Goal: Task Accomplishment & Management: Use online tool/utility

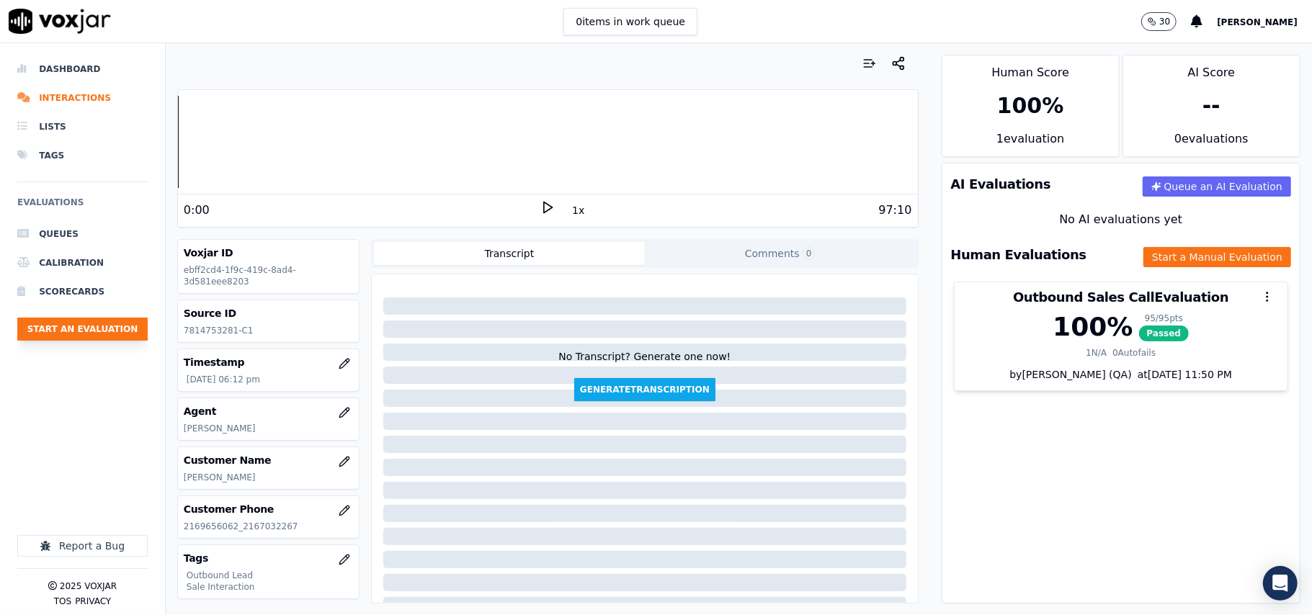
click at [66, 333] on button "Start an Evaluation" at bounding box center [82, 329] width 130 height 23
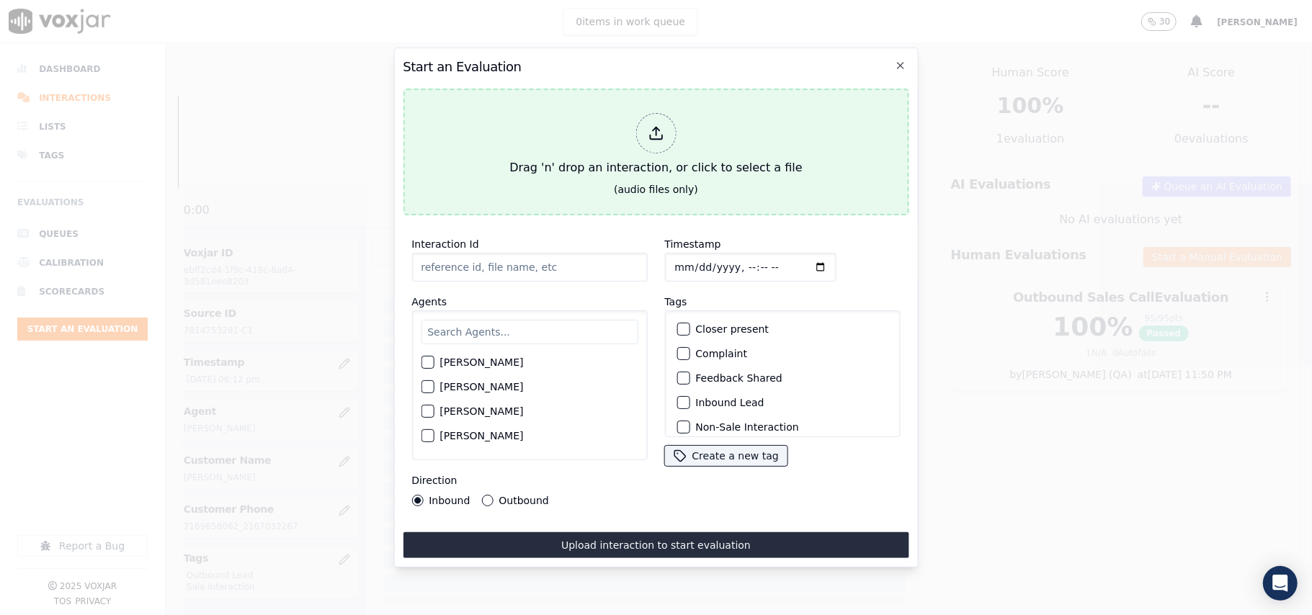
click at [640, 127] on div at bounding box center [655, 133] width 40 height 40
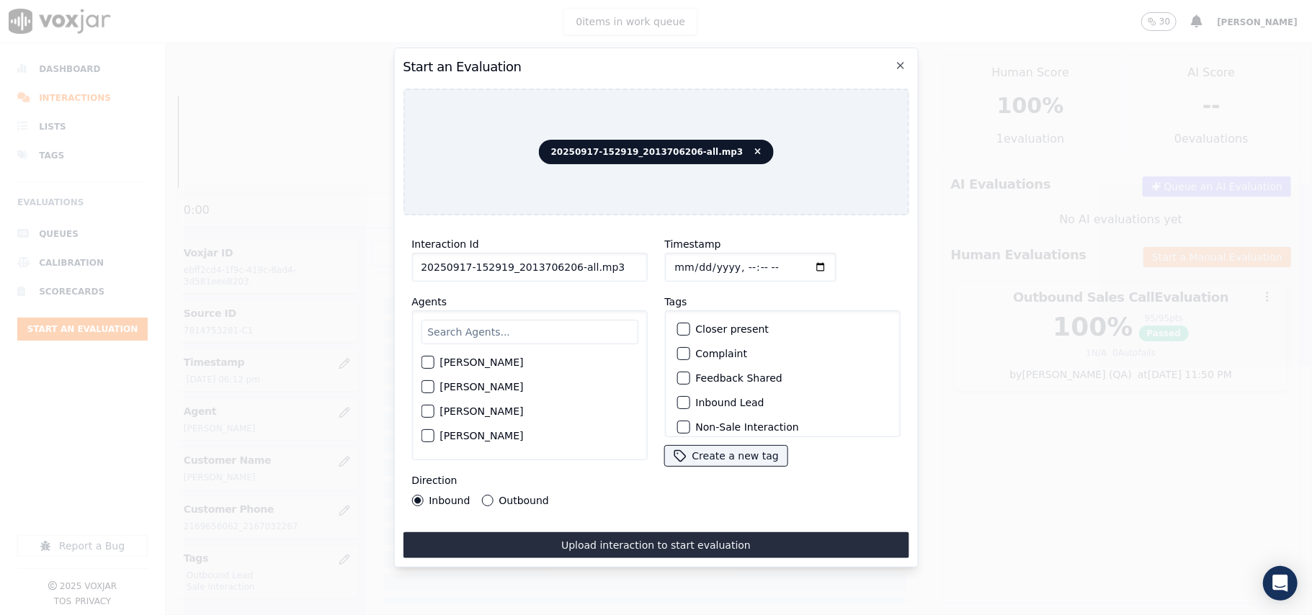
drag, startPoint x: 617, startPoint y: 260, endPoint x: 565, endPoint y: 255, distance: 52.1
click at [565, 255] on input "20250917-152919_2013706206-all.mp3" at bounding box center [529, 267] width 236 height 29
type input "20250917-152919_2013706206-C1"
click at [690, 257] on input "Timestamp" at bounding box center [749, 267] width 171 height 29
type input "[DATE]T20:35"
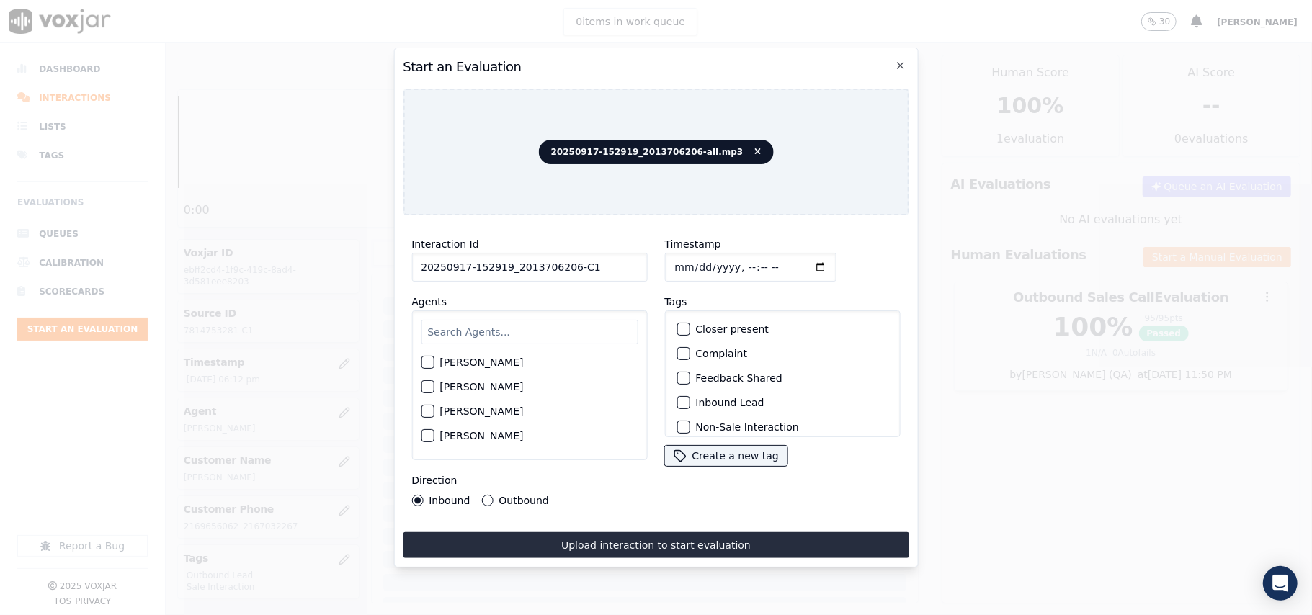
click at [568, 321] on input "text" at bounding box center [529, 332] width 217 height 24
type input "kelv"
click at [427, 362] on div "button" at bounding box center [426, 367] width 10 height 10
click at [695, 398] on label "Inbound Lead" at bounding box center [729, 403] width 68 height 10
click at [689, 396] on button "Inbound Lead" at bounding box center [682, 402] width 13 height 13
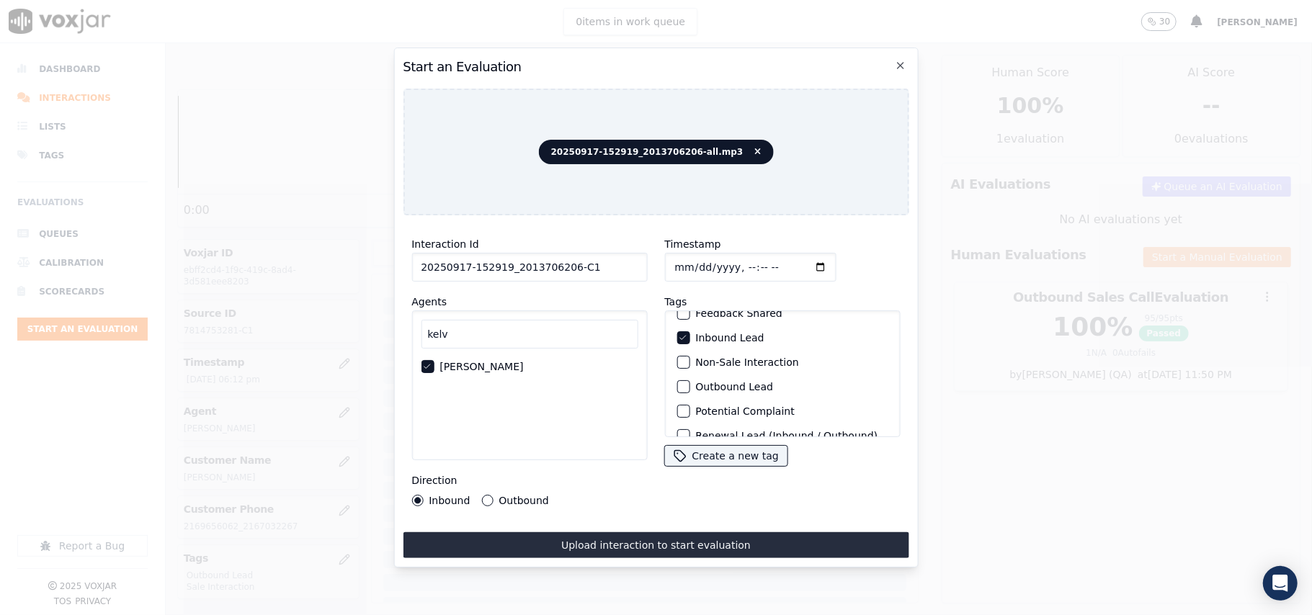
scroll to position [125, 0]
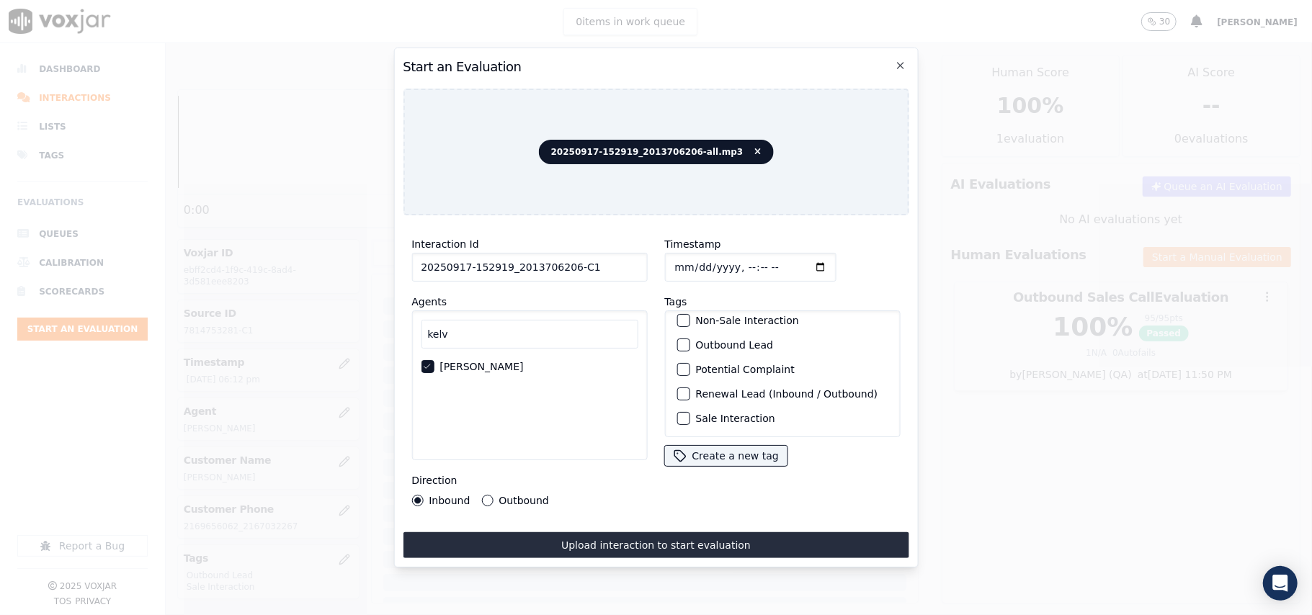
click at [699, 413] on label "Sale Interaction" at bounding box center [734, 418] width 79 height 10
click at [689, 412] on button "Sale Interaction" at bounding box center [682, 418] width 13 height 13
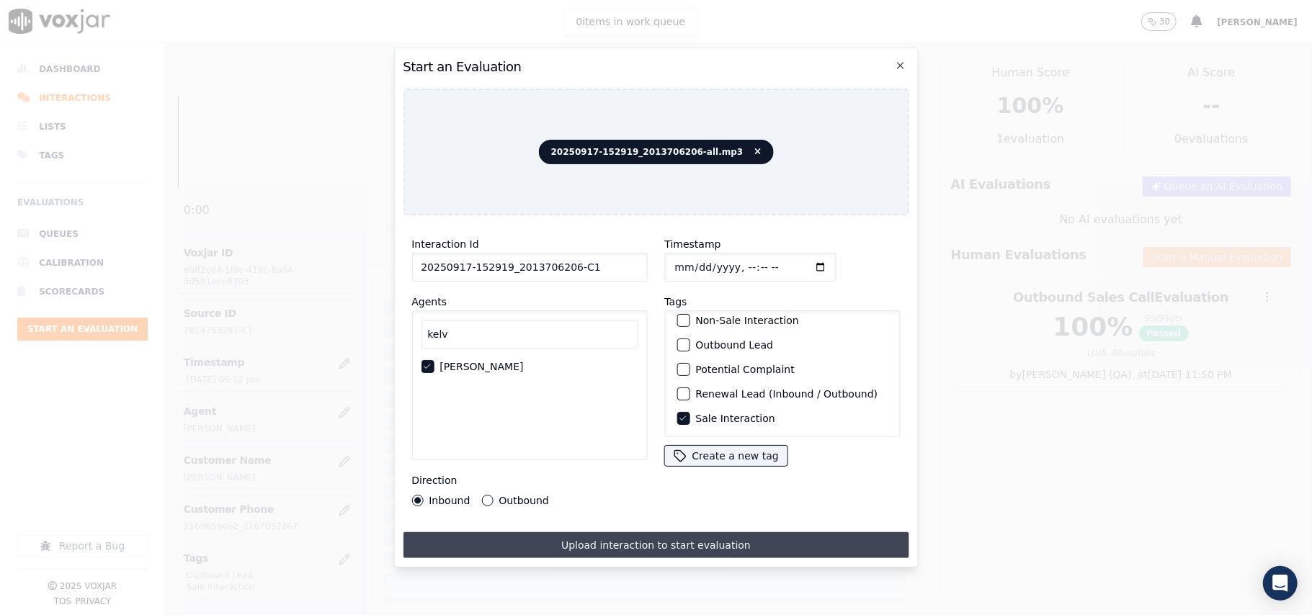
click at [589, 533] on button "Upload interaction to start evaluation" at bounding box center [656, 545] width 506 height 26
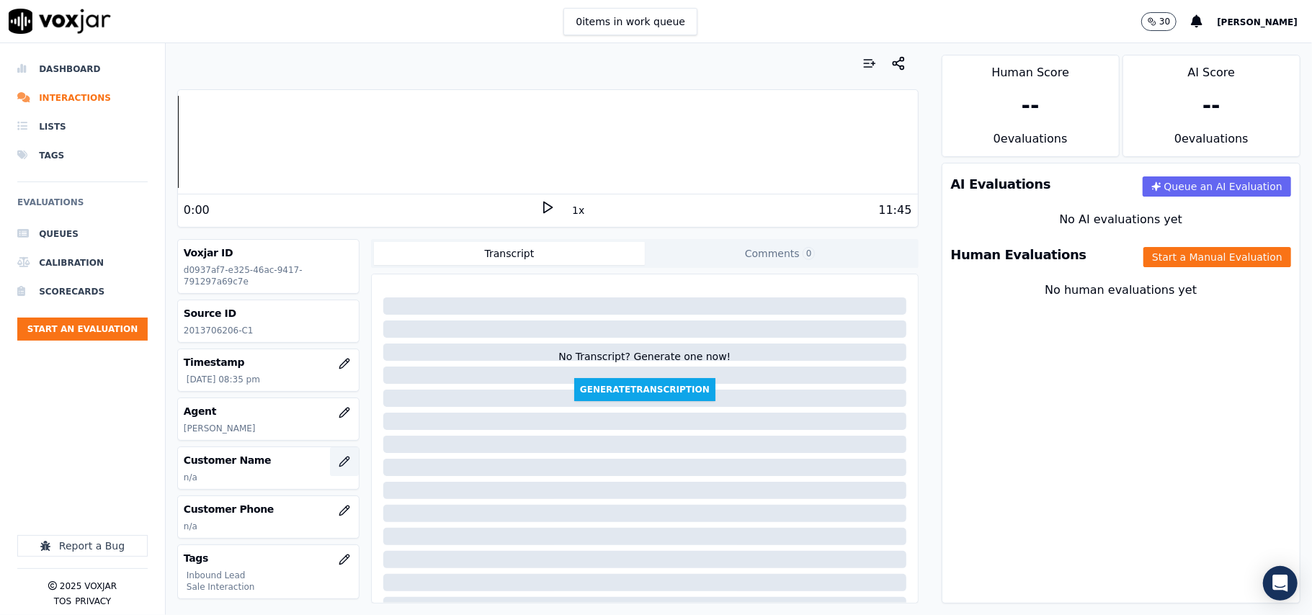
click at [330, 462] on button "button" at bounding box center [344, 461] width 29 height 29
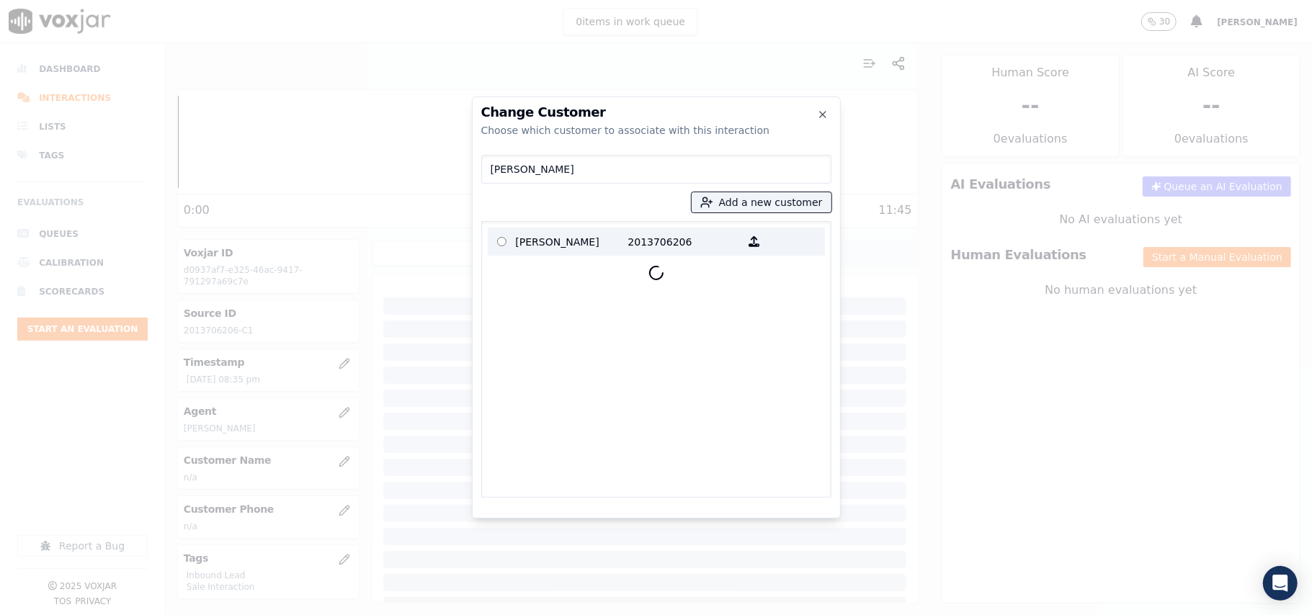
type input "[PERSON_NAME]"
click at [560, 249] on p "[PERSON_NAME]" at bounding box center [572, 242] width 112 height 22
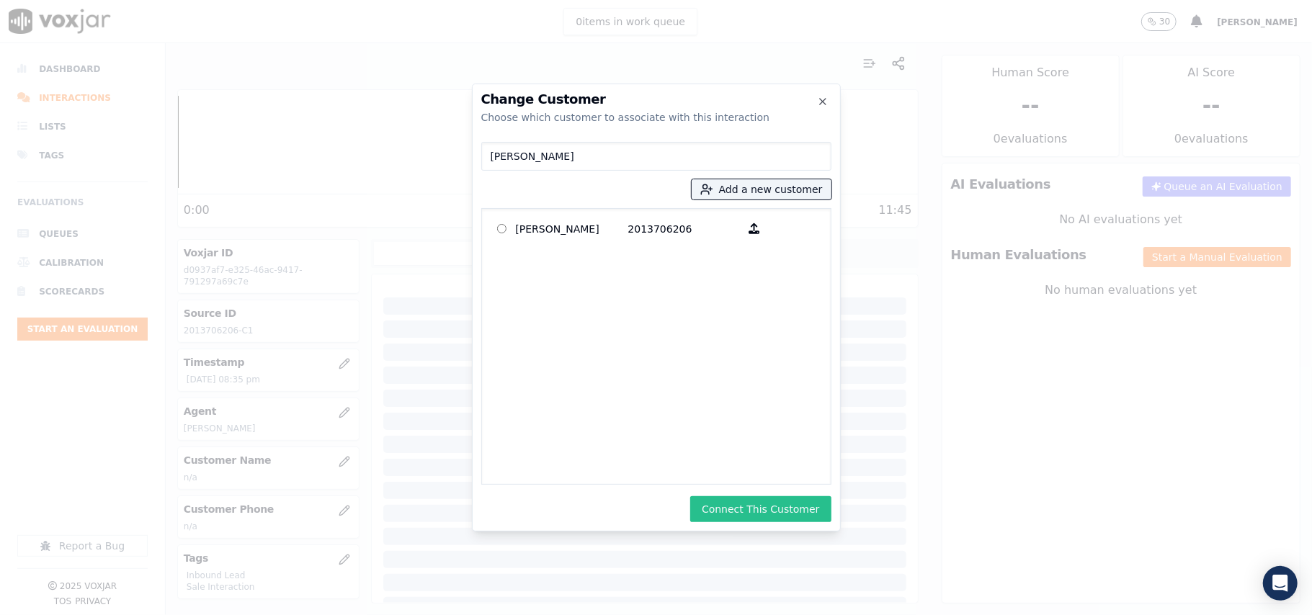
click at [743, 516] on button "Connect This Customer" at bounding box center [760, 509] width 140 height 26
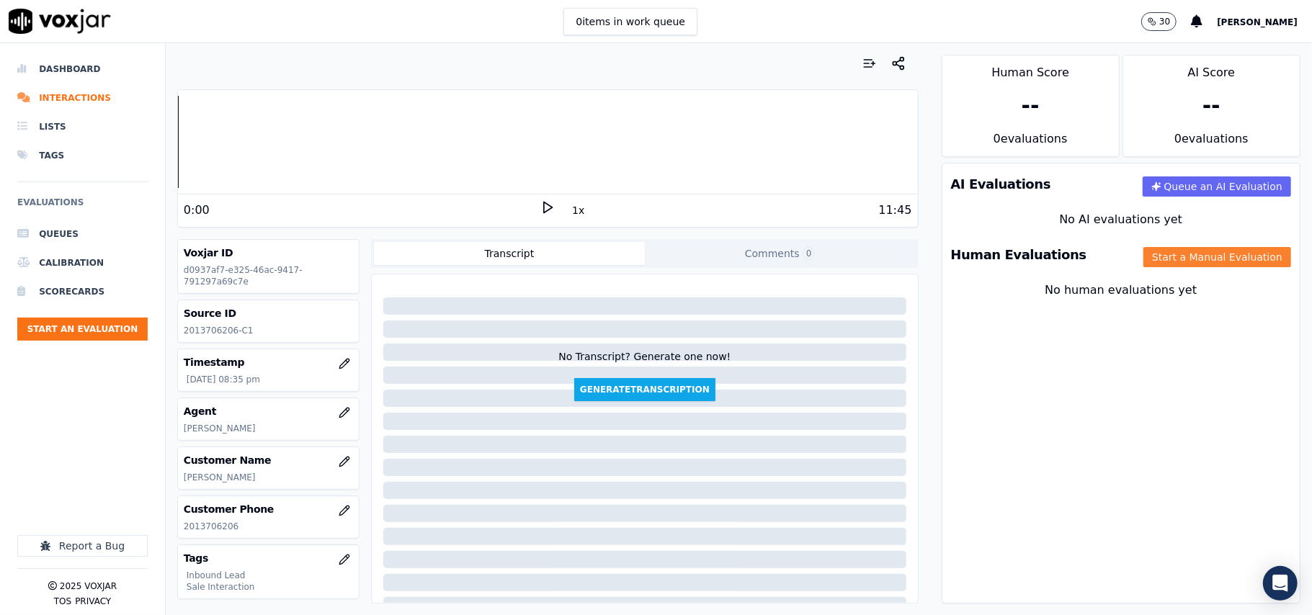
click at [1143, 259] on button "Start a Manual Evaluation" at bounding box center [1217, 257] width 148 height 20
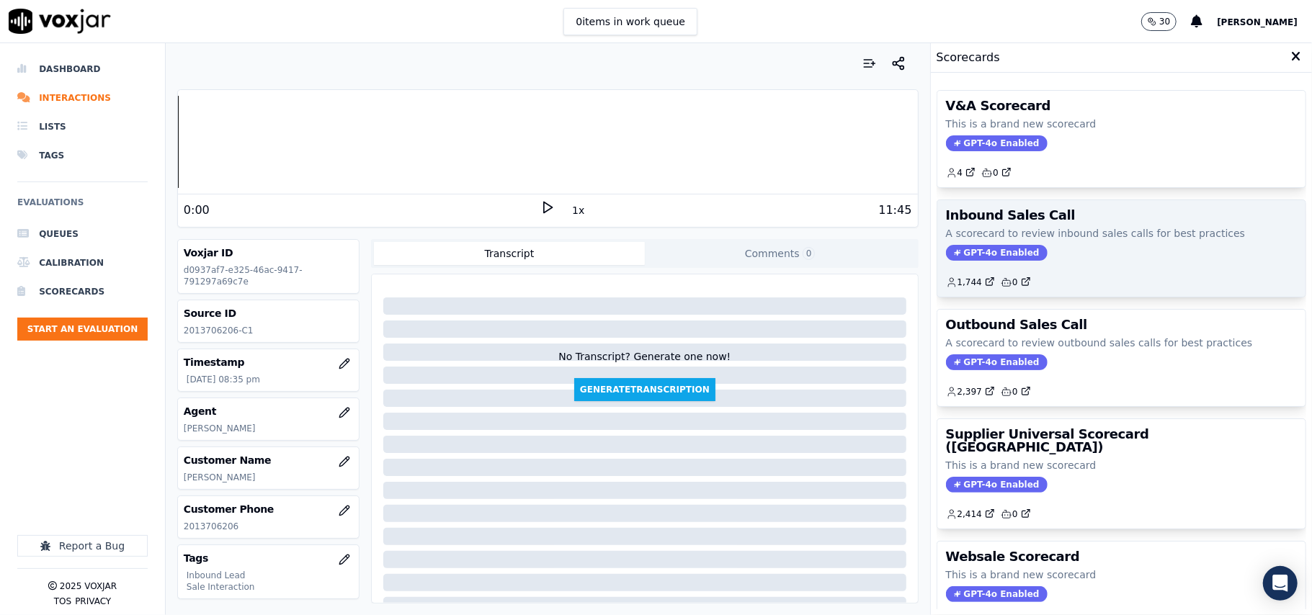
click at [964, 252] on span "GPT-4o Enabled" at bounding box center [997, 253] width 102 height 16
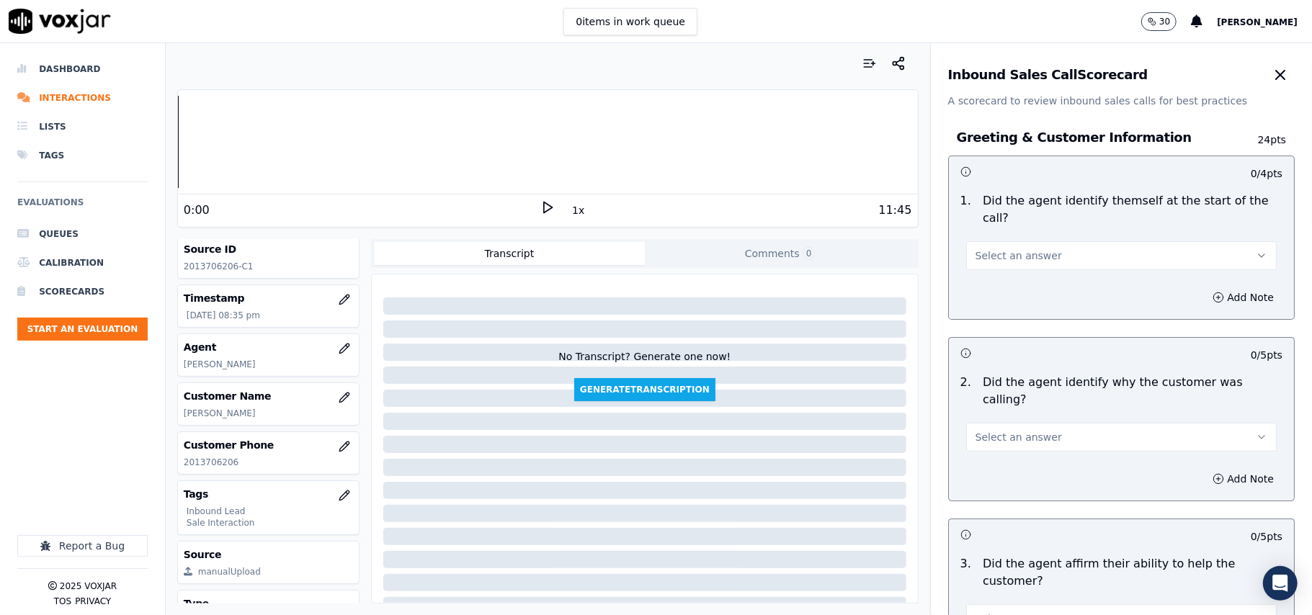
scroll to position [141, 0]
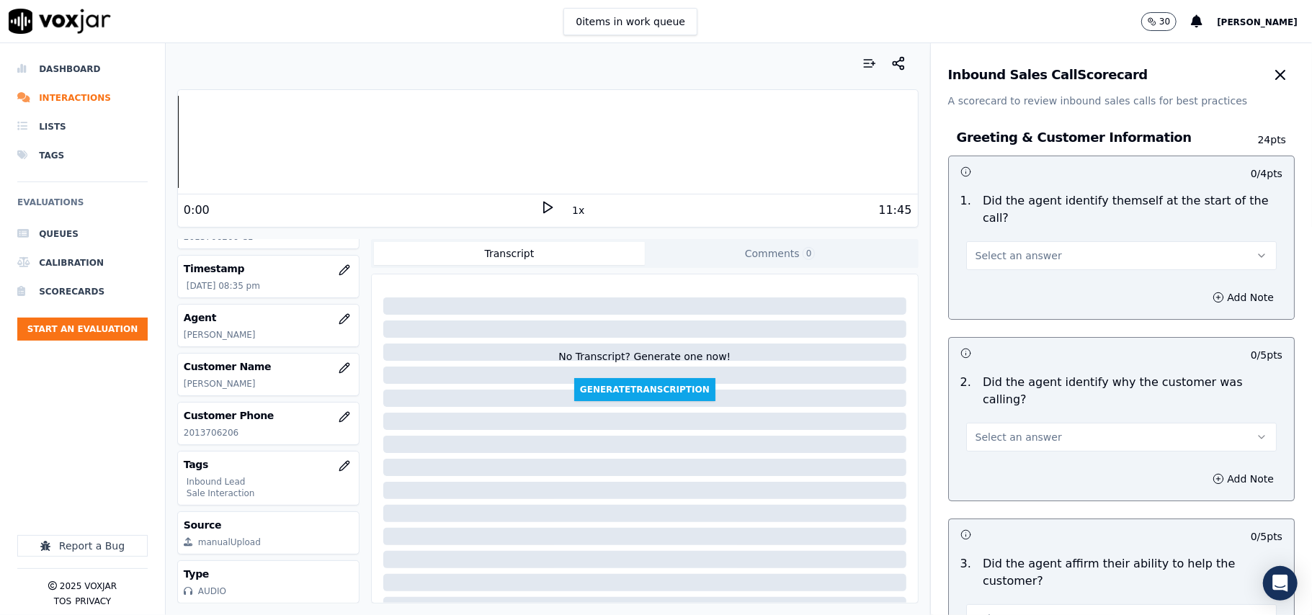
click at [998, 249] on span "Select an answer" at bounding box center [1018, 256] width 86 height 14
click at [997, 266] on div "Yes" at bounding box center [1090, 271] width 279 height 23
click at [1023, 419] on div "2 . Did the agent identify why the customer was calling? Select an answer" at bounding box center [1121, 412] width 345 height 89
click at [986, 430] on span "Select an answer" at bounding box center [1018, 437] width 86 height 14
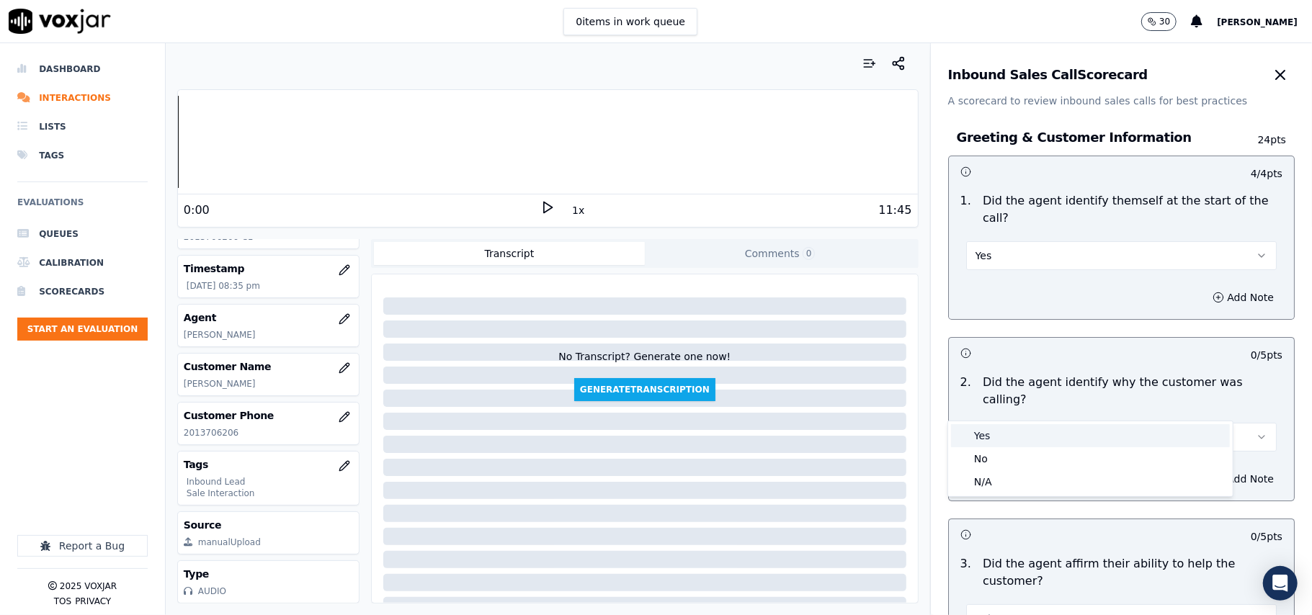
click at [975, 437] on div "Yes" at bounding box center [1090, 435] width 279 height 23
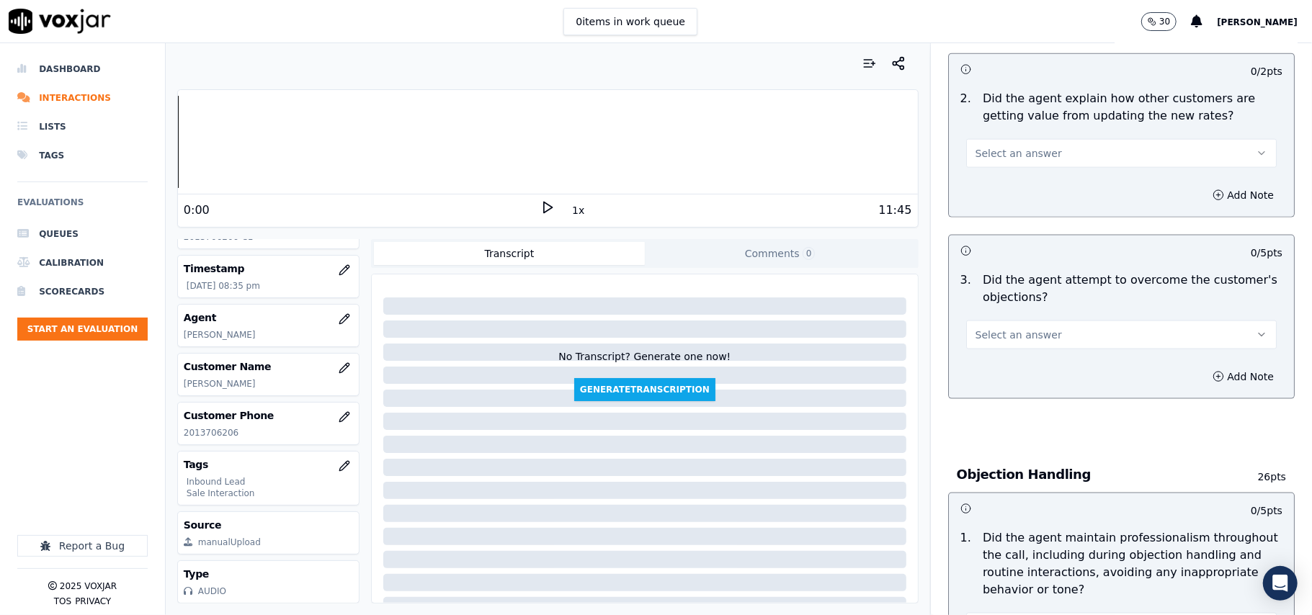
scroll to position [4032, 0]
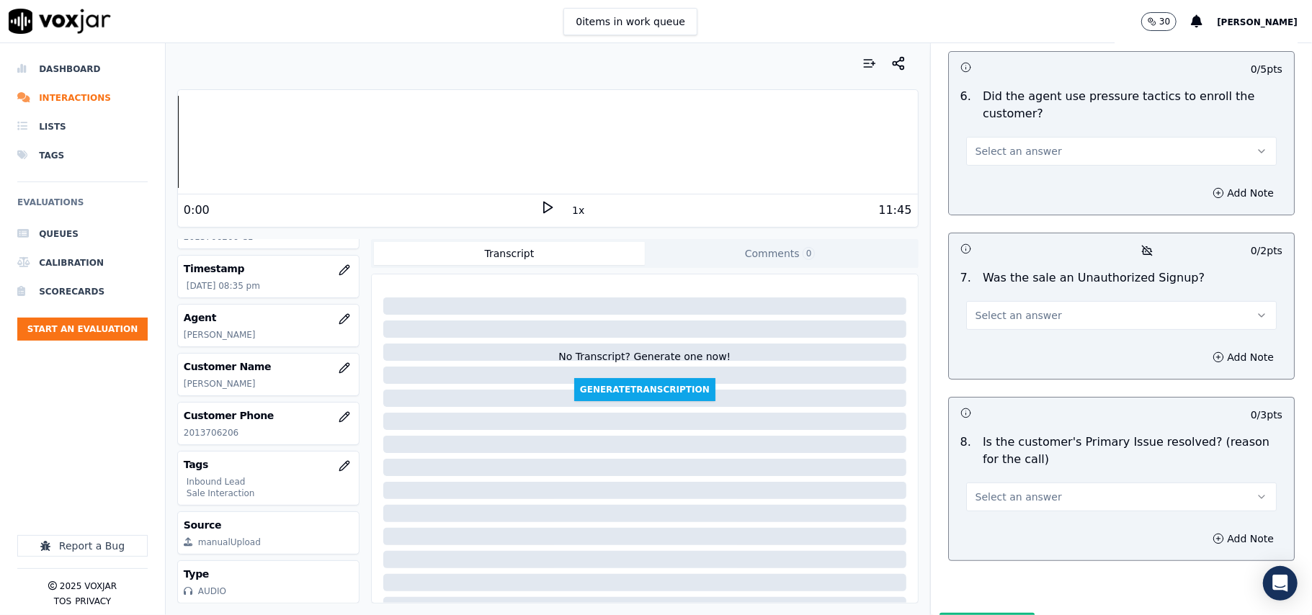
click at [1050, 436] on div "8 . Is the customer's Primary Issue resolved? (reason for the call) Select an a…" at bounding box center [1121, 472] width 345 height 89
click at [1003, 483] on button "Select an answer" at bounding box center [1121, 497] width 310 height 29
click at [993, 444] on div "Yes" at bounding box center [1090, 453] width 279 height 23
click at [1029, 301] on button "Select an answer" at bounding box center [1121, 315] width 310 height 29
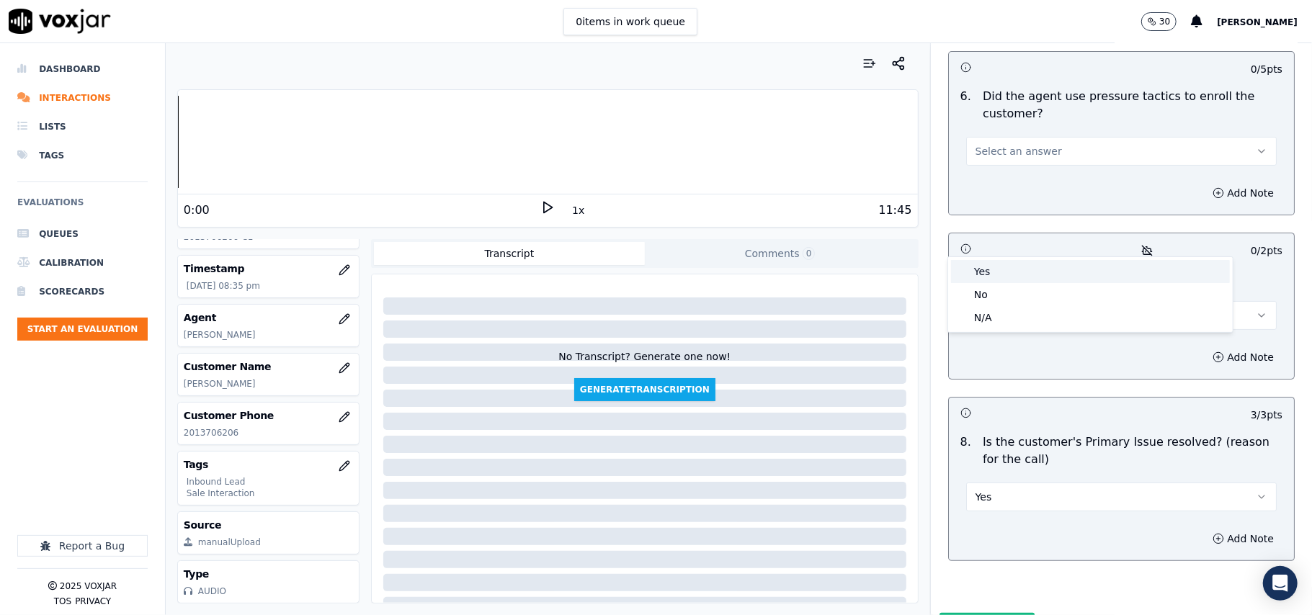
drag, startPoint x: 1019, startPoint y: 282, endPoint x: 1015, endPoint y: 295, distance: 12.8
click at [1019, 287] on div "Yes No N/A" at bounding box center [1090, 294] width 285 height 75
click at [1014, 294] on div "No" at bounding box center [1090, 294] width 279 height 23
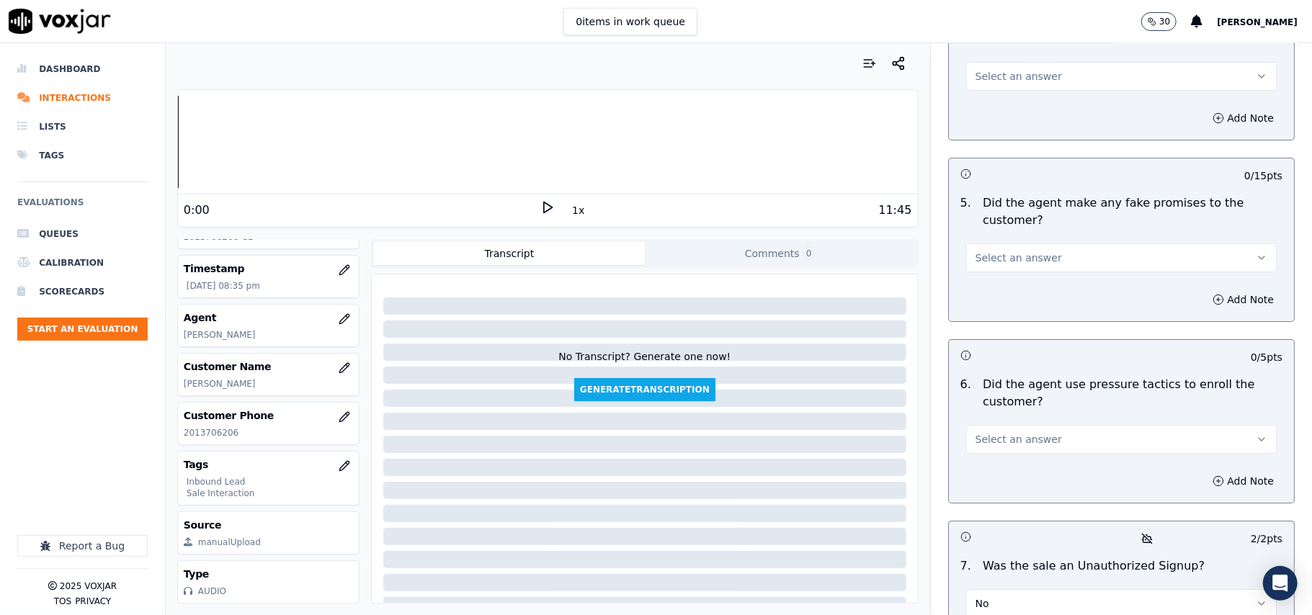
click at [1017, 378] on div "6 . Did the agent use pressure tactics to enroll the customer? Select an answer" at bounding box center [1121, 414] width 345 height 89
click at [1003, 378] on div "6 . Did the agent use pressure tactics to enroll the customer? Select an answer" at bounding box center [1121, 414] width 345 height 89
drag, startPoint x: 995, startPoint y: 367, endPoint x: 996, endPoint y: 375, distance: 8.0
click at [996, 432] on span "Select an answer" at bounding box center [1018, 439] width 86 height 14
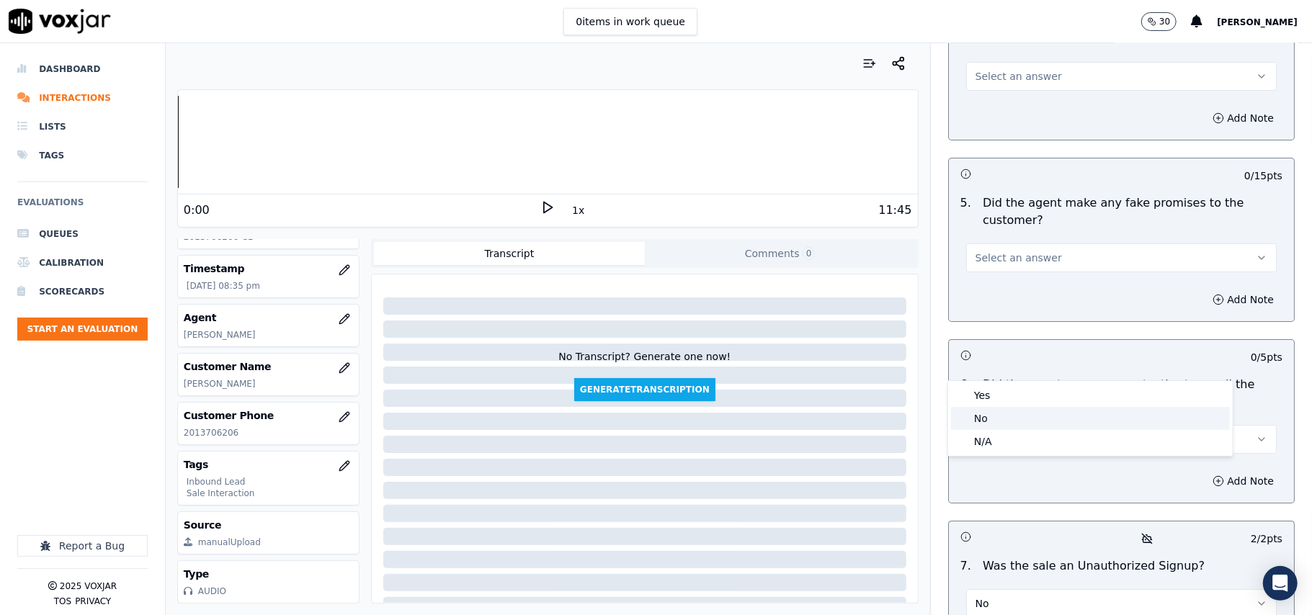
click at [990, 416] on div "No" at bounding box center [1090, 418] width 279 height 23
click at [989, 251] on span "Select an answer" at bounding box center [1018, 258] width 86 height 14
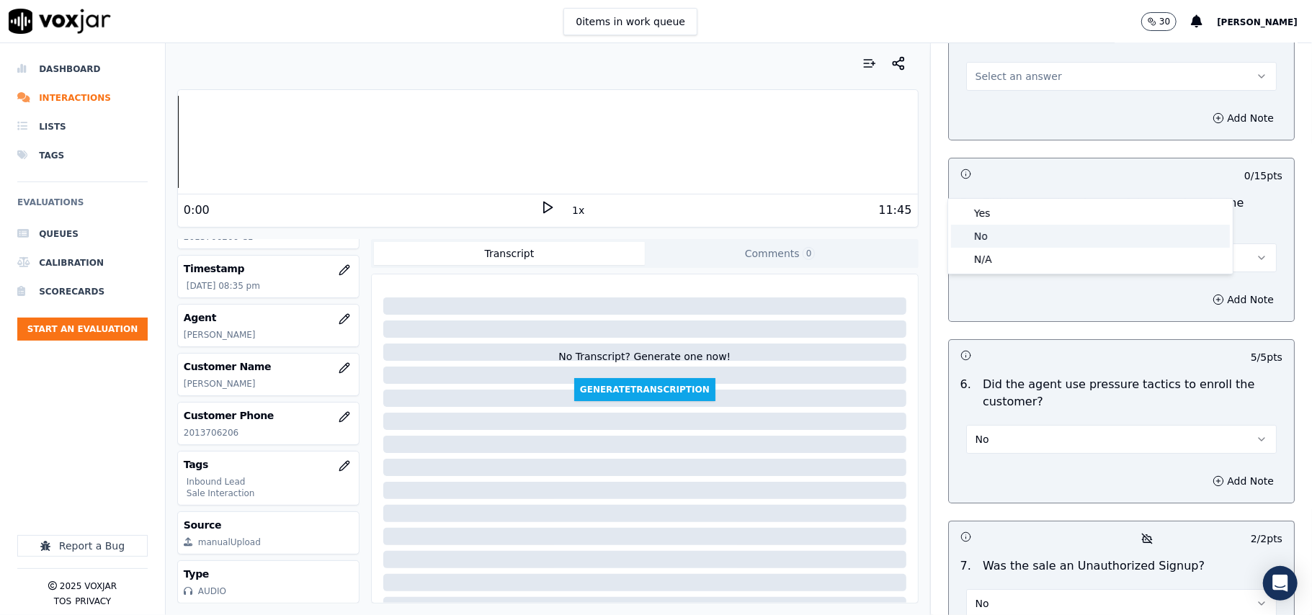
click at [1001, 239] on div "No" at bounding box center [1090, 236] width 279 height 23
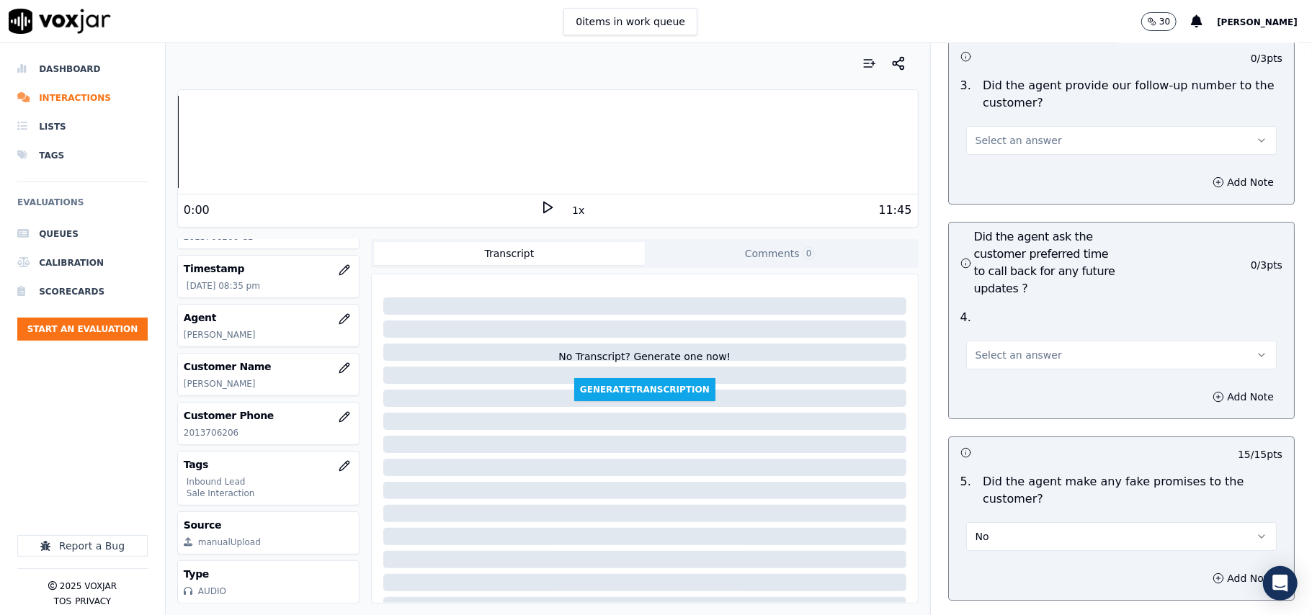
scroll to position [3456, 0]
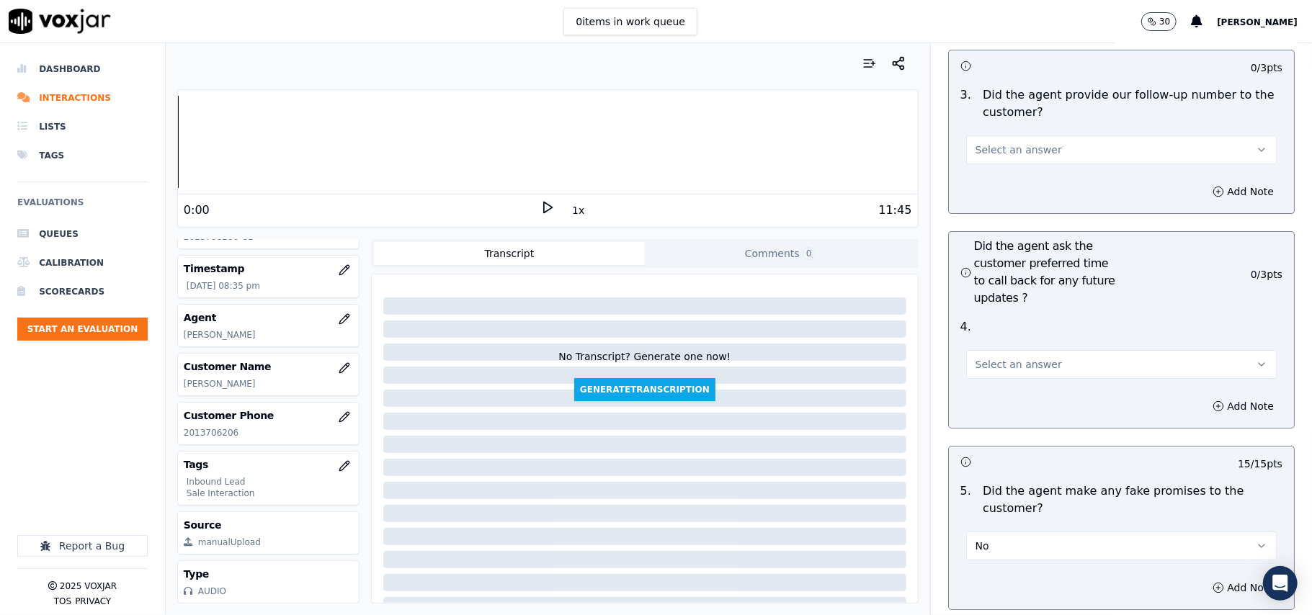
click at [997, 313] on div "4 . Select an answer" at bounding box center [1121, 349] width 345 height 72
click at [1011, 357] on span "Select an answer" at bounding box center [1018, 364] width 86 height 14
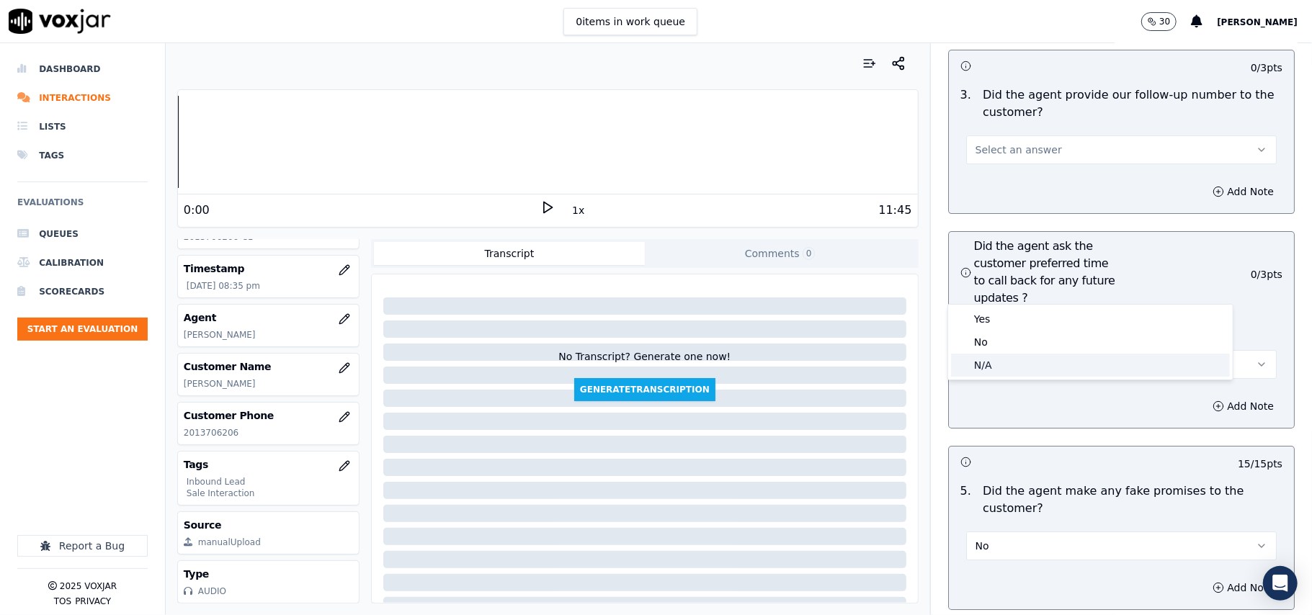
click at [1014, 359] on div "N/A" at bounding box center [1090, 365] width 279 height 23
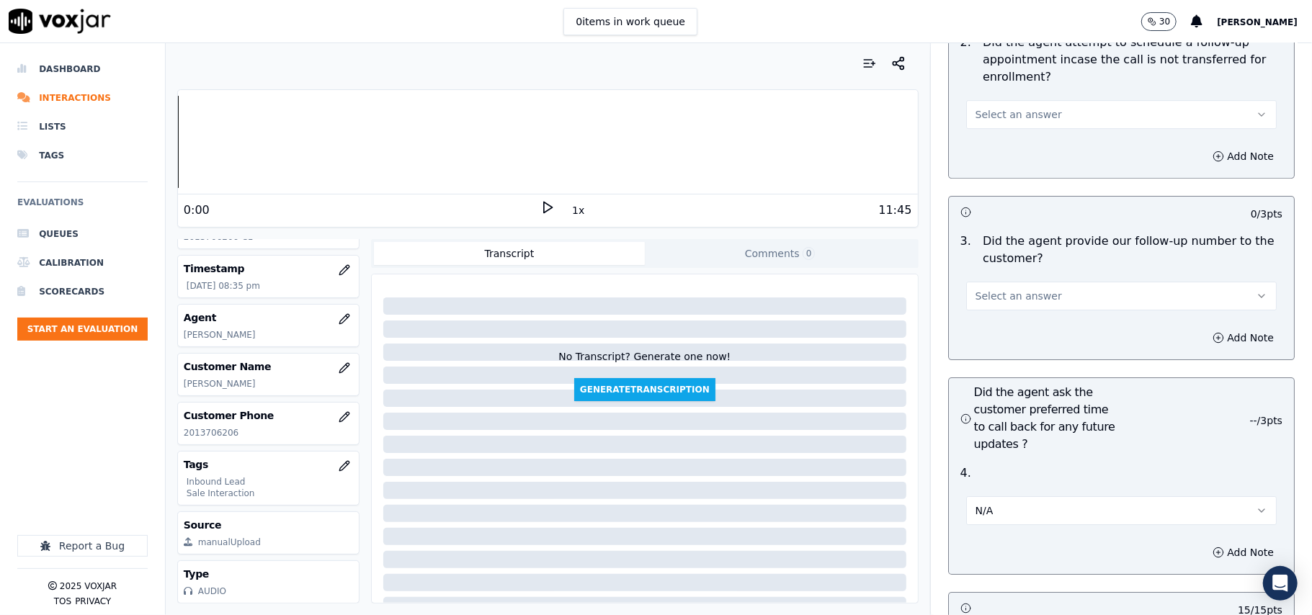
scroll to position [3167, 0]
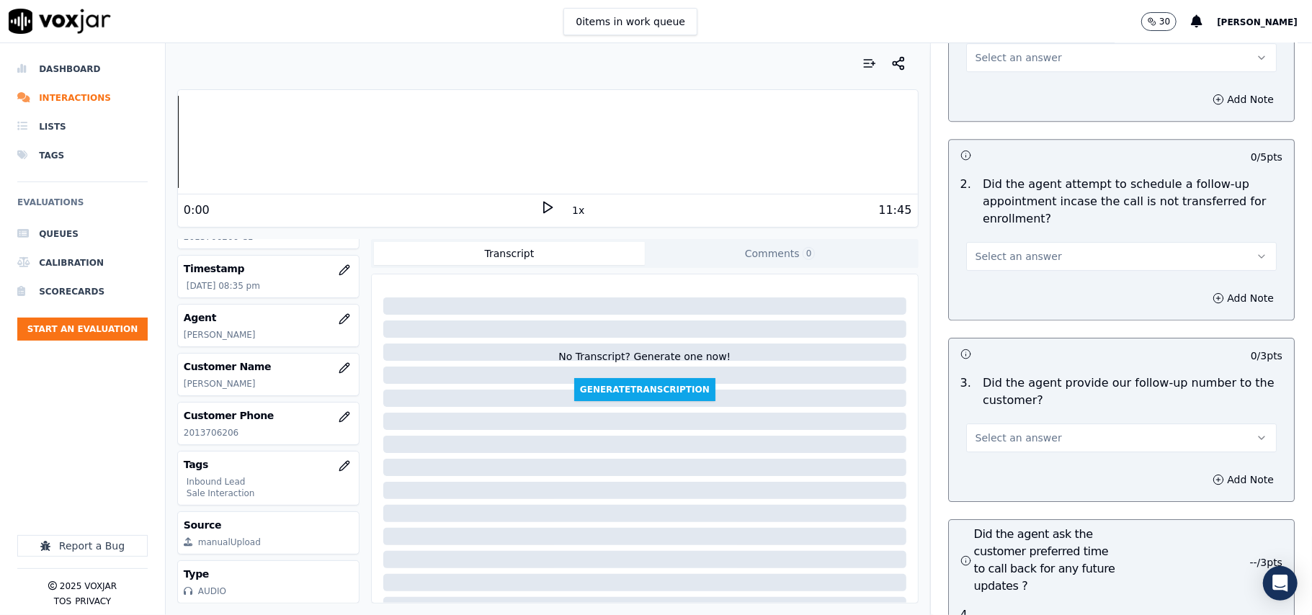
click at [1021, 431] on span "Select an answer" at bounding box center [1018, 438] width 86 height 14
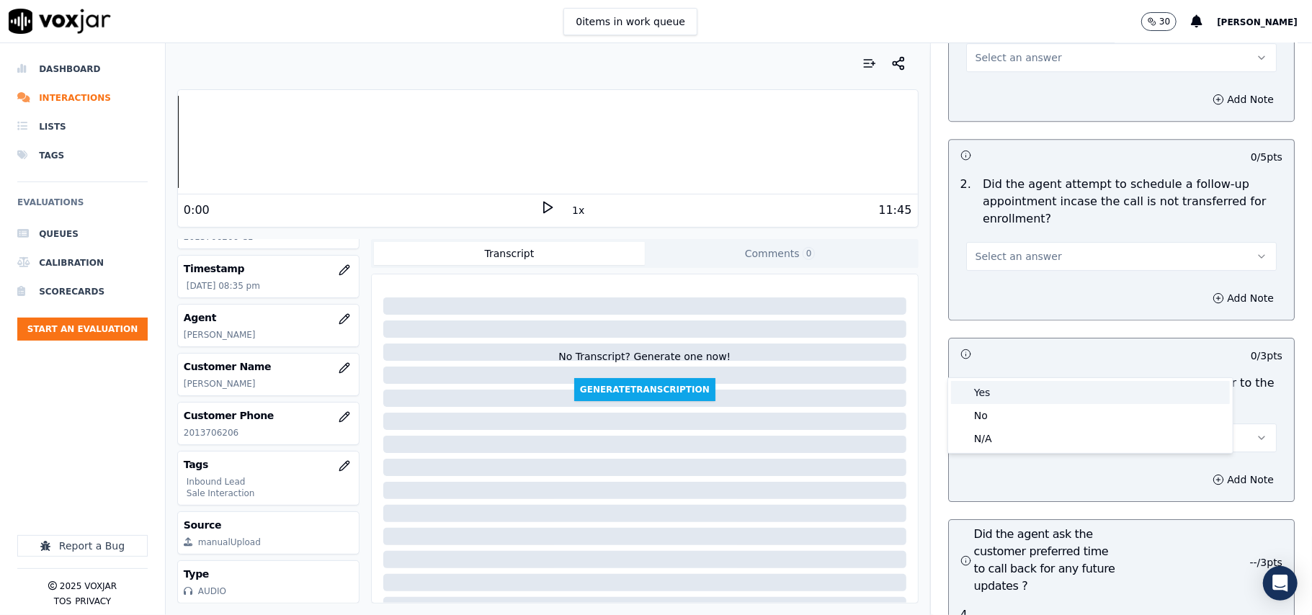
click at [1024, 384] on div "Yes" at bounding box center [1090, 392] width 279 height 23
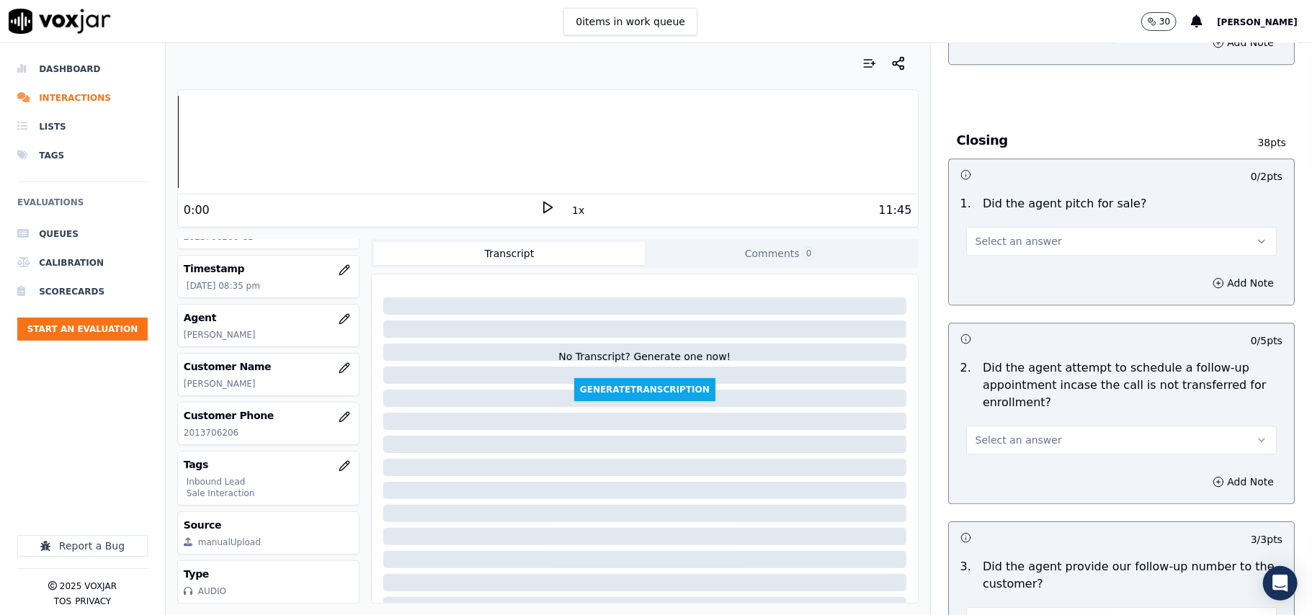
scroll to position [2879, 0]
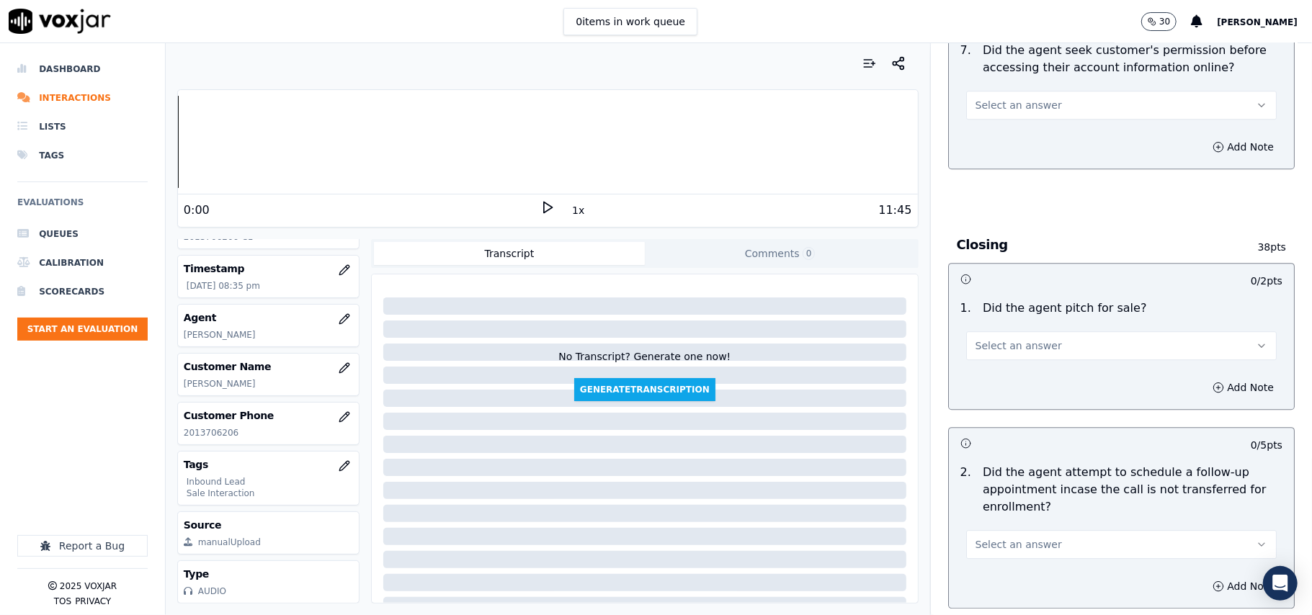
click at [1006, 537] on span "Select an answer" at bounding box center [1018, 544] width 86 height 14
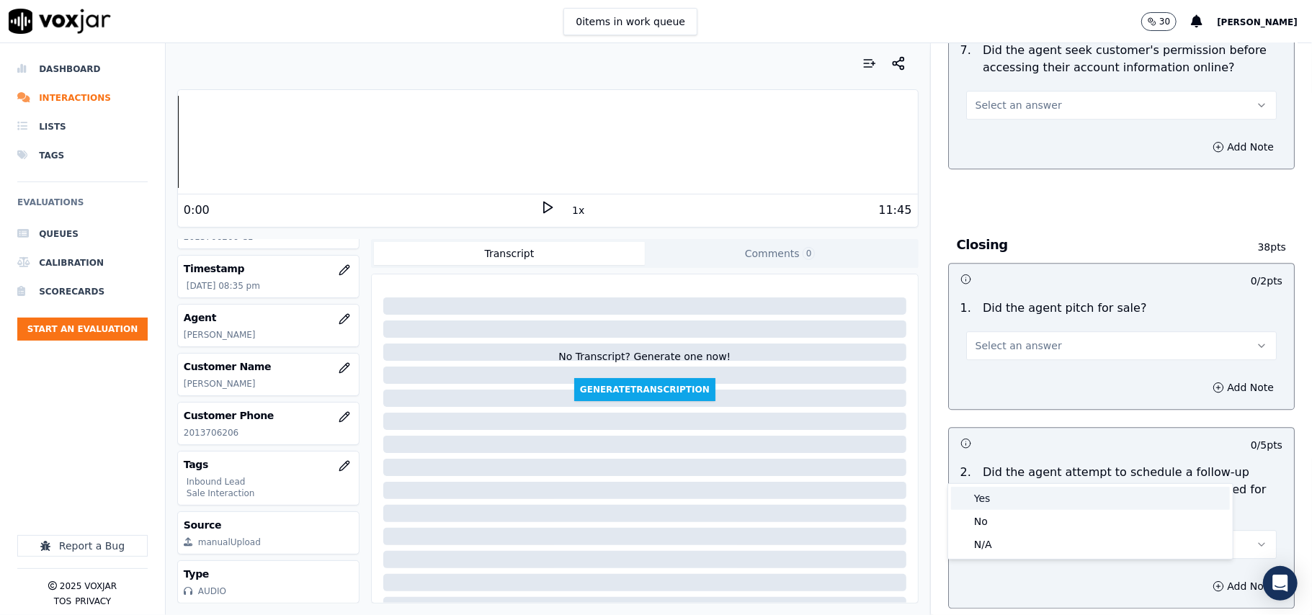
click at [1001, 506] on div "Yes" at bounding box center [1090, 498] width 279 height 23
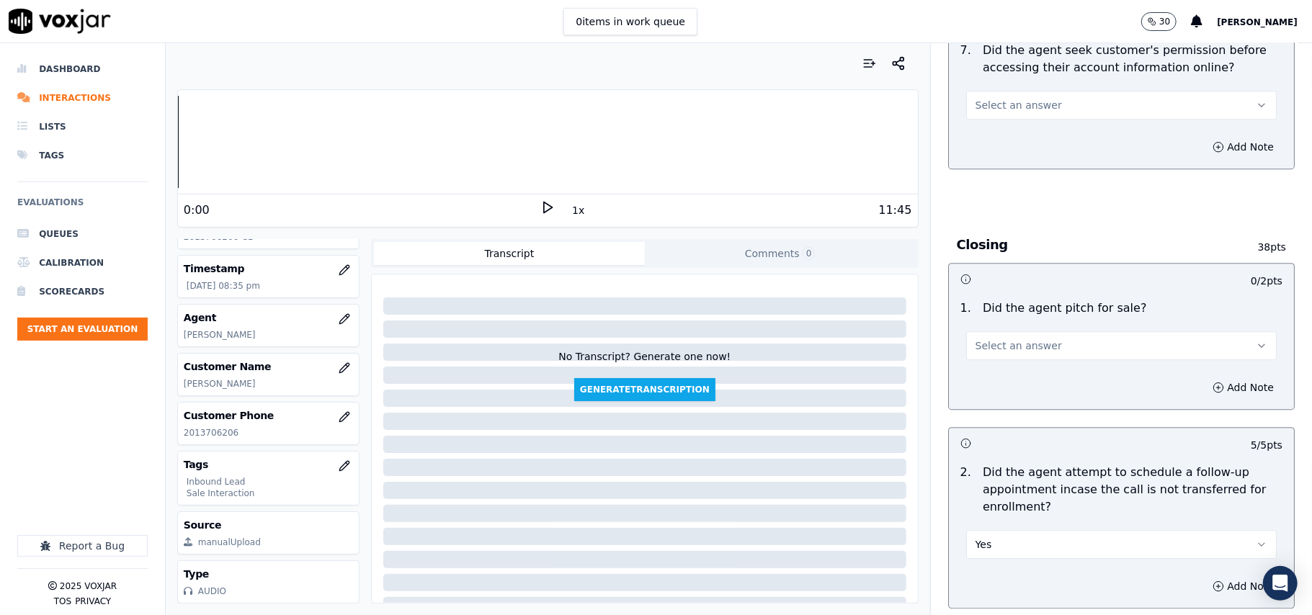
click at [1018, 339] on span "Select an answer" at bounding box center [1018, 346] width 86 height 14
click at [997, 309] on div "Yes" at bounding box center [1090, 298] width 279 height 23
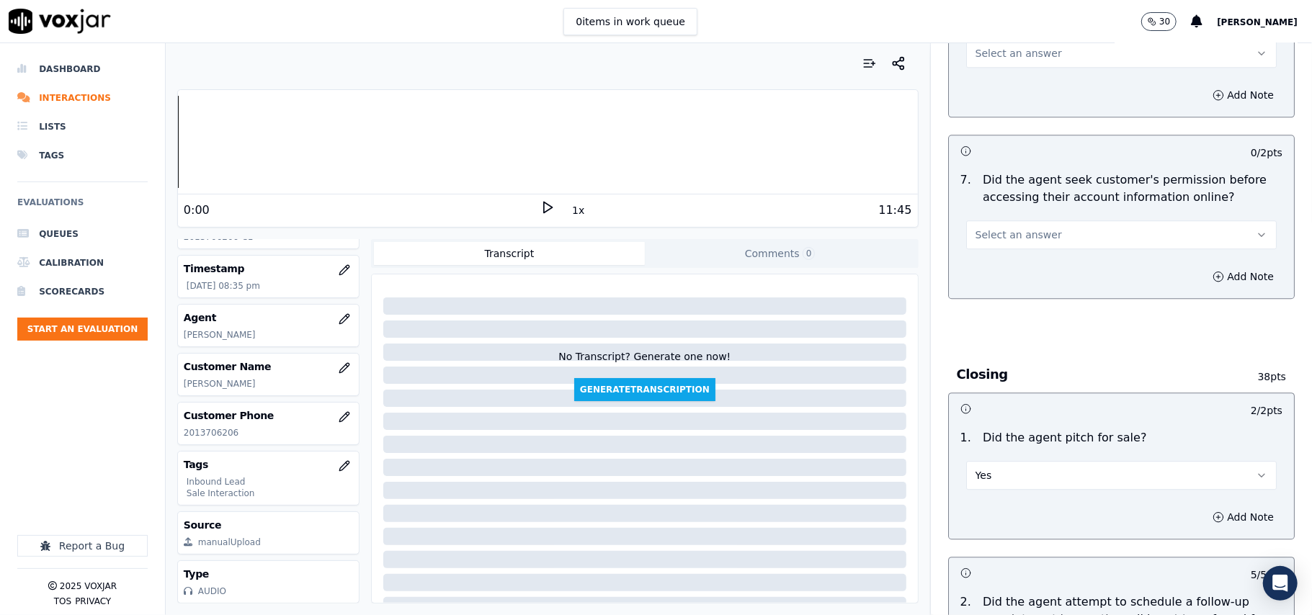
scroll to position [2591, 0]
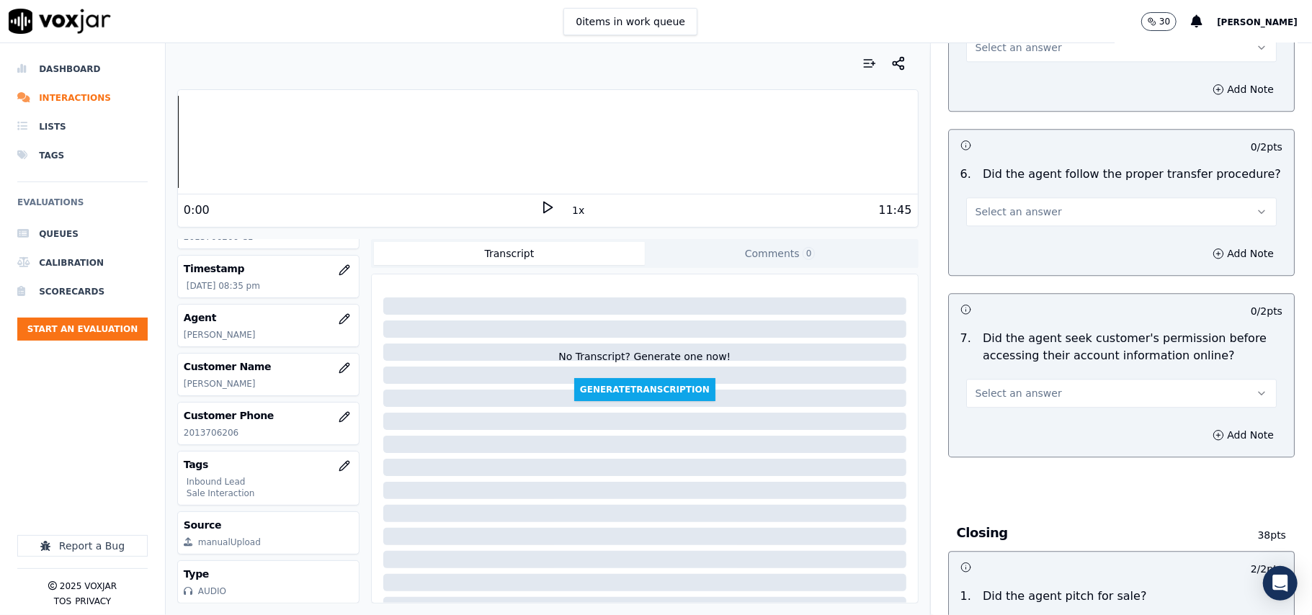
click at [1019, 386] on span "Select an answer" at bounding box center [1018, 393] width 86 height 14
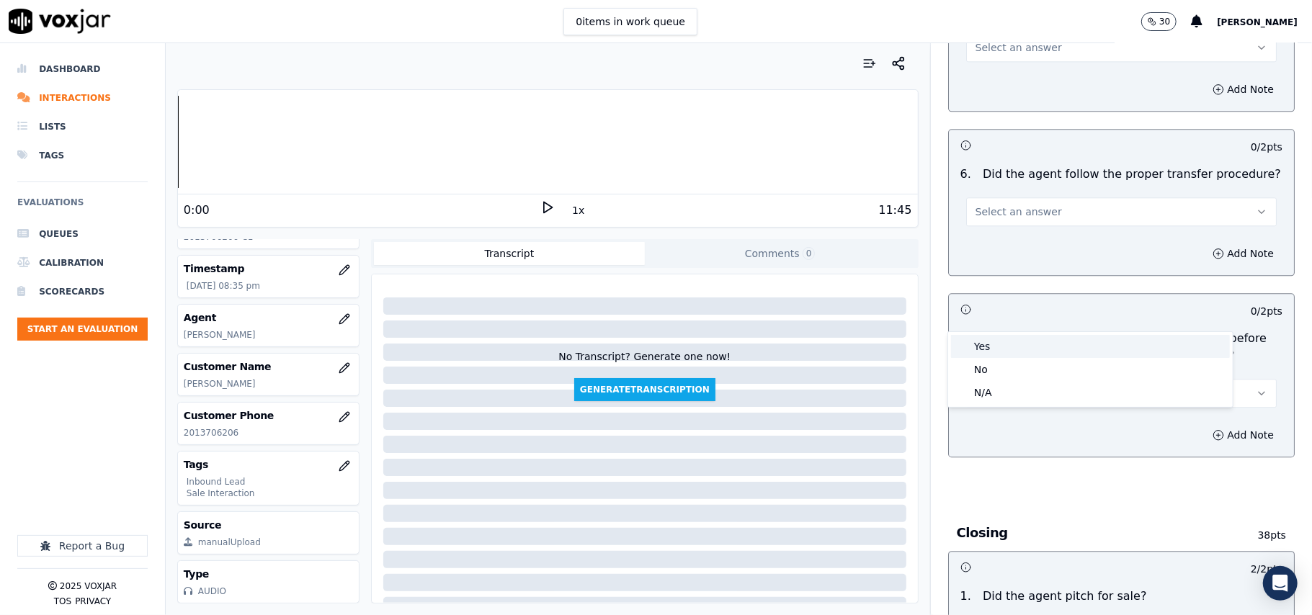
click at [1014, 346] on div "Yes" at bounding box center [1090, 346] width 279 height 23
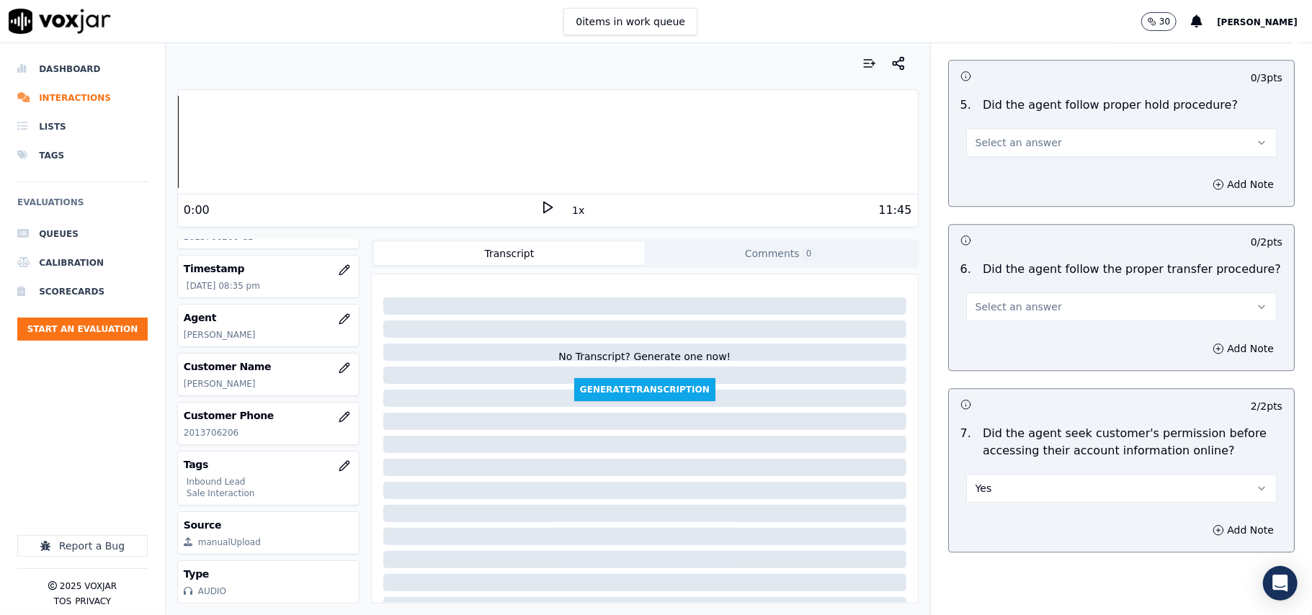
scroll to position [2303, 0]
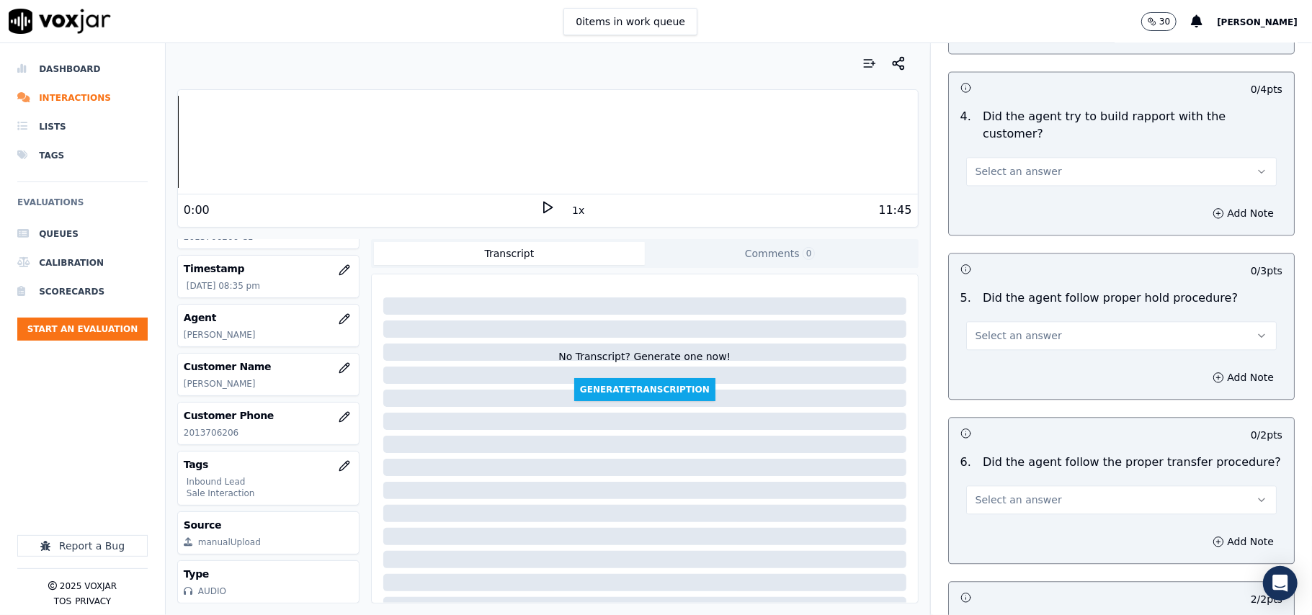
click at [1055, 486] on button "Select an answer" at bounding box center [1121, 500] width 310 height 29
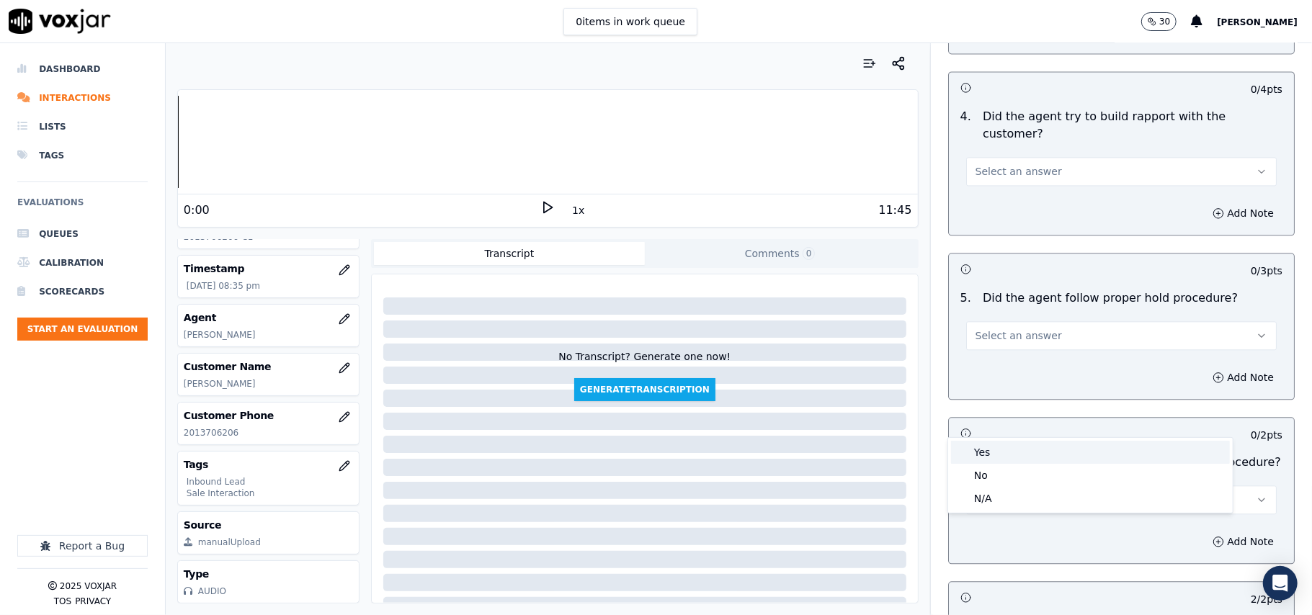
click at [1018, 462] on div "Yes" at bounding box center [1090, 452] width 279 height 23
click at [992, 328] on span "Select an answer" at bounding box center [1018, 335] width 86 height 14
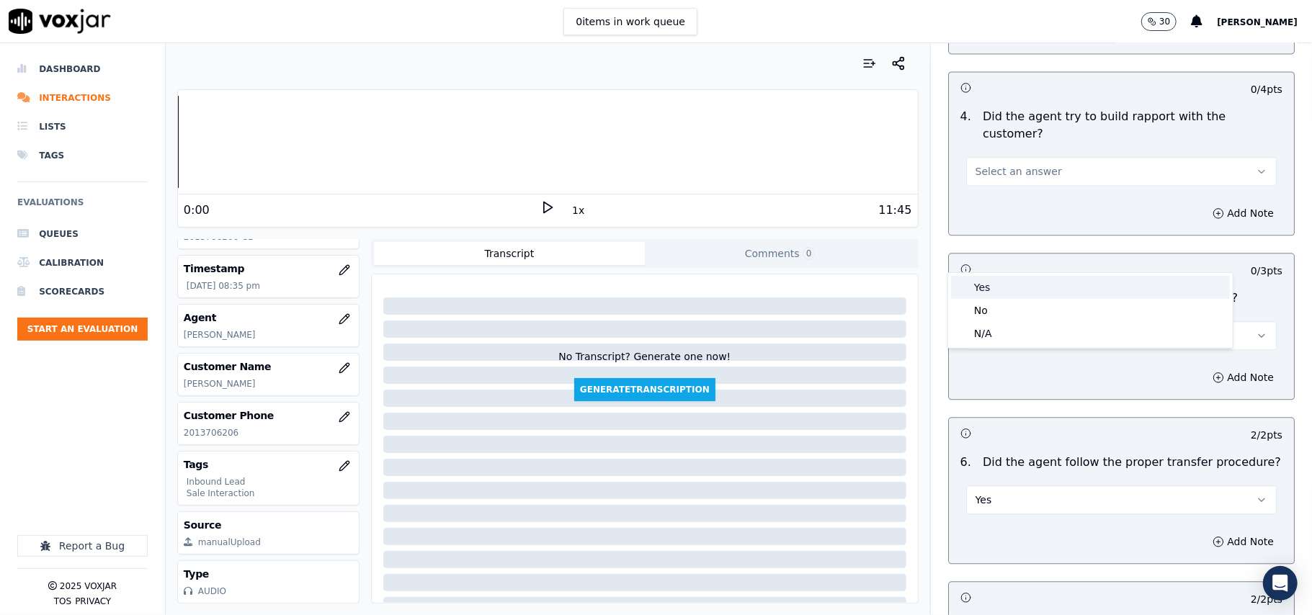
click at [994, 280] on div "Yes" at bounding box center [1090, 287] width 279 height 23
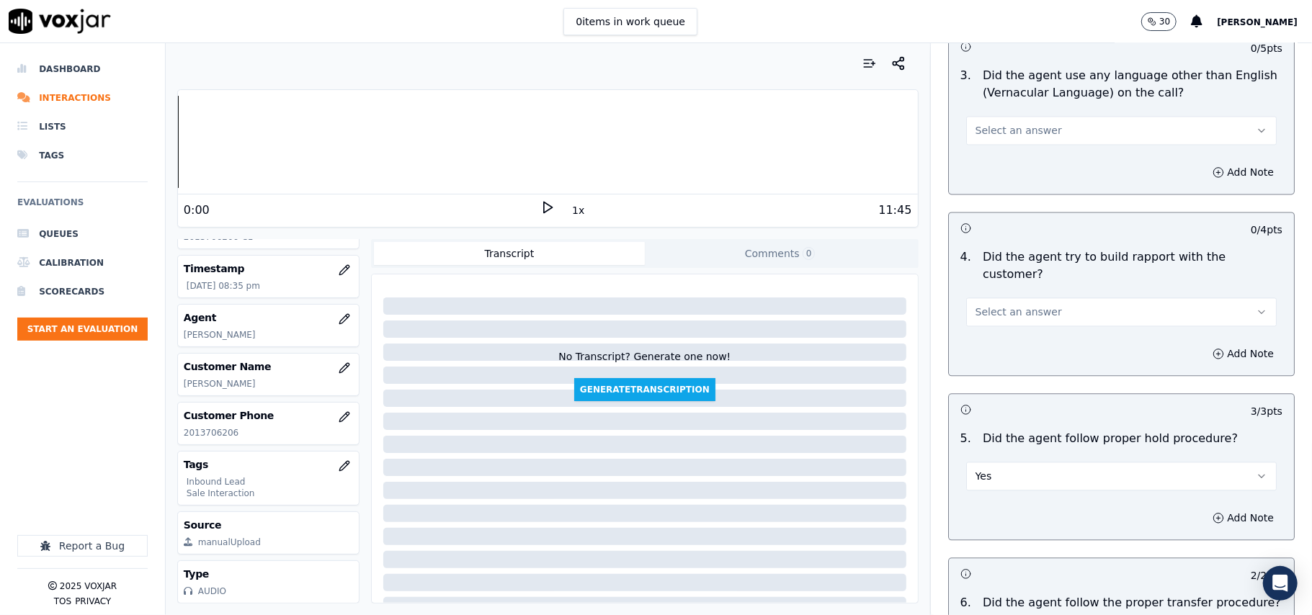
scroll to position [2015, 0]
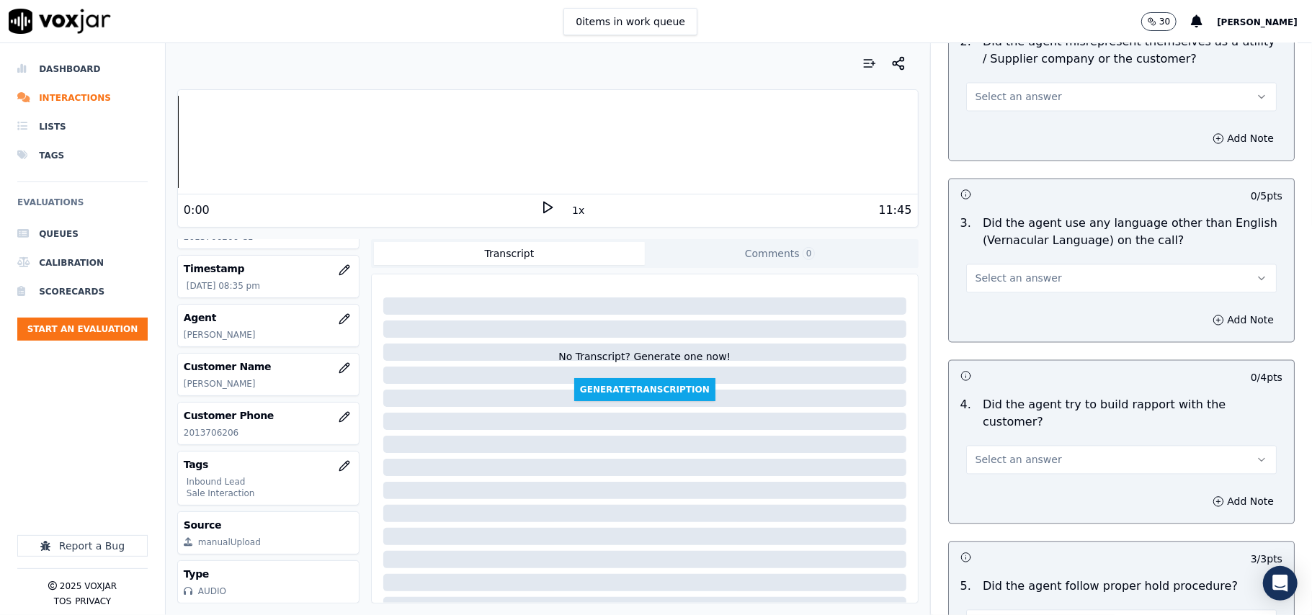
click at [1038, 445] on button "Select an answer" at bounding box center [1121, 459] width 310 height 29
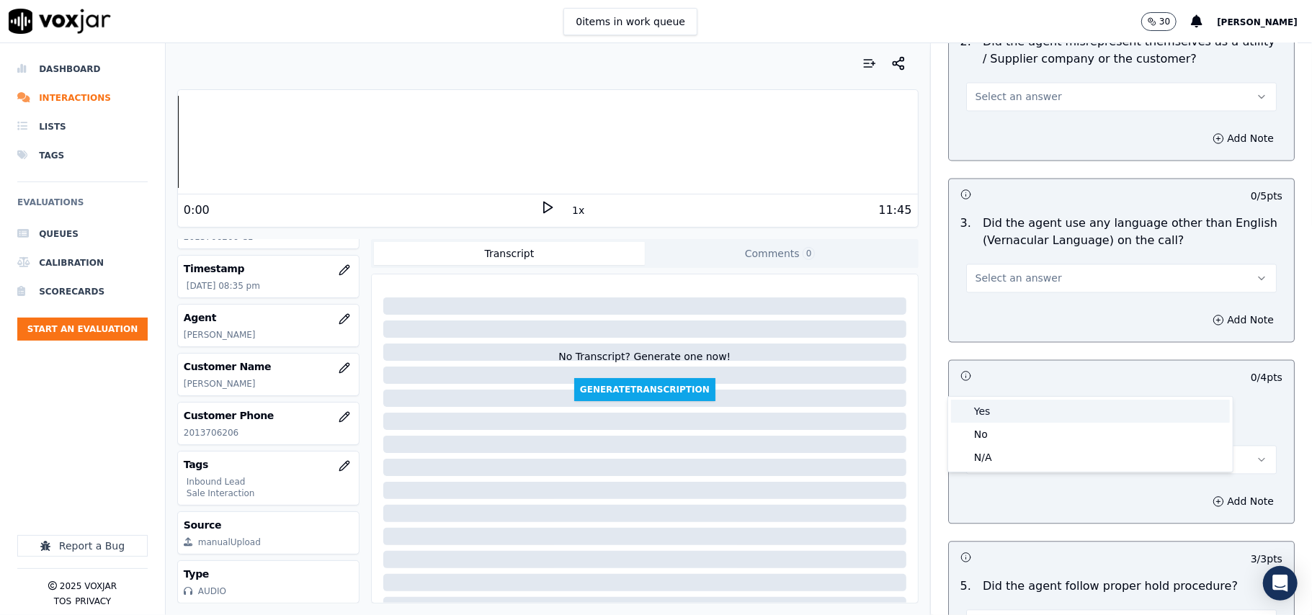
click at [1035, 415] on div "Yes" at bounding box center [1090, 411] width 279 height 23
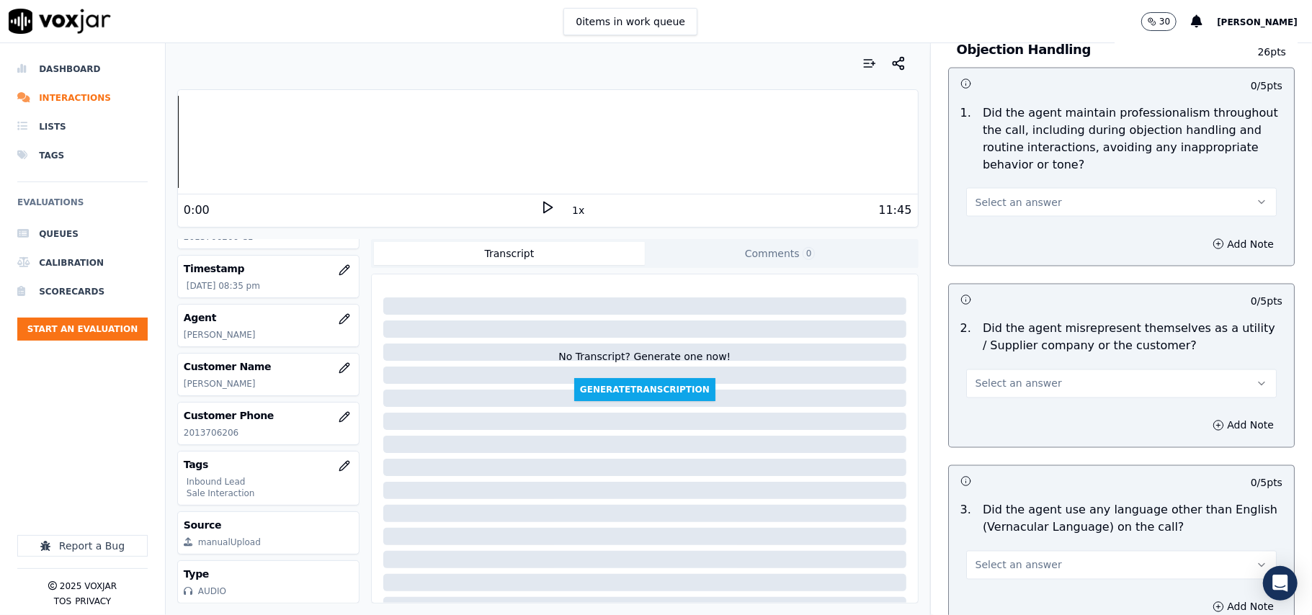
scroll to position [1727, 0]
click at [1045, 549] on div "Select an answer" at bounding box center [1121, 565] width 310 height 32
click at [1014, 559] on span "Select an answer" at bounding box center [1018, 566] width 86 height 14
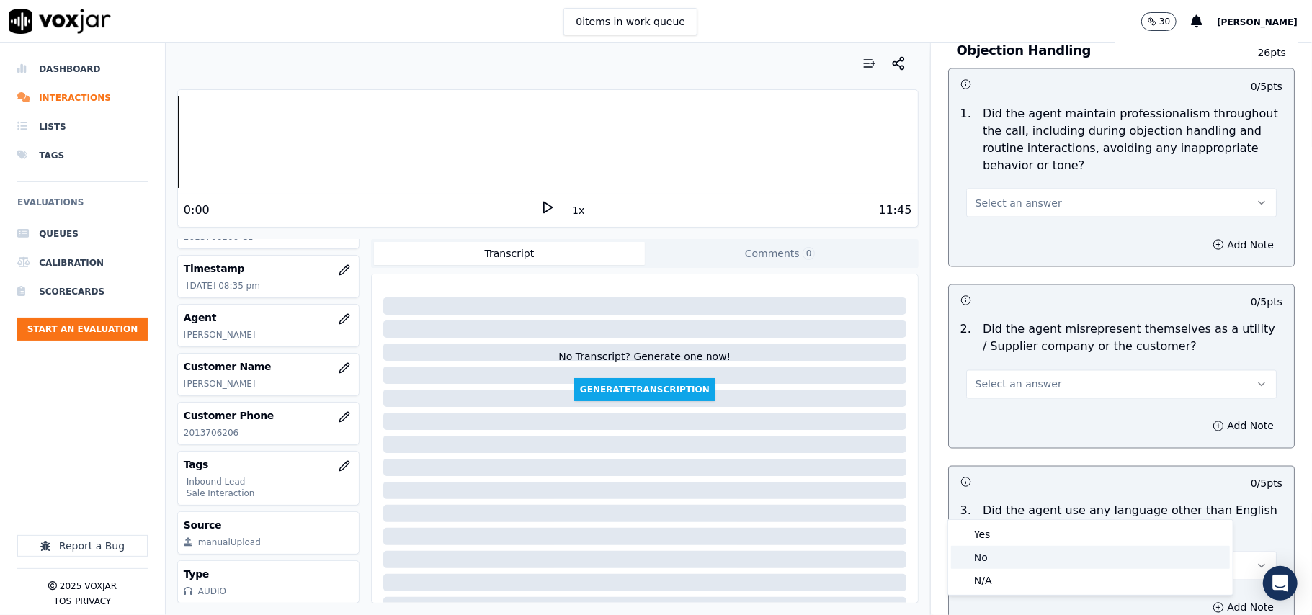
click at [1006, 556] on div "No" at bounding box center [1090, 557] width 279 height 23
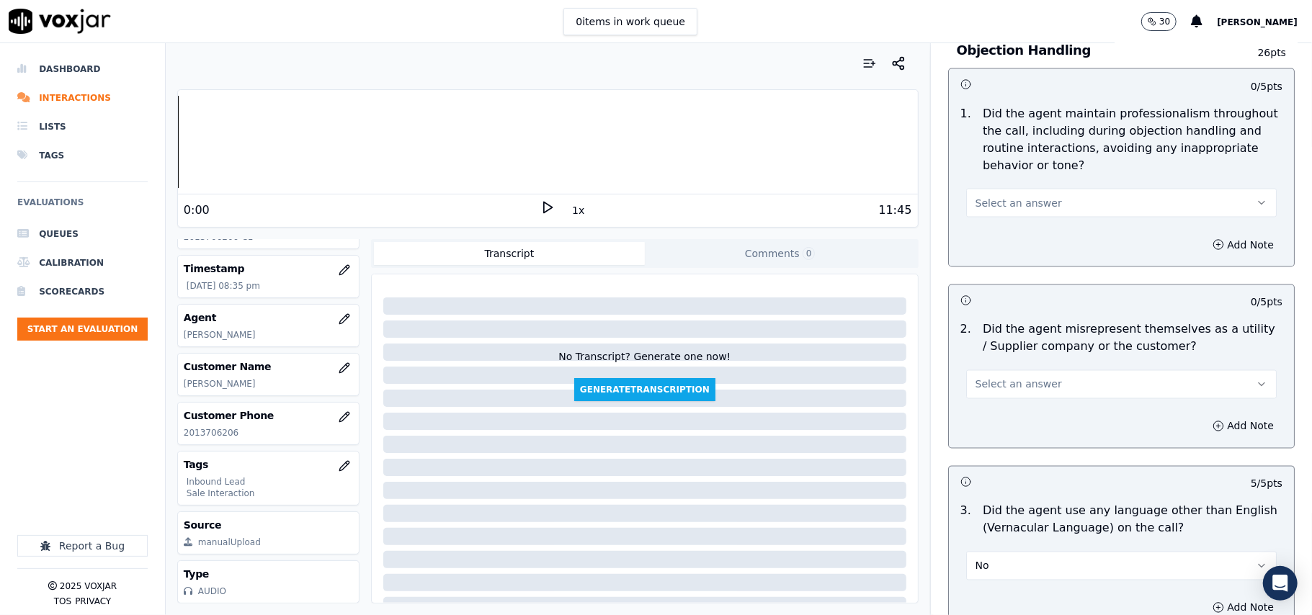
click at [1013, 377] on span "Select an answer" at bounding box center [1018, 384] width 86 height 14
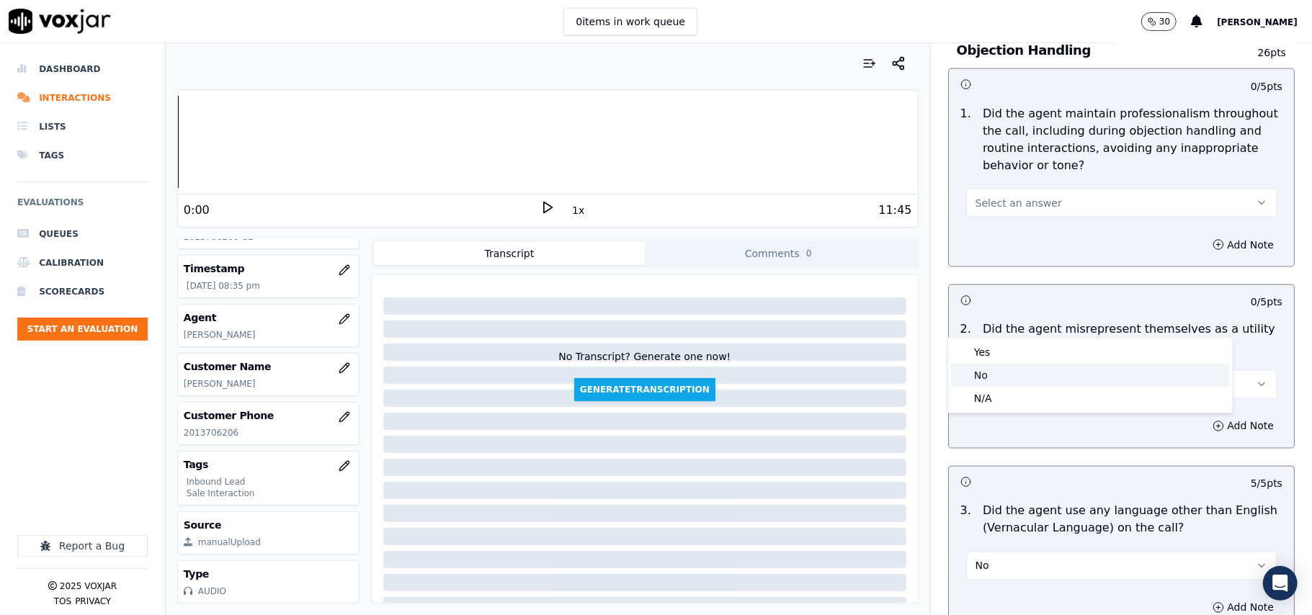
click at [1007, 370] on div "No" at bounding box center [1090, 375] width 279 height 23
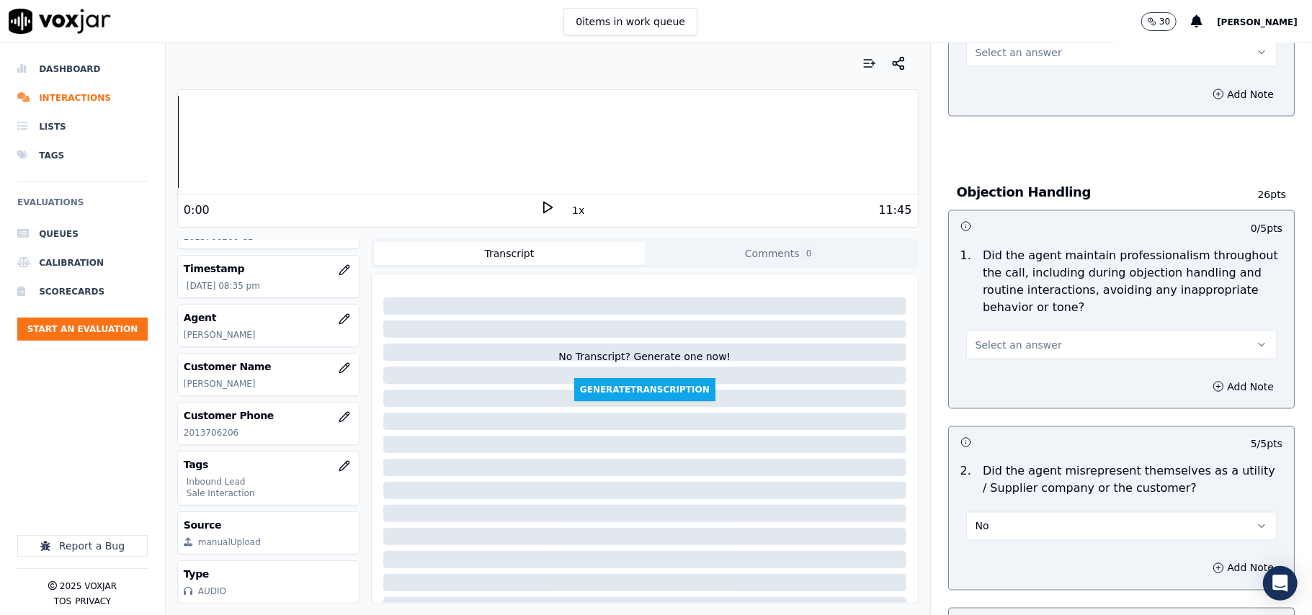
scroll to position [1439, 0]
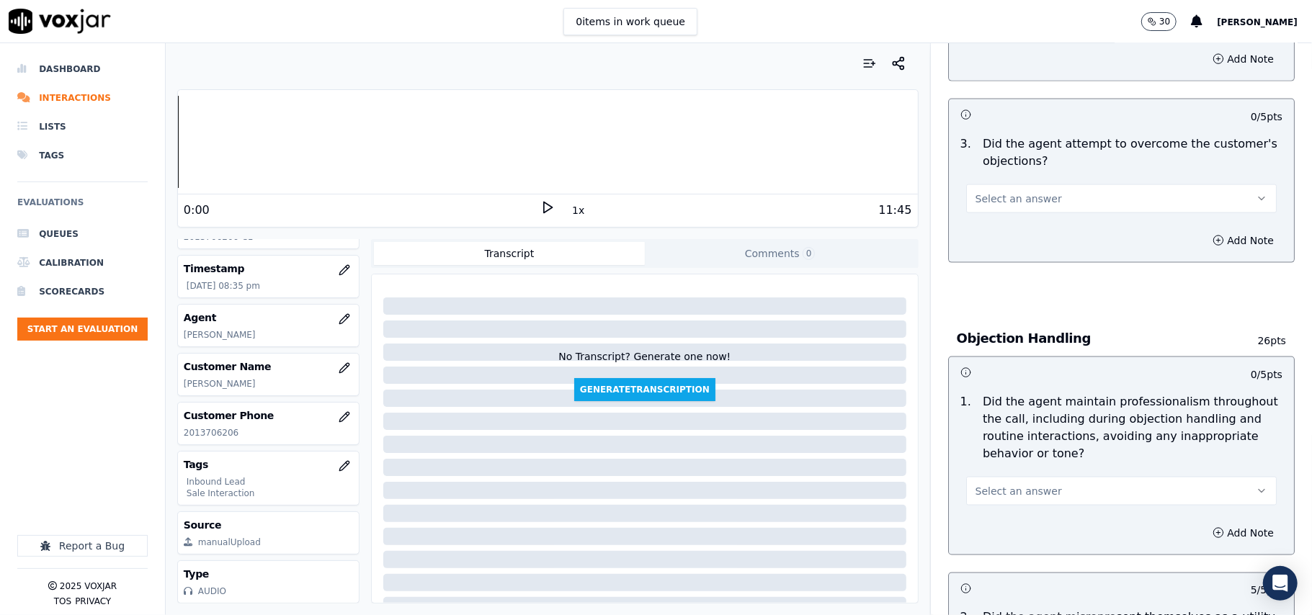
click at [1013, 484] on span "Select an answer" at bounding box center [1018, 491] width 86 height 14
click at [998, 459] on div "Yes" at bounding box center [1090, 458] width 279 height 23
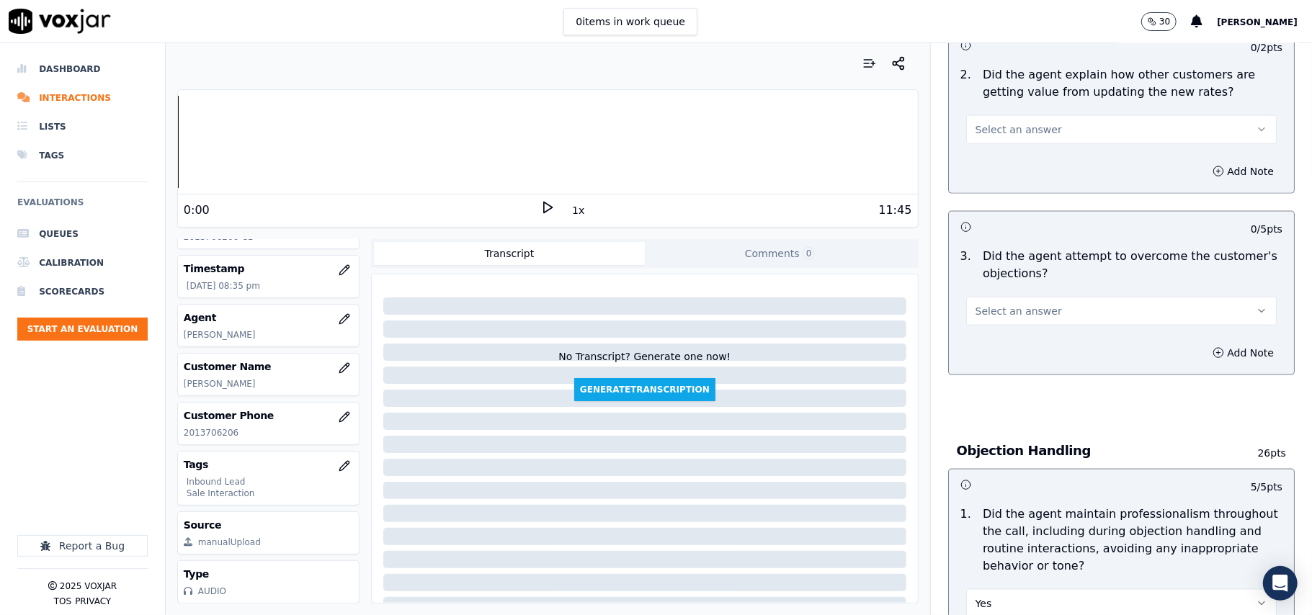
scroll to position [1150, 0]
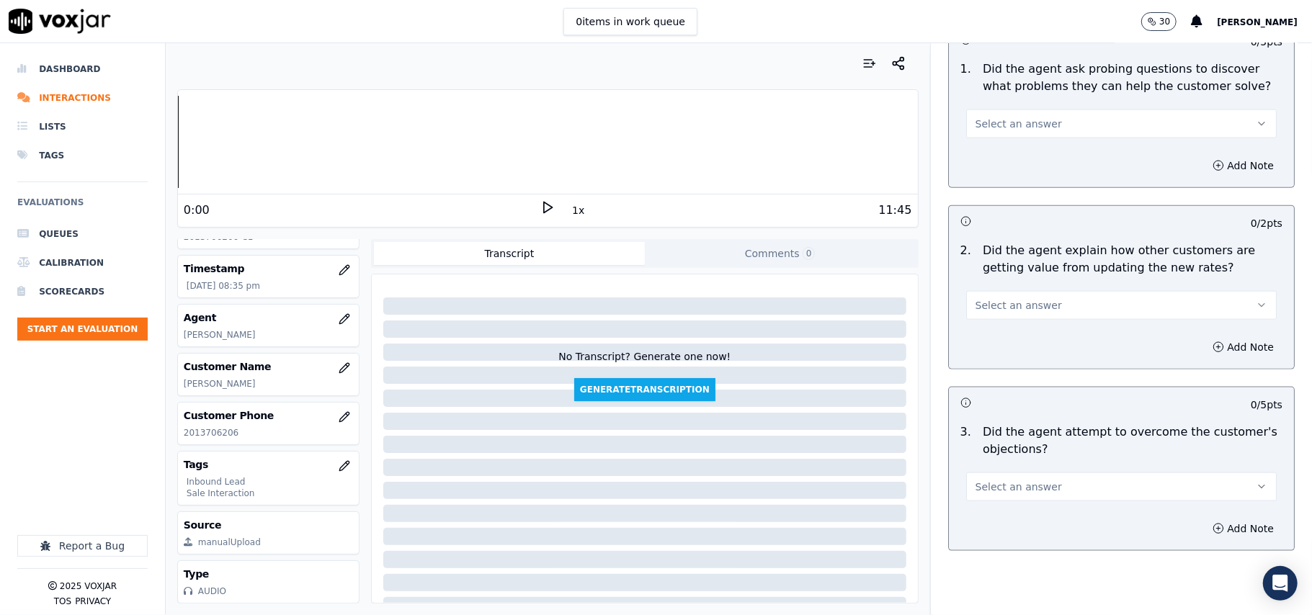
click at [1026, 480] on span "Select an answer" at bounding box center [1018, 487] width 86 height 14
click at [1000, 457] on div "Yes" at bounding box center [1090, 453] width 279 height 23
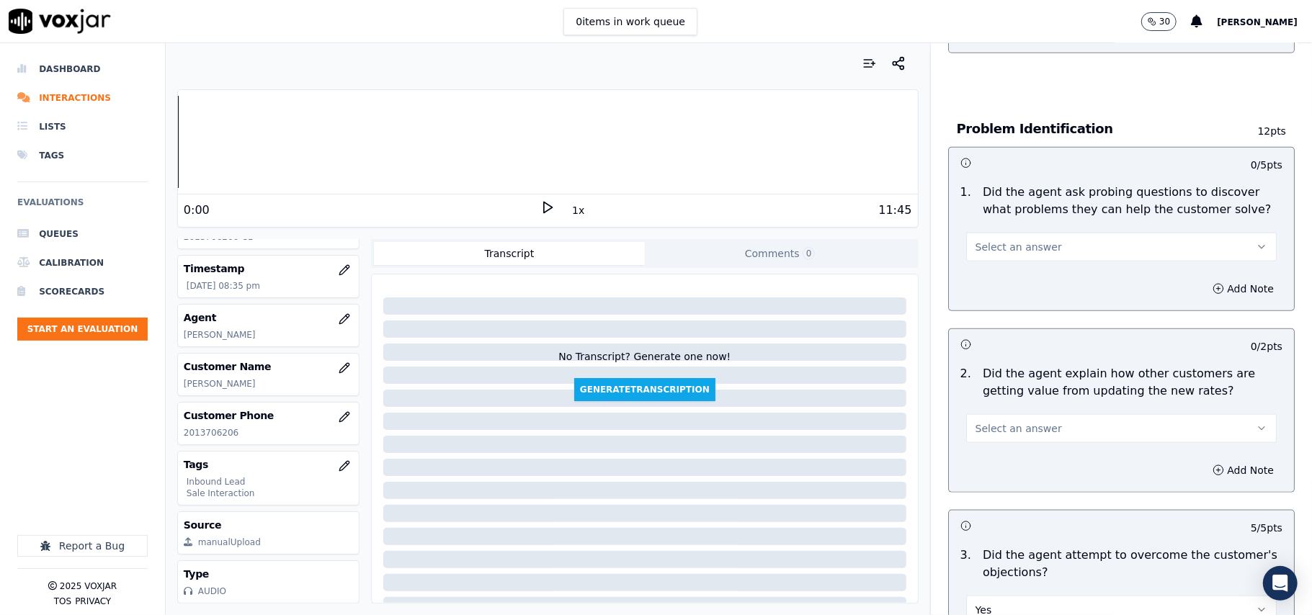
scroll to position [958, 0]
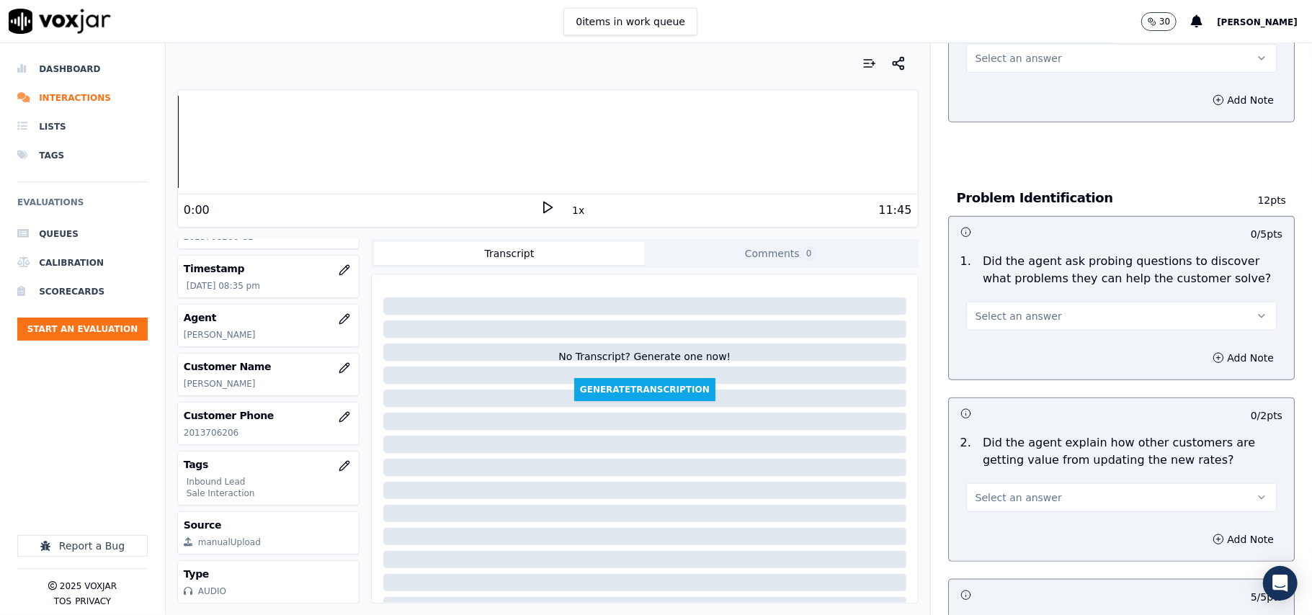
click at [1009, 483] on button "Select an answer" at bounding box center [1121, 497] width 310 height 29
click at [1003, 475] on div "No" at bounding box center [1090, 486] width 279 height 23
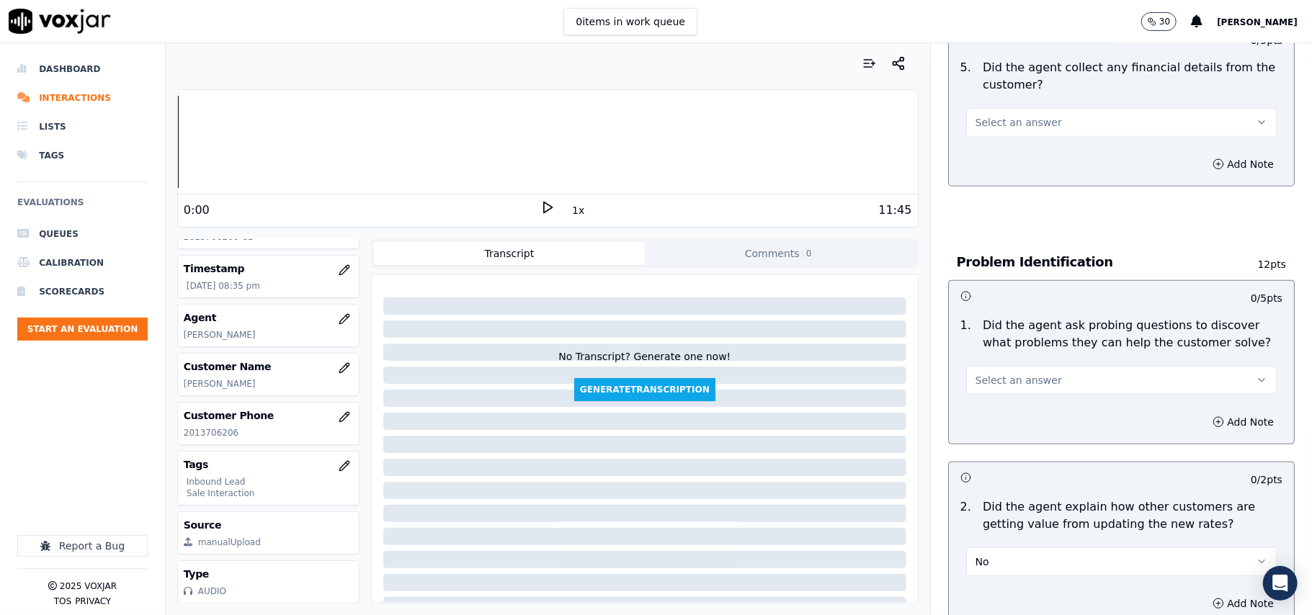
scroll to position [1055, 0]
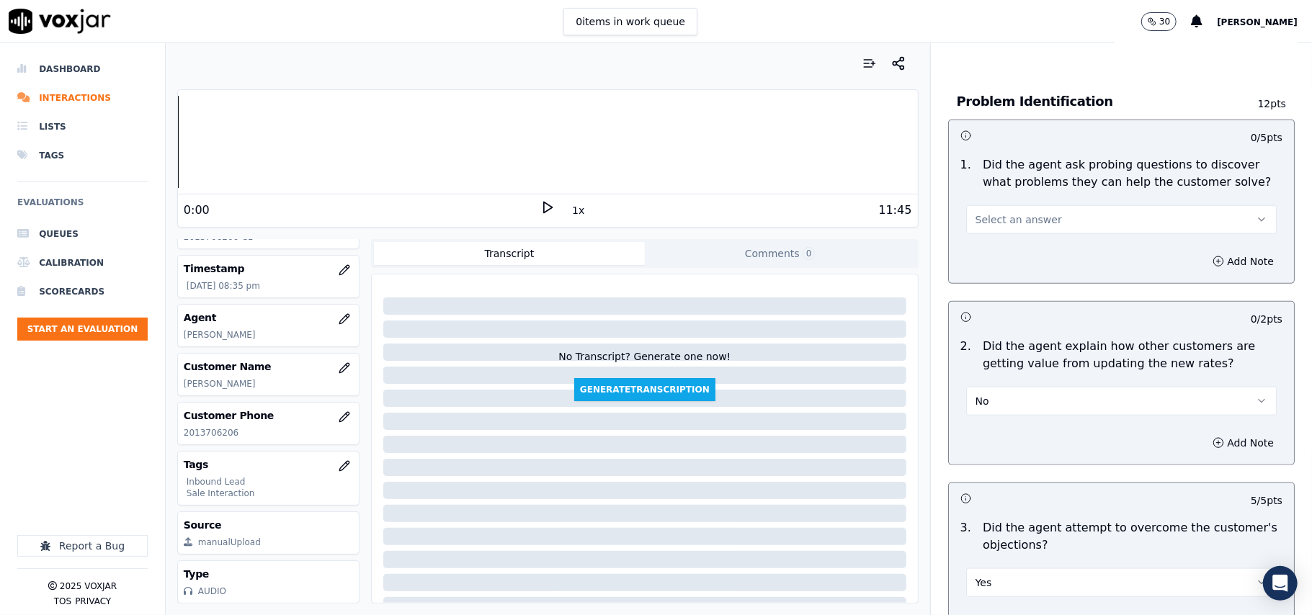
click at [974, 384] on div "No" at bounding box center [1121, 400] width 310 height 32
click at [975, 394] on span "No" at bounding box center [982, 401] width 14 height 14
click at [977, 372] on div "Yes" at bounding box center [1090, 368] width 279 height 23
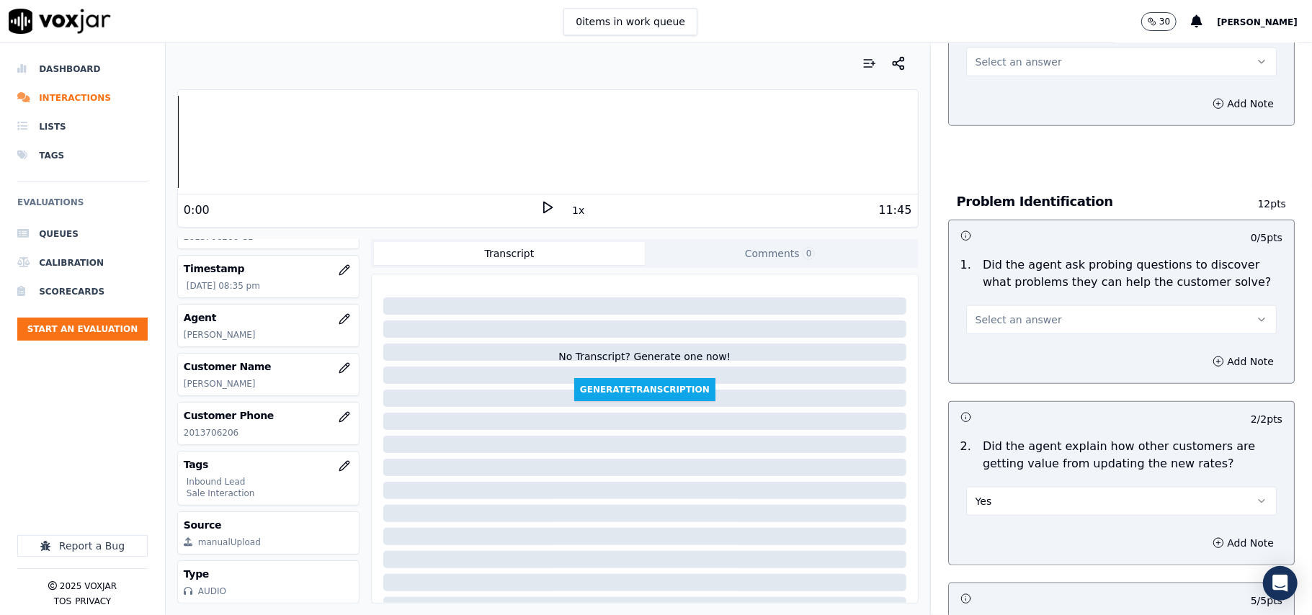
scroll to position [862, 0]
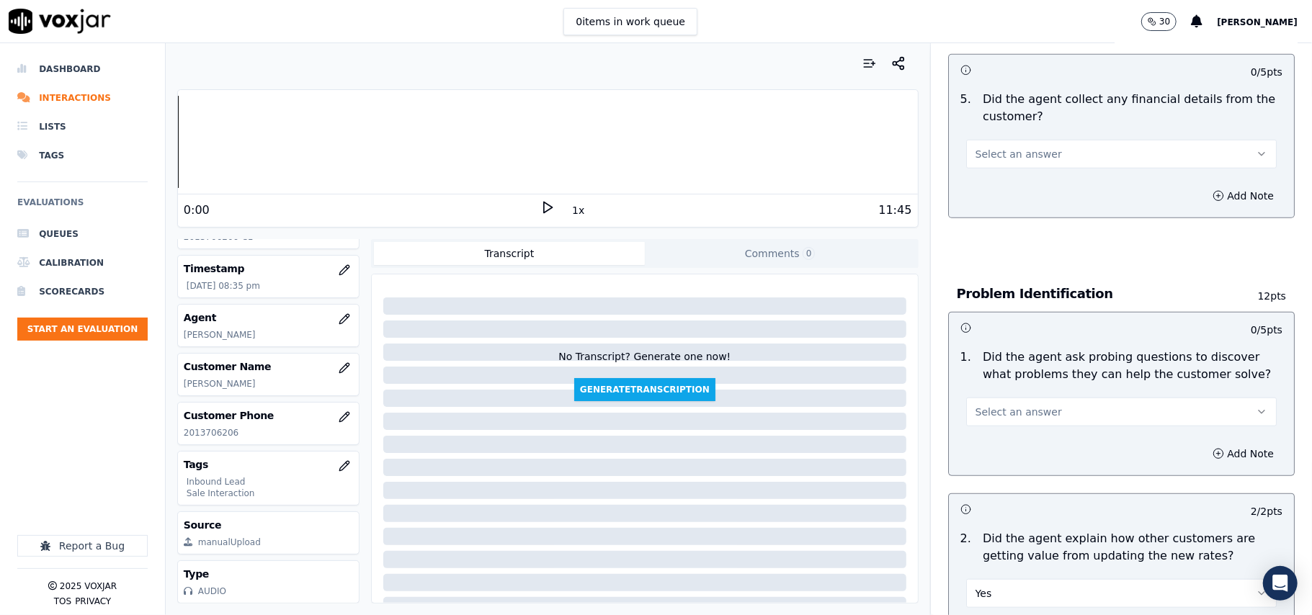
click at [1004, 432] on div "Add Note" at bounding box center [1121, 453] width 345 height 43
click at [1003, 405] on span "Select an answer" at bounding box center [1018, 412] width 86 height 14
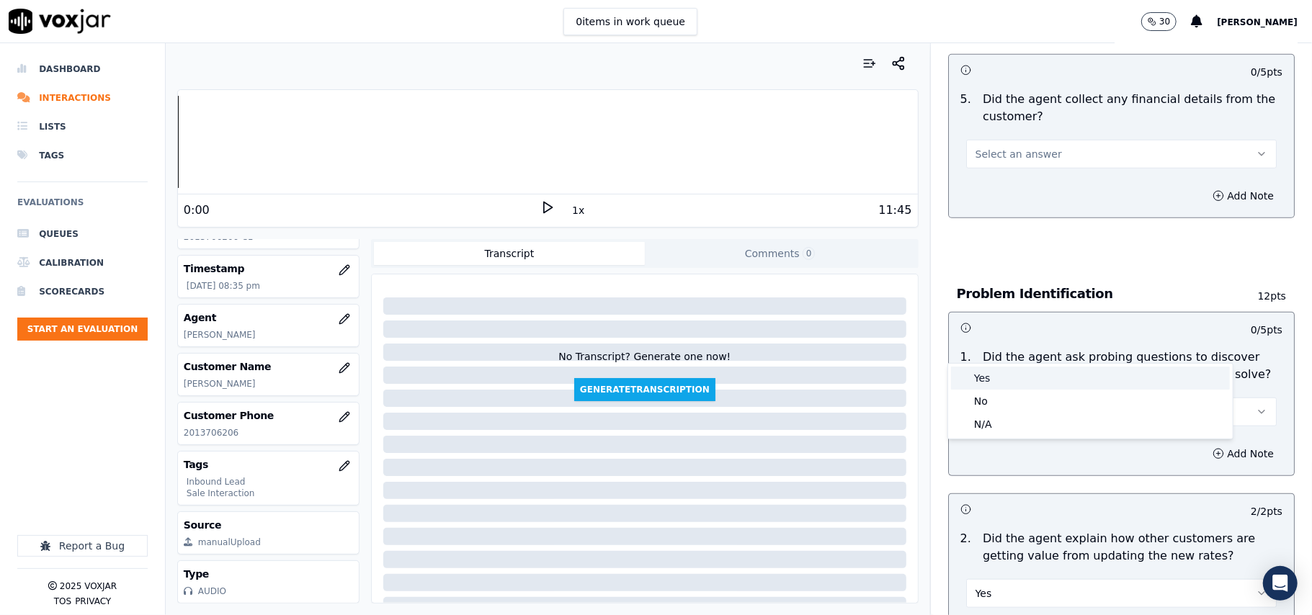
click at [996, 369] on div "Yes" at bounding box center [1090, 378] width 279 height 23
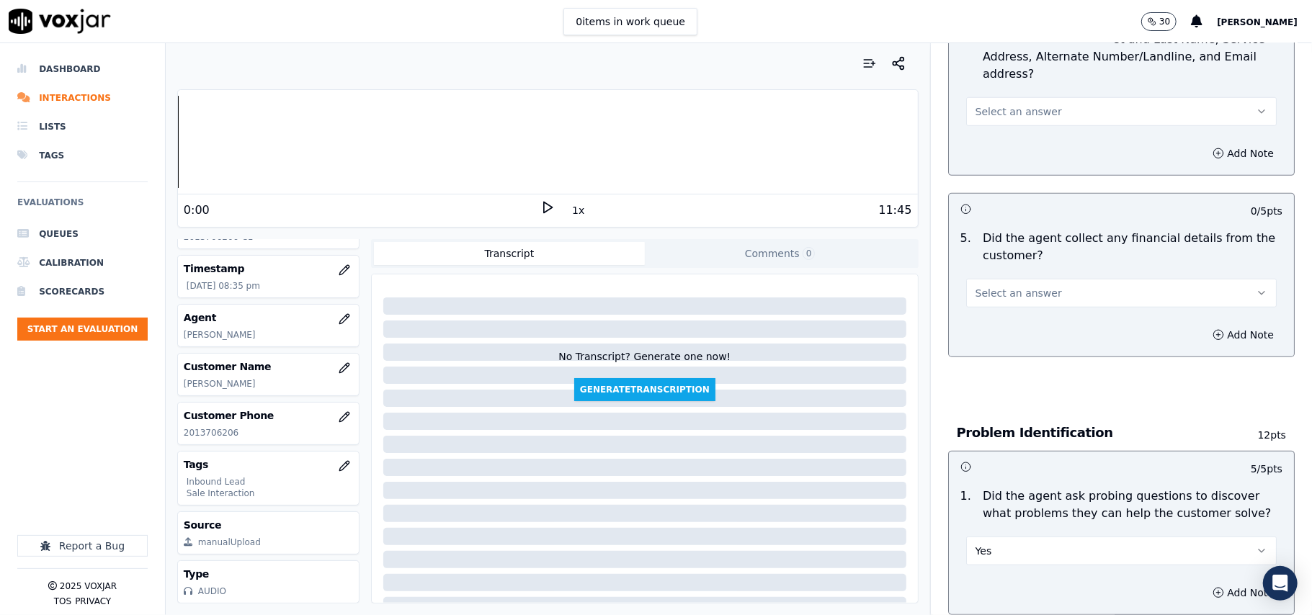
scroll to position [574, 0]
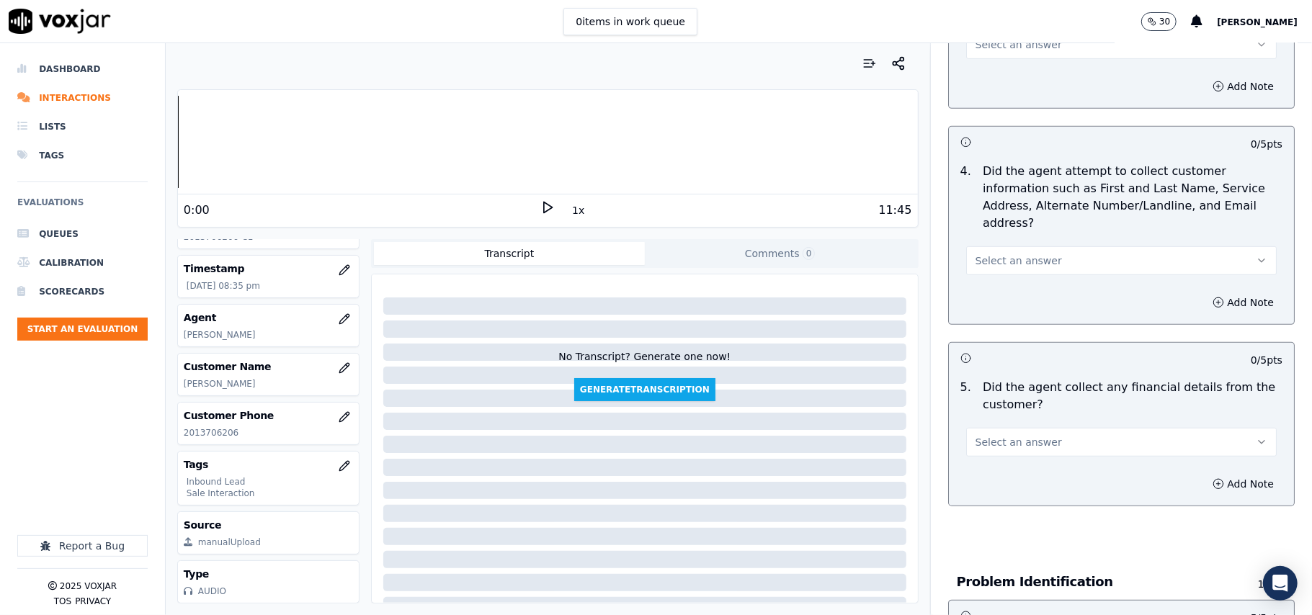
click at [1021, 425] on div "Select an answer" at bounding box center [1121, 441] width 310 height 32
click at [1015, 435] on span "Select an answer" at bounding box center [1018, 442] width 86 height 14
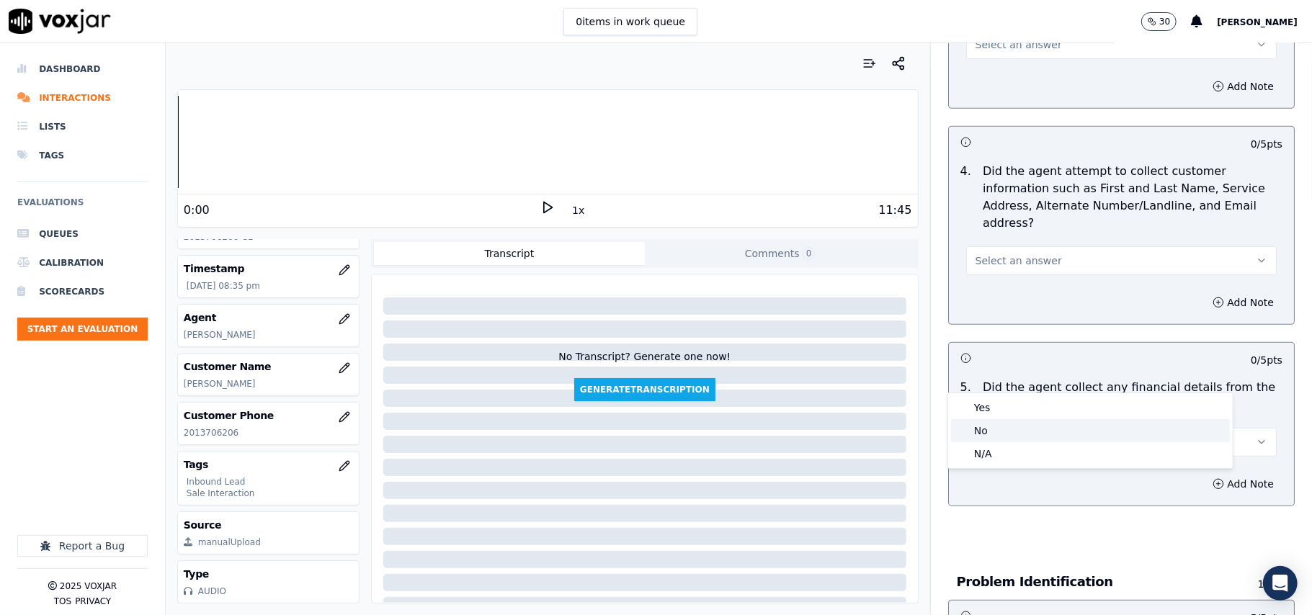
click at [1007, 434] on div "No" at bounding box center [1090, 430] width 279 height 23
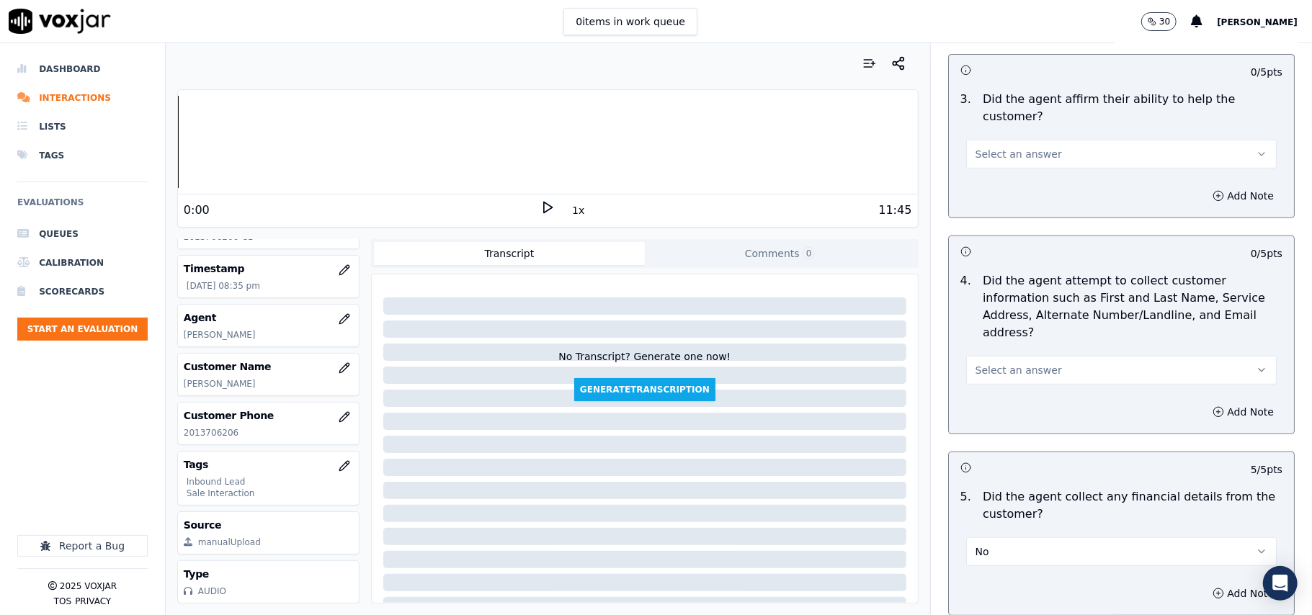
scroll to position [382, 0]
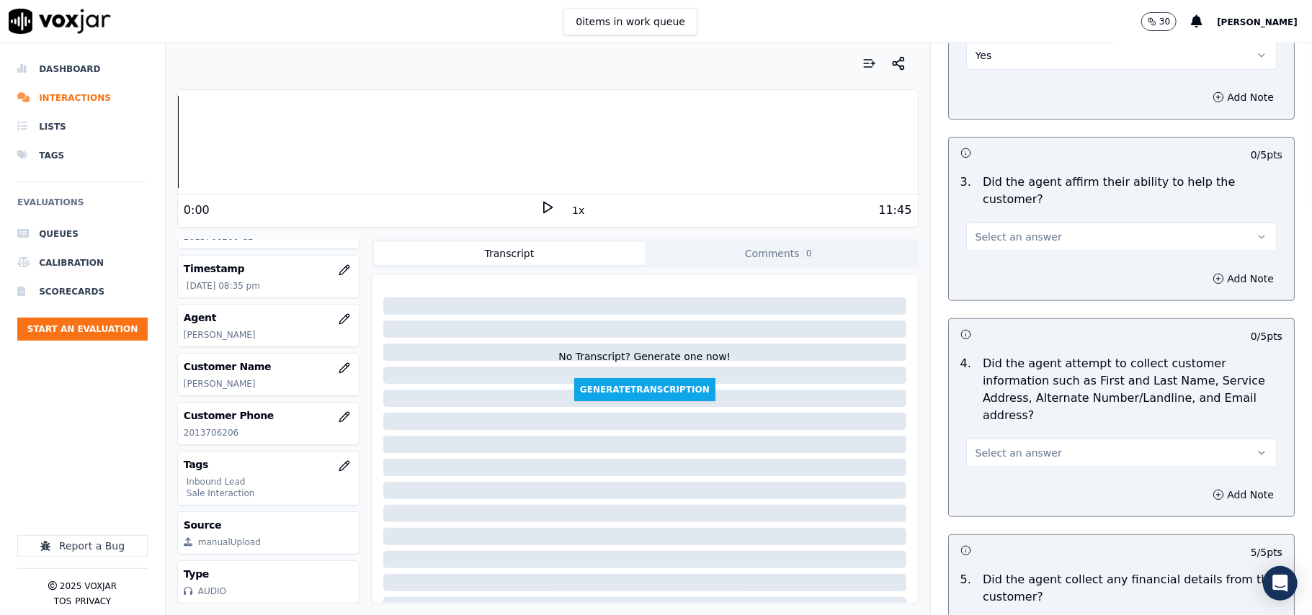
click at [1029, 436] on div "Select an answer" at bounding box center [1121, 452] width 310 height 32
click at [1029, 446] on span "Select an answer" at bounding box center [1018, 453] width 86 height 14
click at [1014, 418] on div "Yes" at bounding box center [1090, 417] width 279 height 23
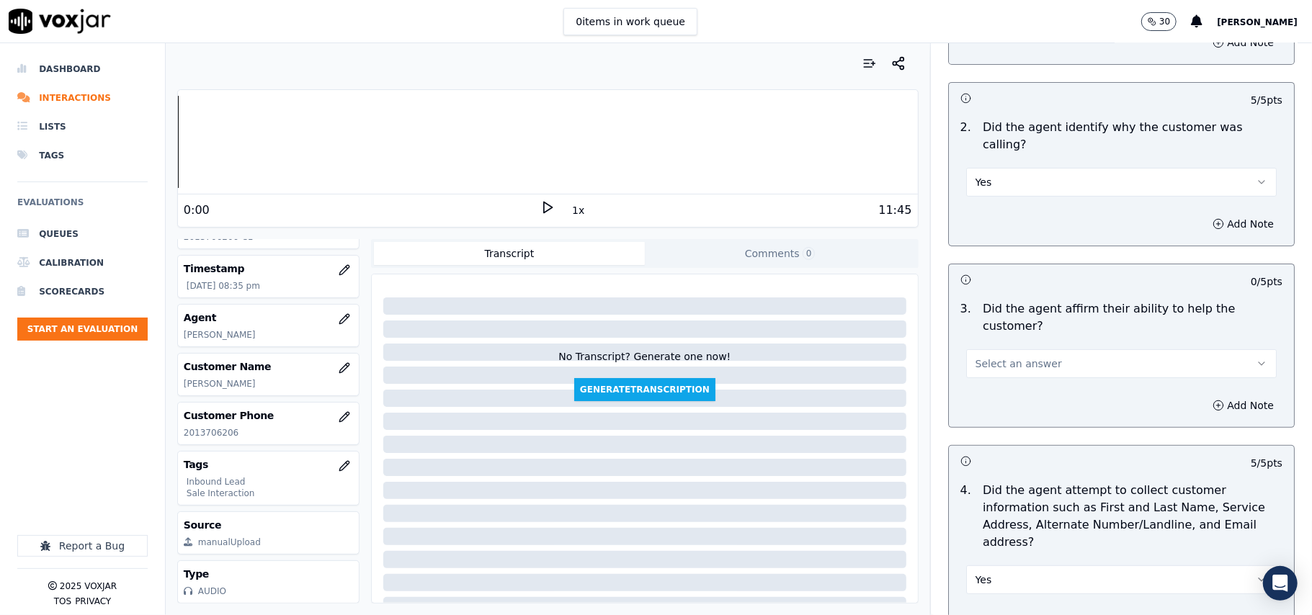
scroll to position [94, 0]
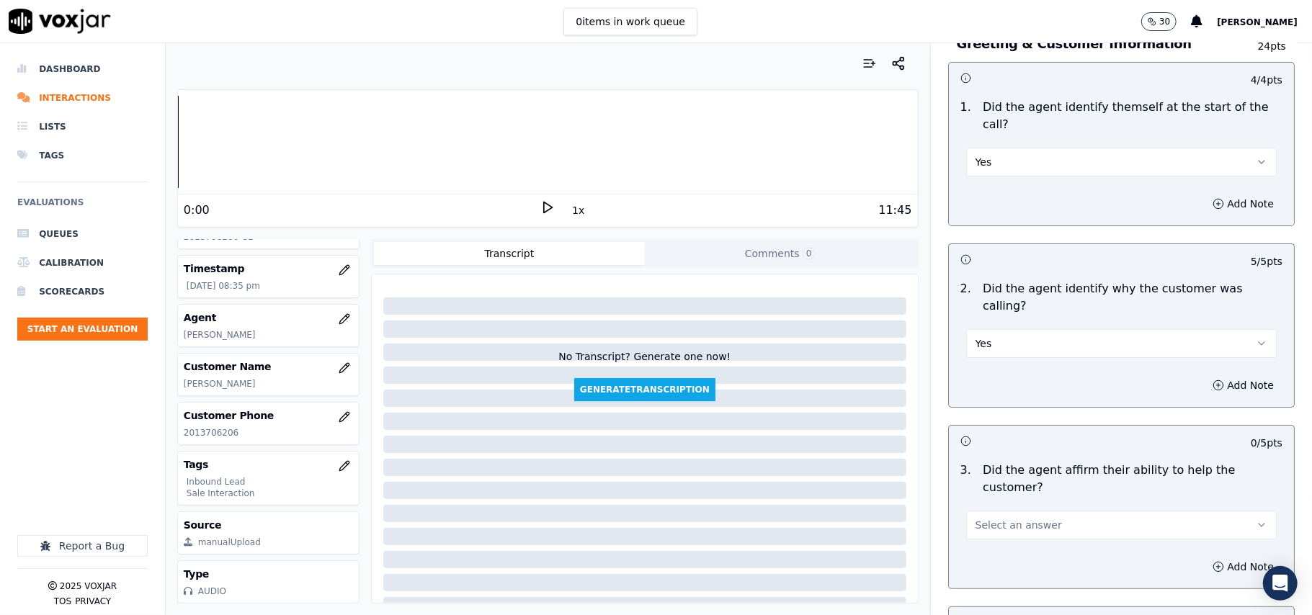
click at [998, 518] on span "Select an answer" at bounding box center [1018, 525] width 86 height 14
click at [1003, 498] on div "Yes" at bounding box center [1090, 506] width 279 height 23
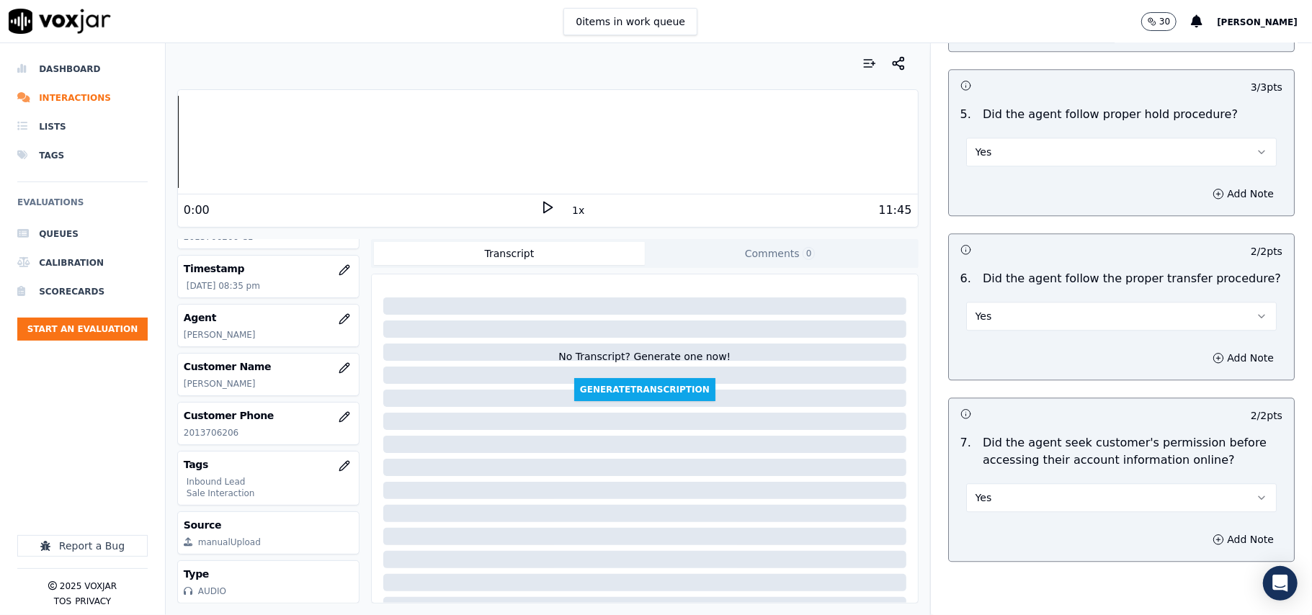
scroll to position [4032, 0]
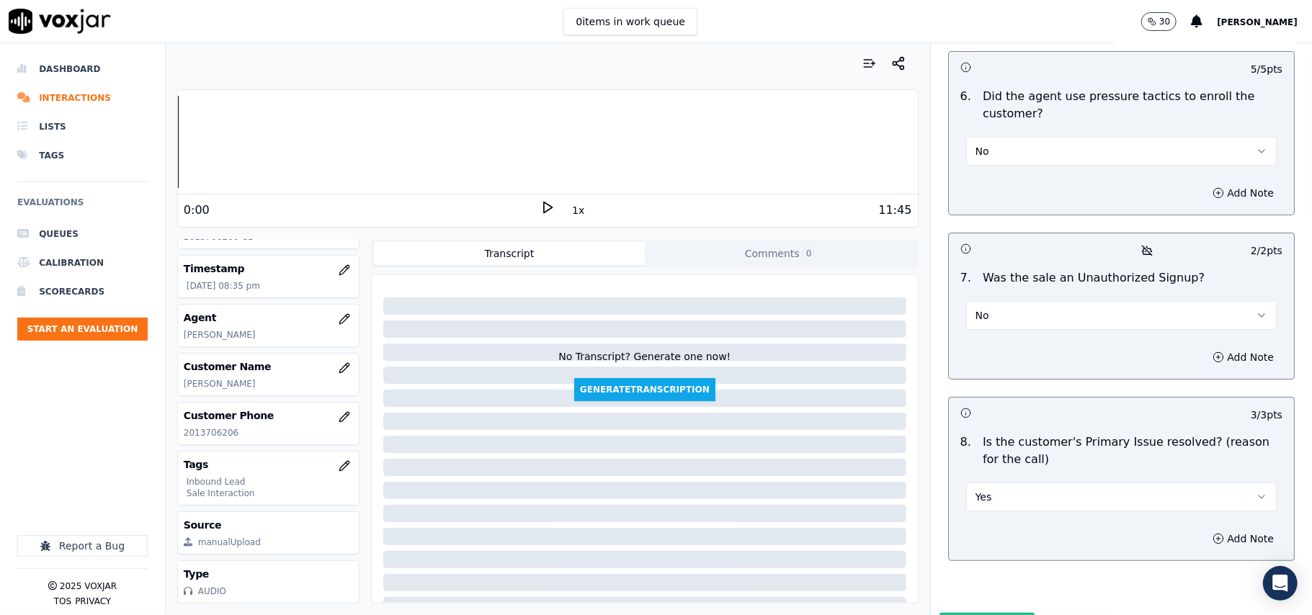
click at [988, 613] on button "Submit Scores" at bounding box center [987, 626] width 96 height 26
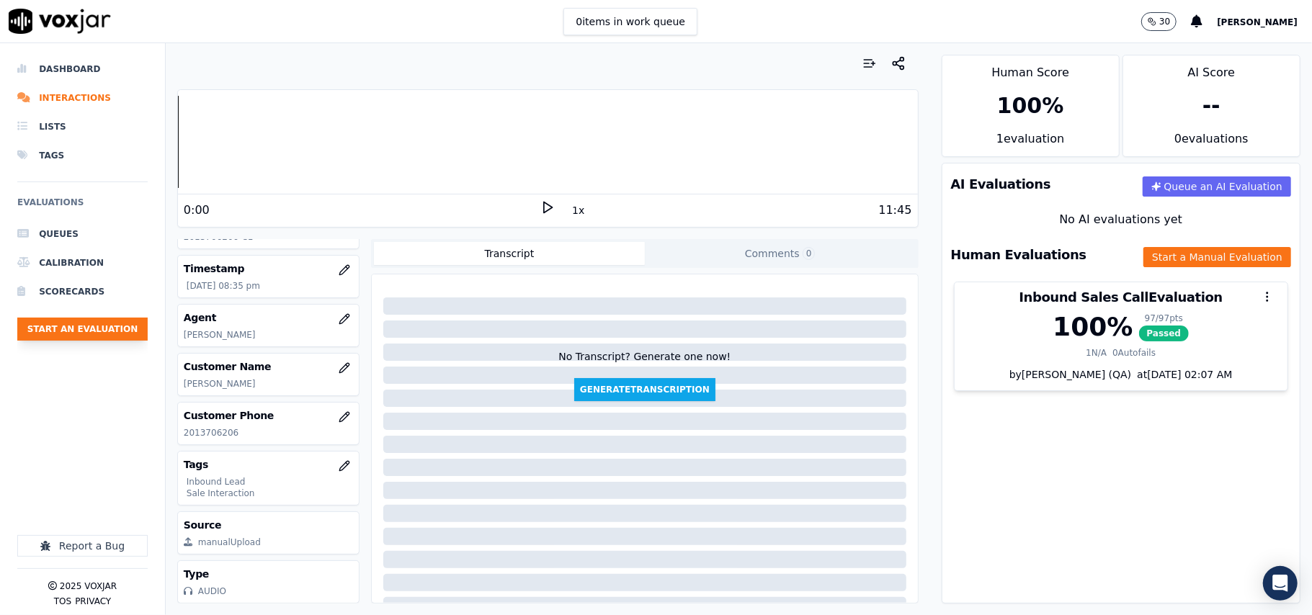
click at [79, 327] on button "Start an Evaluation" at bounding box center [82, 329] width 130 height 23
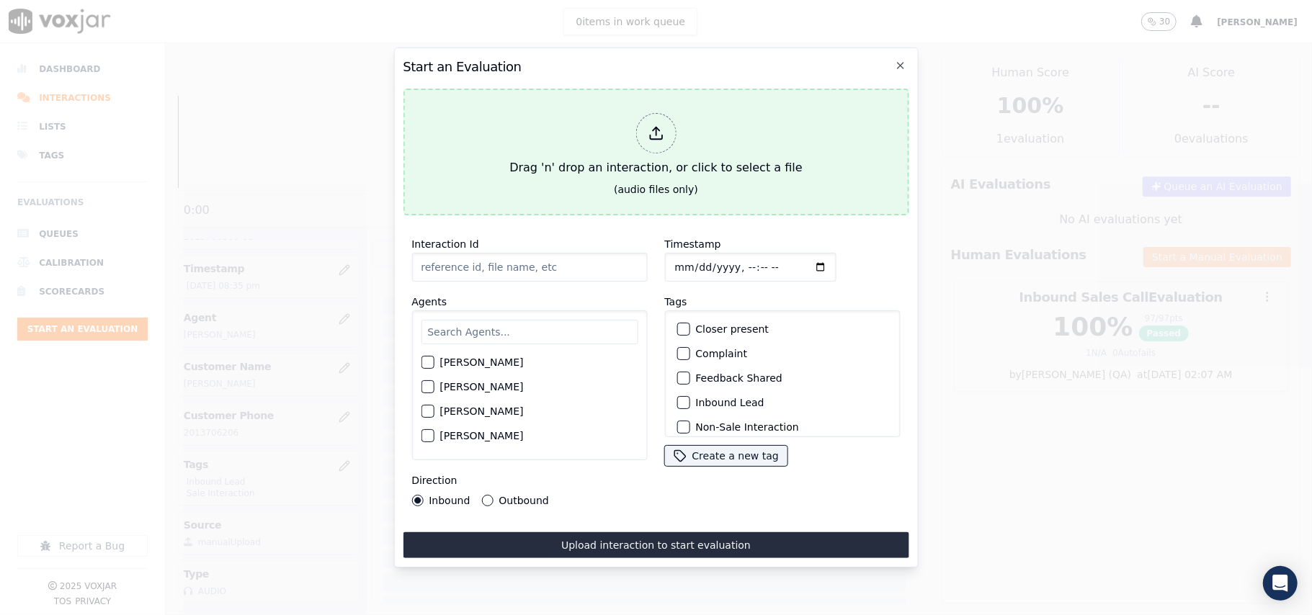
click at [674, 136] on div "Drag 'n' drop an interaction, or click to select a file" at bounding box center [656, 144] width 304 height 75
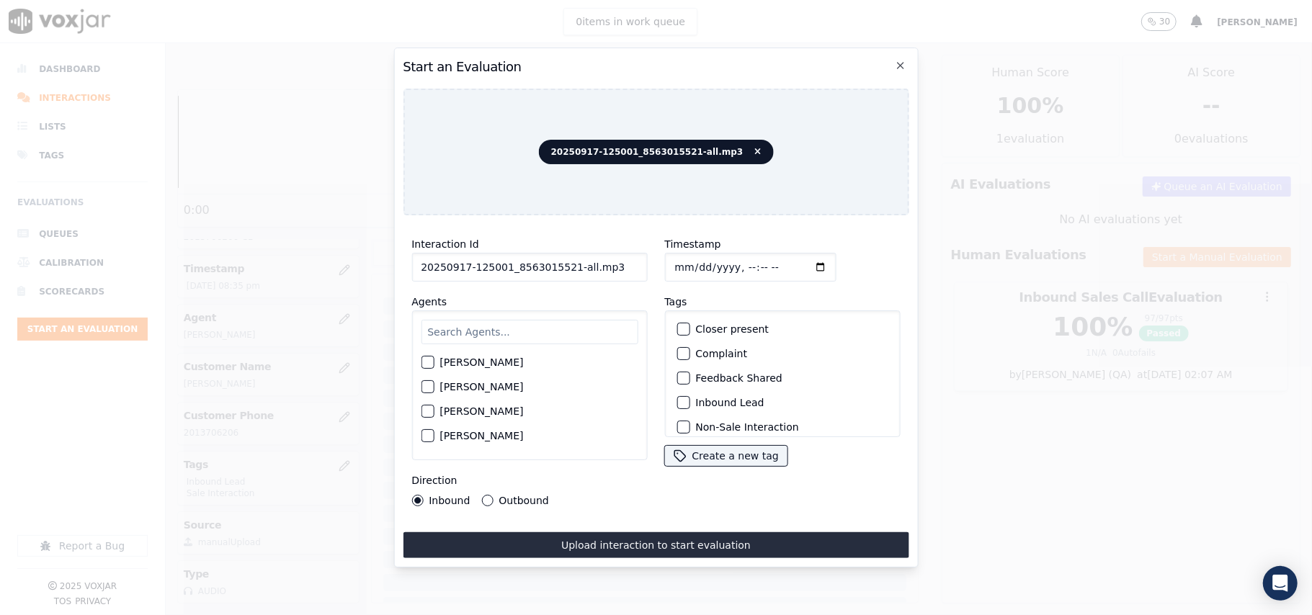
drag, startPoint x: 617, startPoint y: 260, endPoint x: 563, endPoint y: 266, distance: 54.3
click at [563, 266] on input "20250917-125001_8563015521-all.mp3" at bounding box center [529, 267] width 236 height 29
type input "20250917-125001_8563015521-C1"
click at [686, 254] on input "Timestamp" at bounding box center [749, 267] width 171 height 29
type input "[DATE]T20:37"
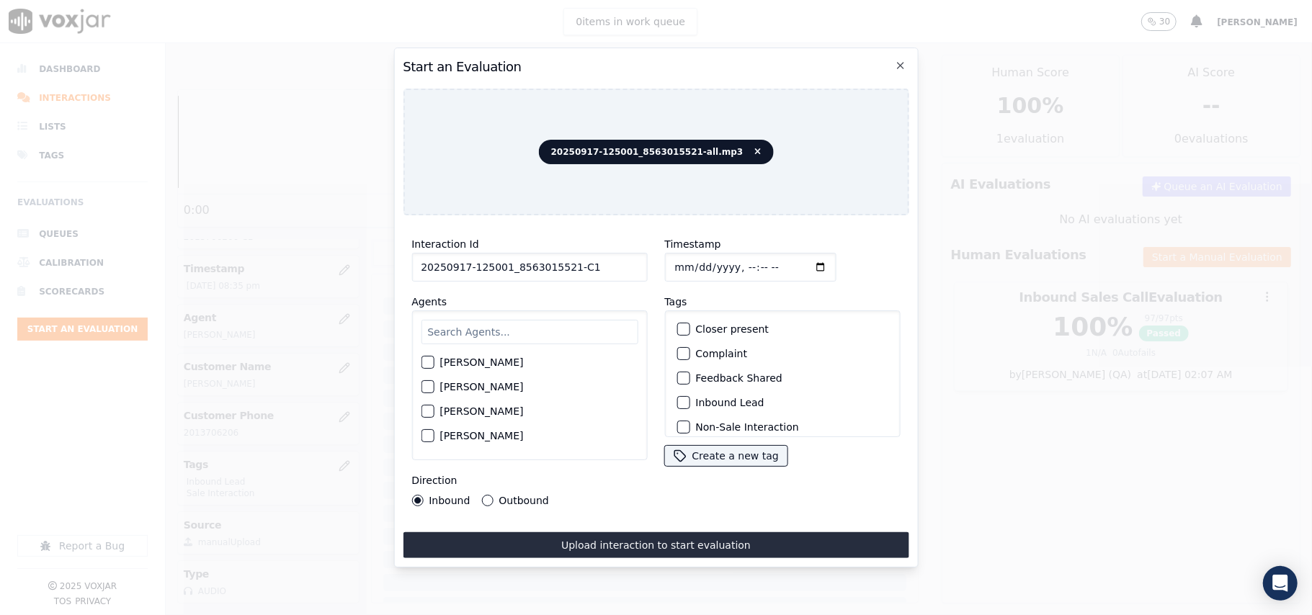
click at [470, 341] on div "[PERSON_NAME] [PERSON_NAME] [PERSON_NAME] [PERSON_NAME] [PERSON_NAME] [PERSON_N…" at bounding box center [529, 385] width 236 height 150
click at [452, 334] on input "text" at bounding box center [529, 332] width 217 height 24
type input "[PERSON_NAME]"
click at [432, 362] on div "button" at bounding box center [426, 367] width 10 height 10
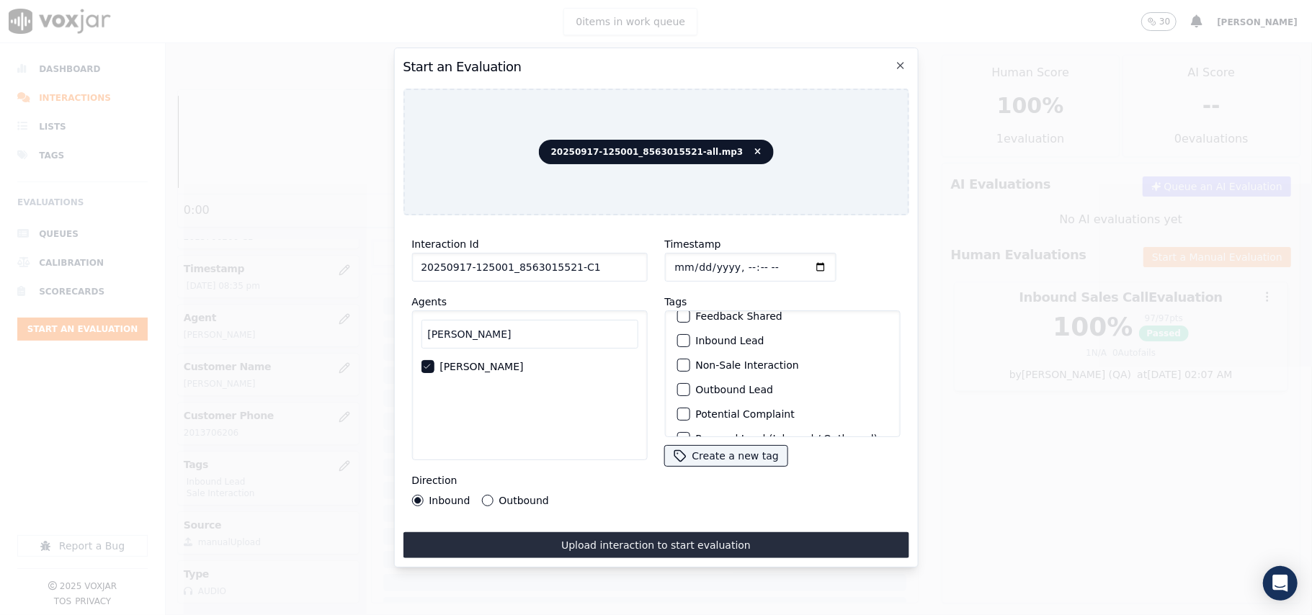
scroll to position [96, 0]
click at [679, 353] on div "button" at bounding box center [682, 356] width 10 height 10
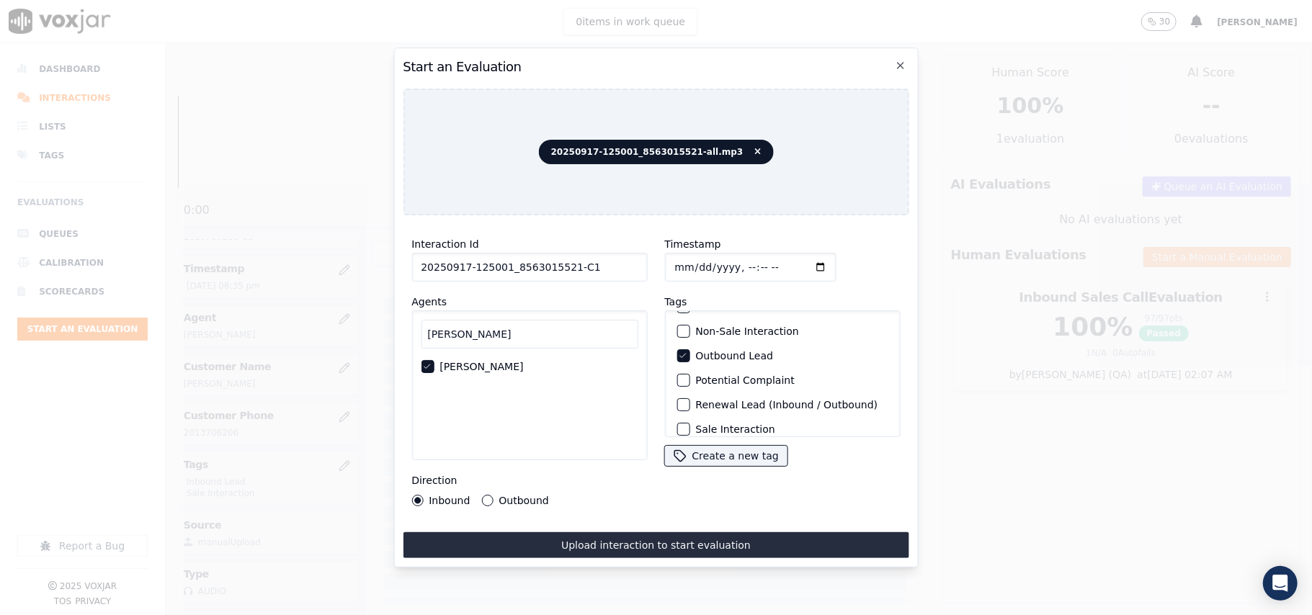
click at [671, 396] on div "Renewal Lead (Inbound / Outbound)" at bounding box center [782, 405] width 223 height 24
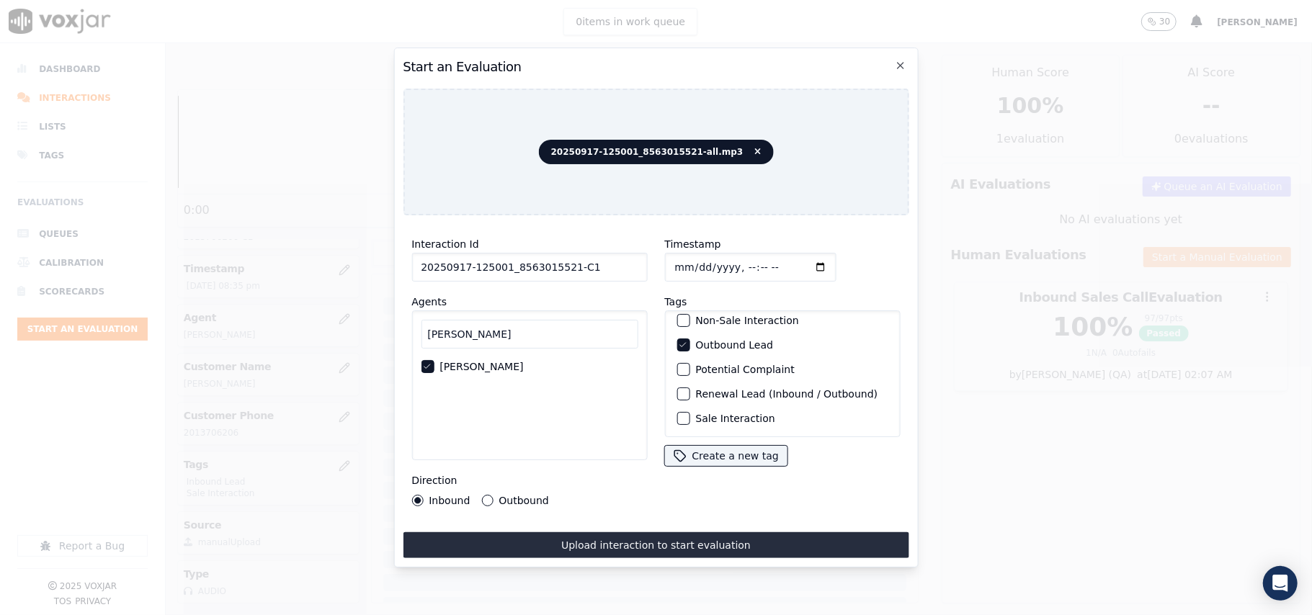
scroll to position [125, 0]
click at [681, 412] on button "Sale Interaction" at bounding box center [682, 418] width 13 height 13
click at [486, 495] on button "Outbound" at bounding box center [487, 501] width 12 height 12
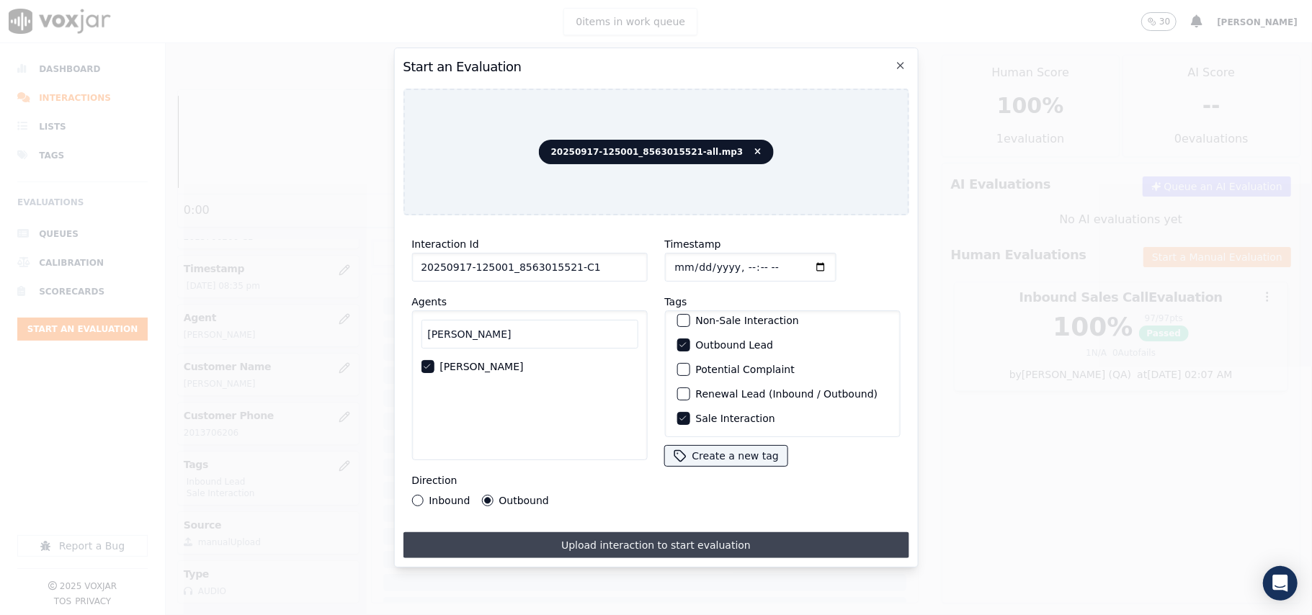
click at [580, 537] on button "Upload interaction to start evaluation" at bounding box center [656, 545] width 506 height 26
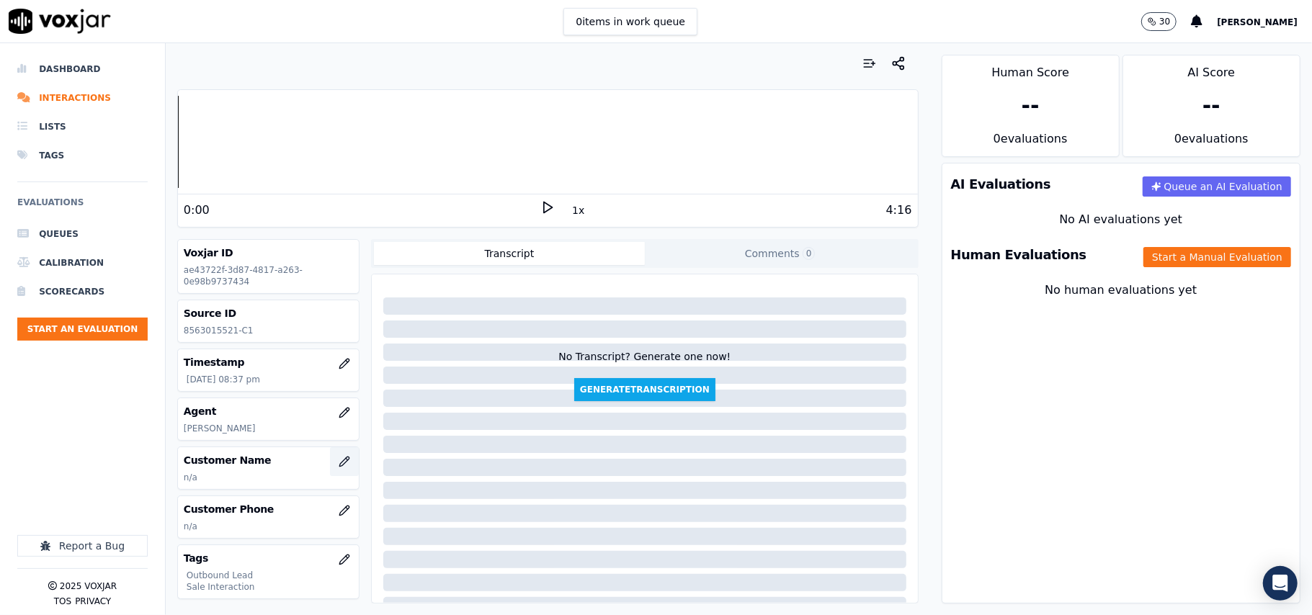
click at [330, 470] on button "button" at bounding box center [344, 461] width 29 height 29
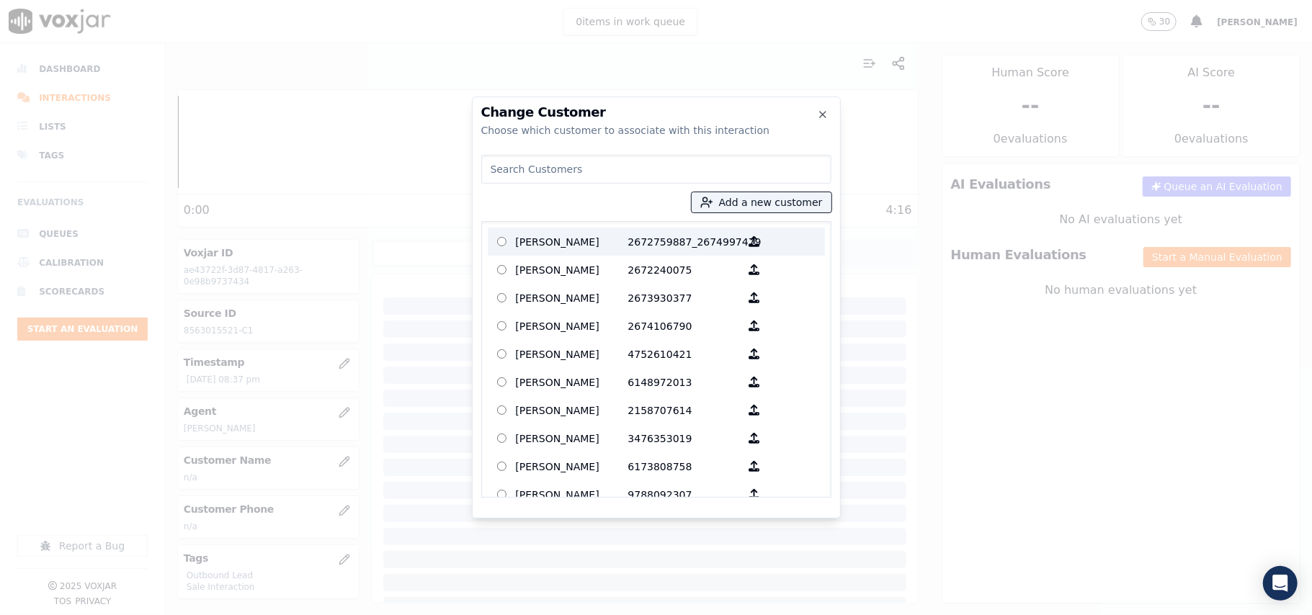
paste input "[PERSON_NAME]"
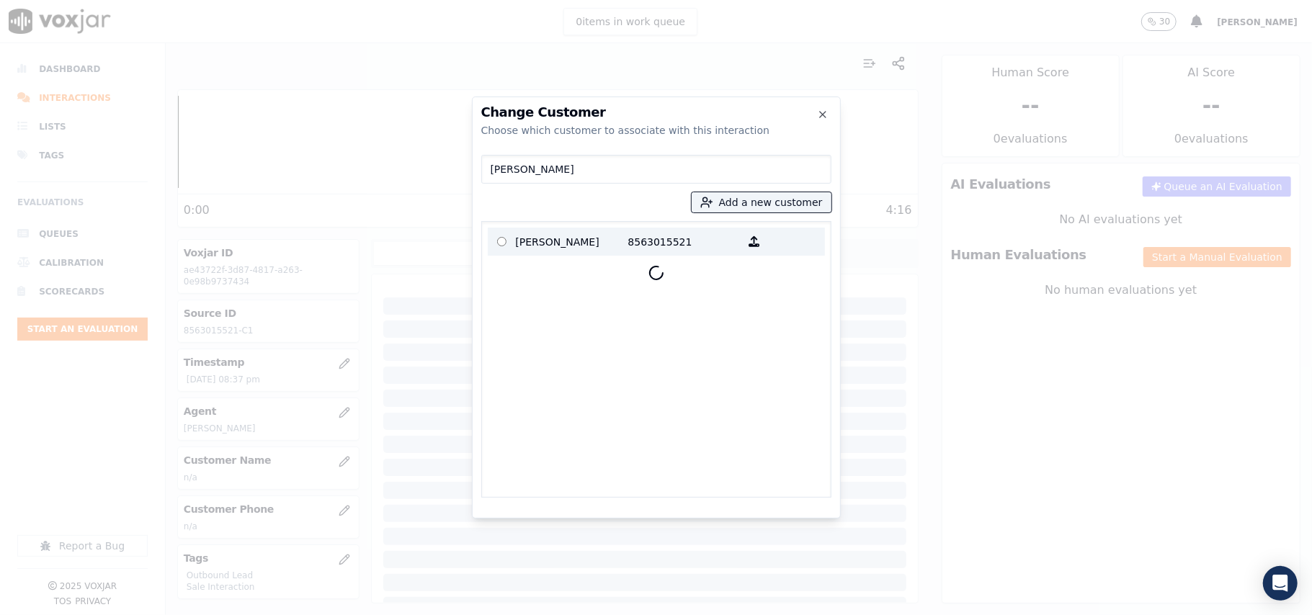
type input "[PERSON_NAME]"
click at [571, 242] on p "[PERSON_NAME]" at bounding box center [572, 242] width 112 height 22
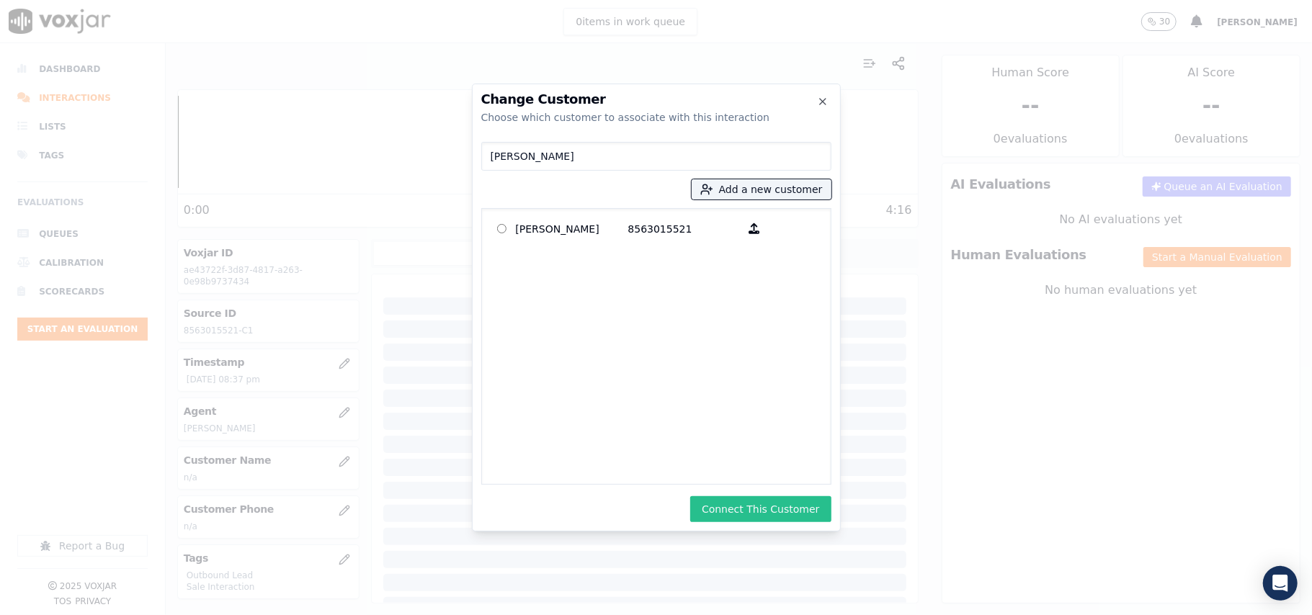
click at [787, 509] on button "Connect This Customer" at bounding box center [760, 509] width 140 height 26
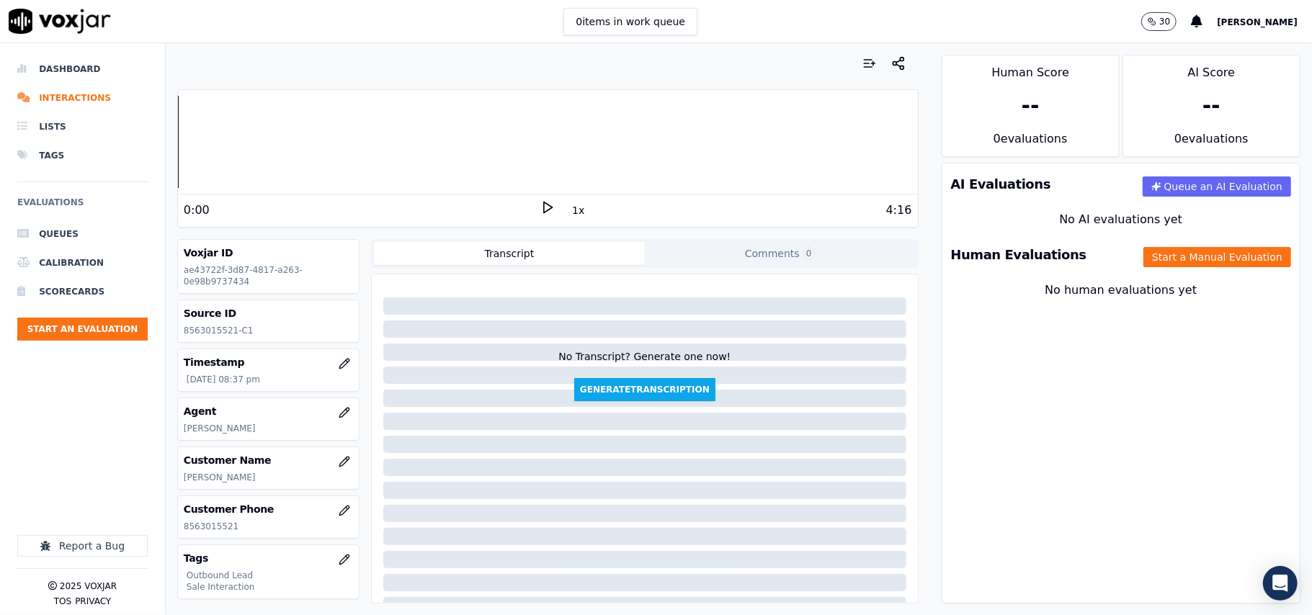
click at [1161, 272] on div "Human Evaluations Start a Manual Evaluation" at bounding box center [1120, 255] width 357 height 42
click at [1143, 264] on button "Start a Manual Evaluation" at bounding box center [1217, 257] width 148 height 20
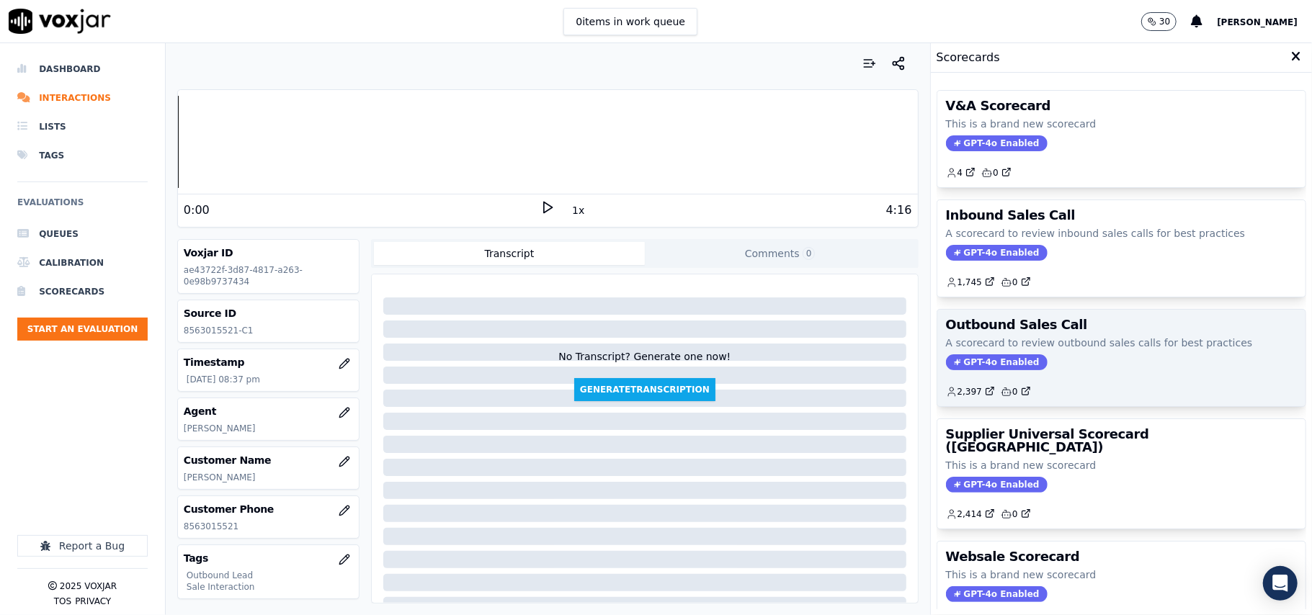
click at [957, 365] on span "GPT-4o Enabled" at bounding box center [997, 362] width 102 height 16
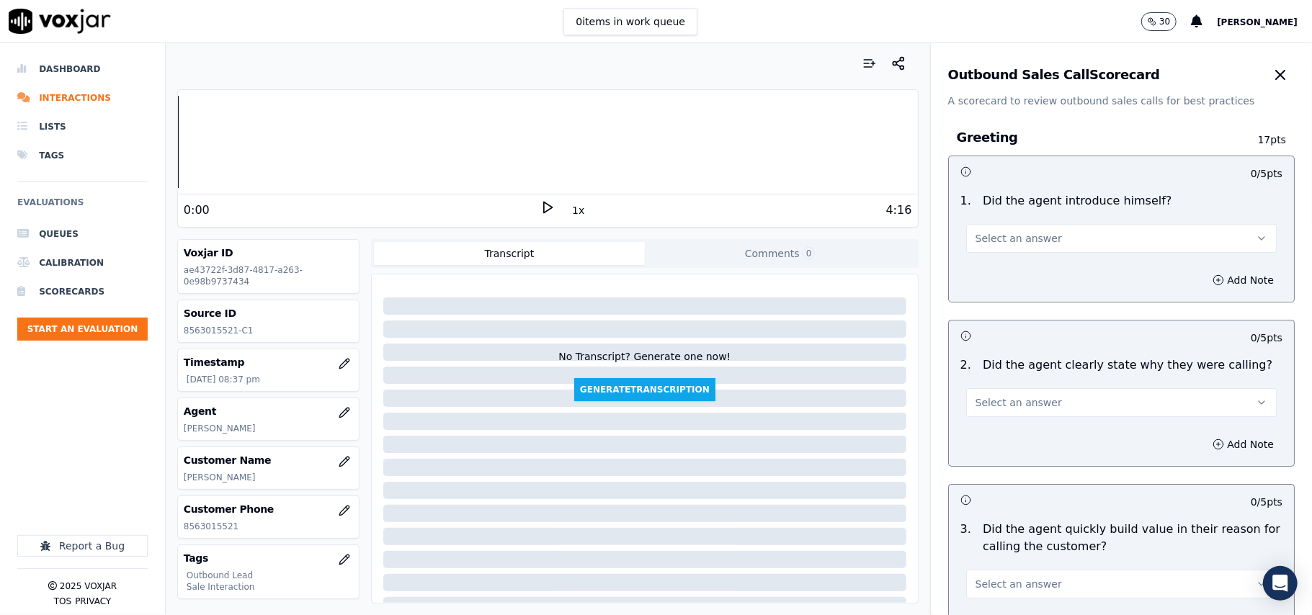
click at [978, 228] on button "Select an answer" at bounding box center [1121, 238] width 310 height 29
click at [972, 265] on div "Yes" at bounding box center [1090, 271] width 279 height 23
click at [1011, 389] on button "Select an answer" at bounding box center [1121, 402] width 310 height 29
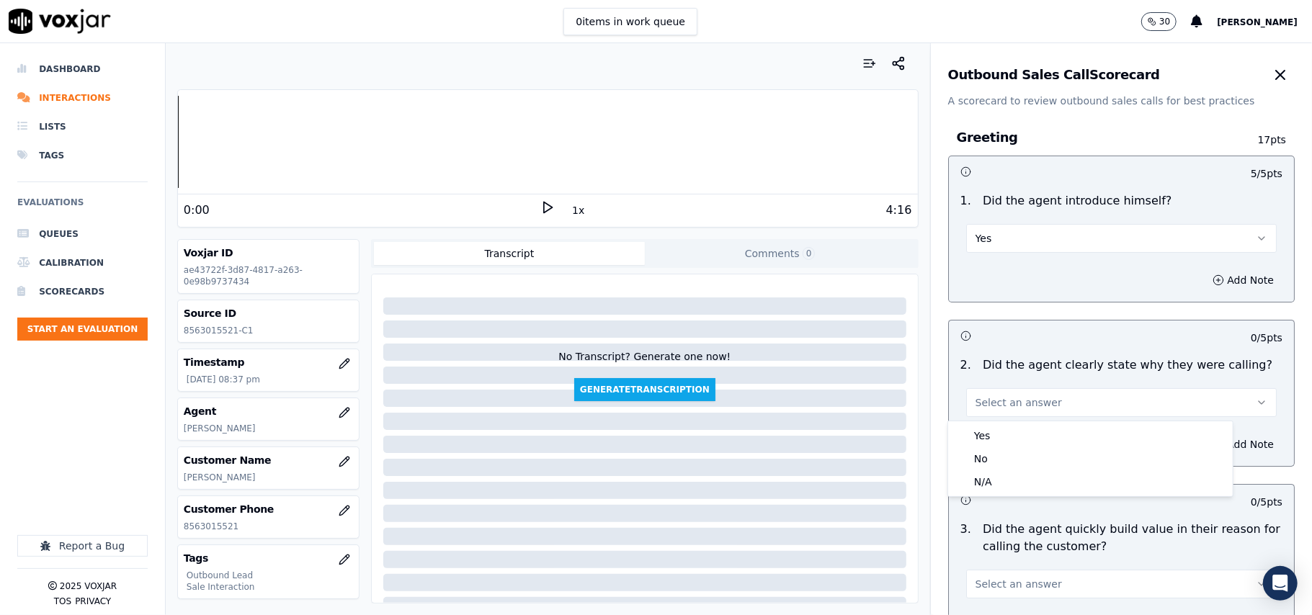
click at [998, 422] on div "Yes No N/A" at bounding box center [1090, 458] width 285 height 75
click at [1019, 428] on div "Yes" at bounding box center [1090, 435] width 279 height 23
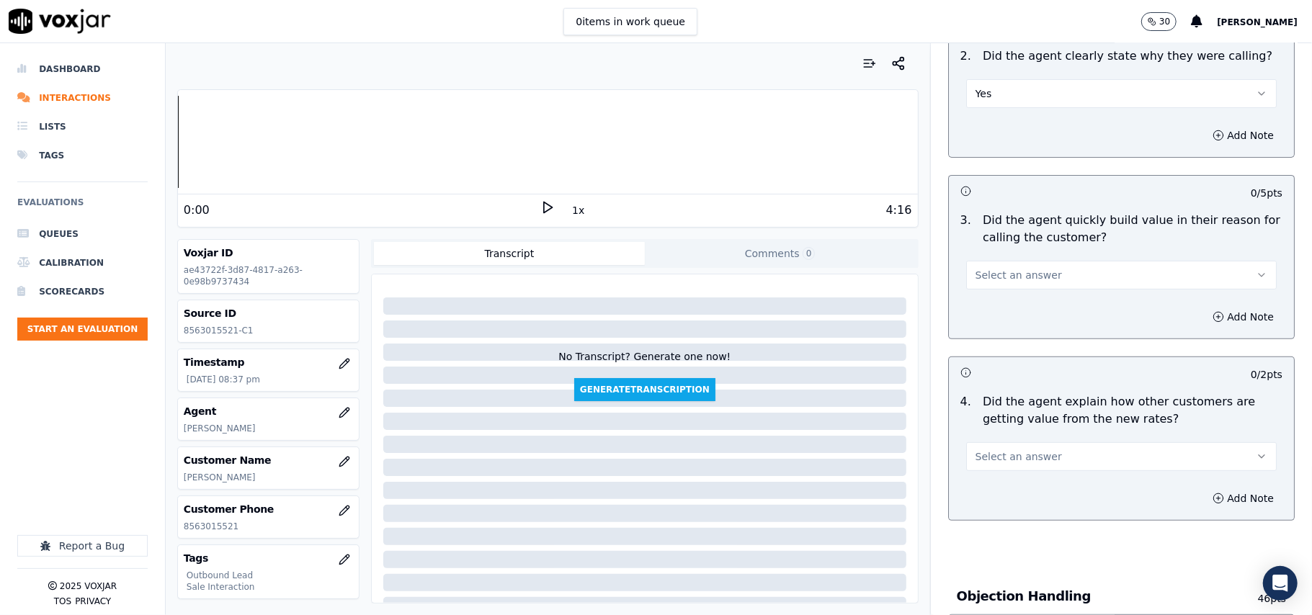
scroll to position [384, 0]
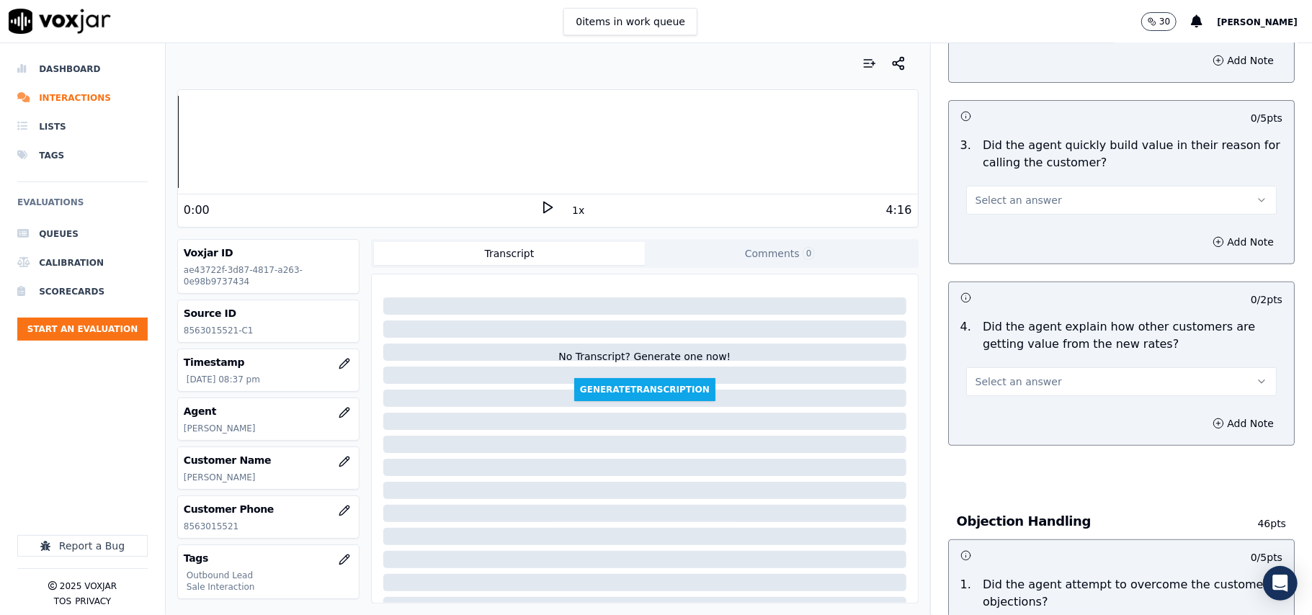
click at [978, 192] on button "Select an answer" at bounding box center [1121, 200] width 310 height 29
click at [970, 225] on div "Yes" at bounding box center [1090, 234] width 279 height 23
click at [1050, 384] on button "Select an answer" at bounding box center [1121, 381] width 310 height 29
click at [1043, 405] on div "Yes" at bounding box center [1090, 415] width 279 height 23
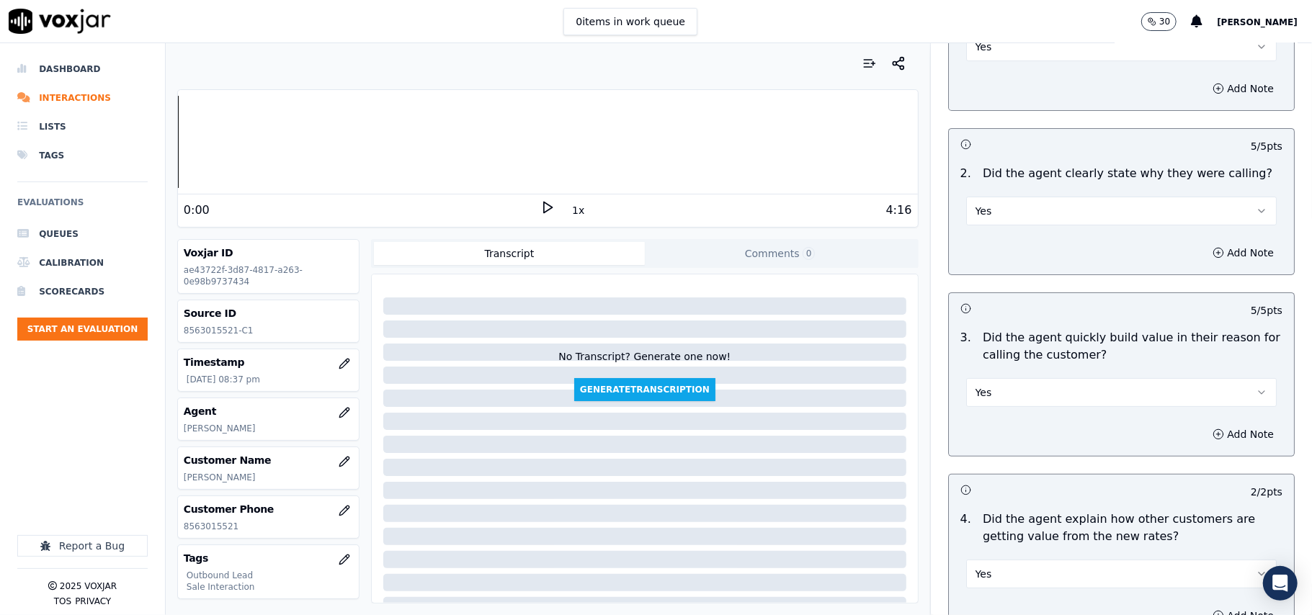
scroll to position [3593, 0]
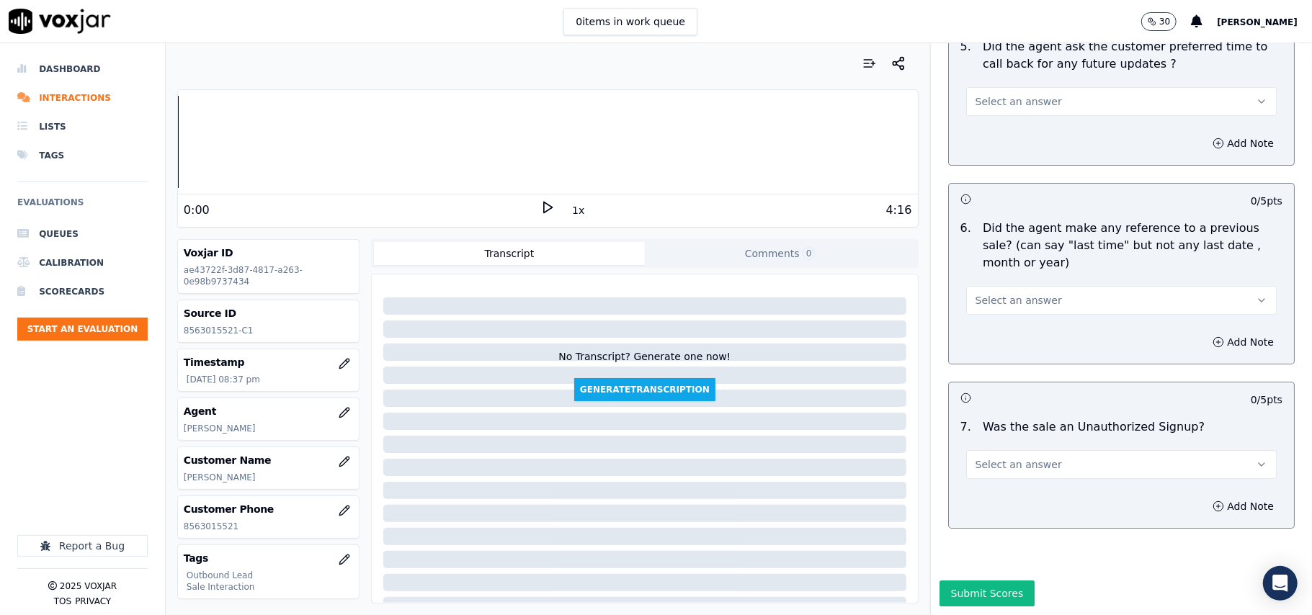
click at [1063, 447] on div "Select an answer" at bounding box center [1121, 463] width 310 height 32
click at [1042, 450] on button "Select an answer" at bounding box center [1121, 464] width 310 height 29
click at [1018, 474] on div "No" at bounding box center [1090, 476] width 279 height 23
click at [1042, 286] on button "Select an answer" at bounding box center [1121, 300] width 310 height 29
click at [1039, 323] on div "N/A" at bounding box center [1090, 334] width 279 height 23
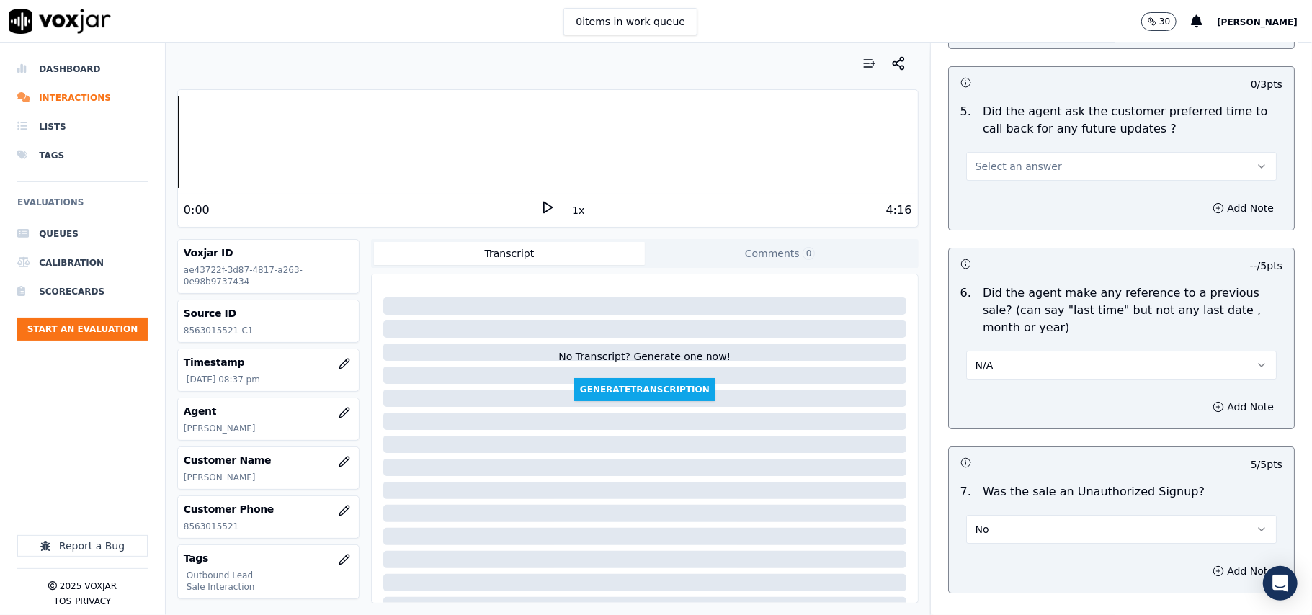
scroll to position [3401, 0]
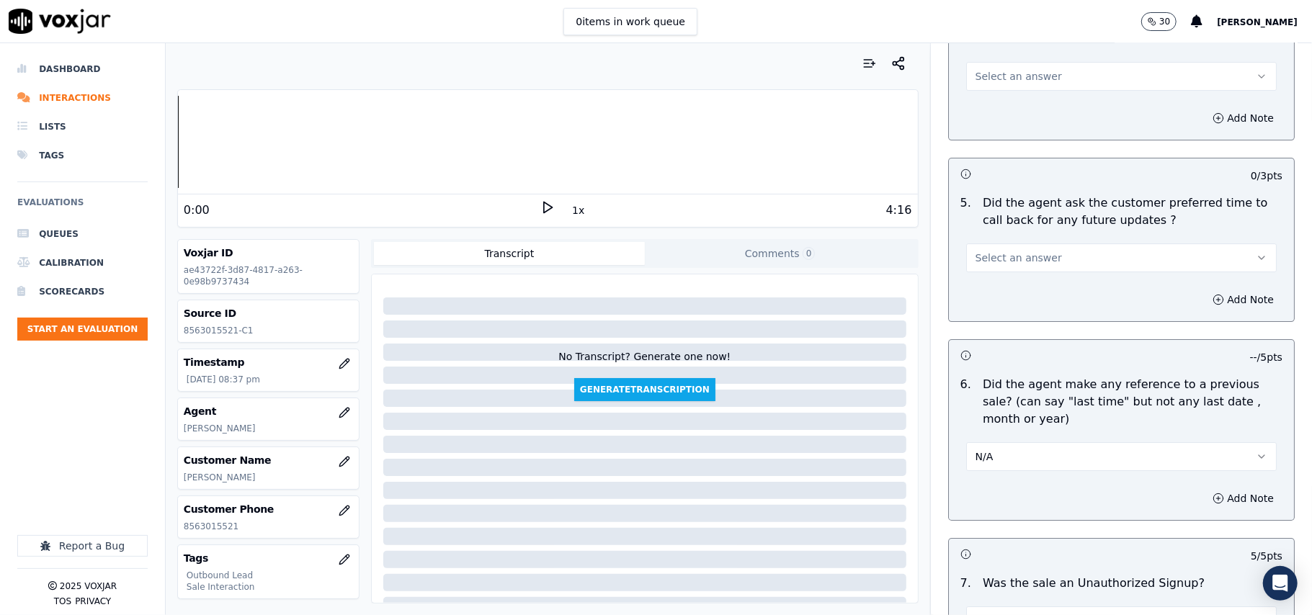
click at [1036, 450] on button "N/A" at bounding box center [1121, 456] width 310 height 29
click at [1010, 504] on div "No" at bounding box center [1090, 504] width 279 height 23
click at [1012, 268] on div "5 . Did the agent ask the customer preferred time to call back for any future u…" at bounding box center [1121, 233] width 345 height 89
click at [1006, 286] on div "Add Note" at bounding box center [1121, 299] width 345 height 43
click at [1006, 251] on span "Select an answer" at bounding box center [1018, 258] width 86 height 14
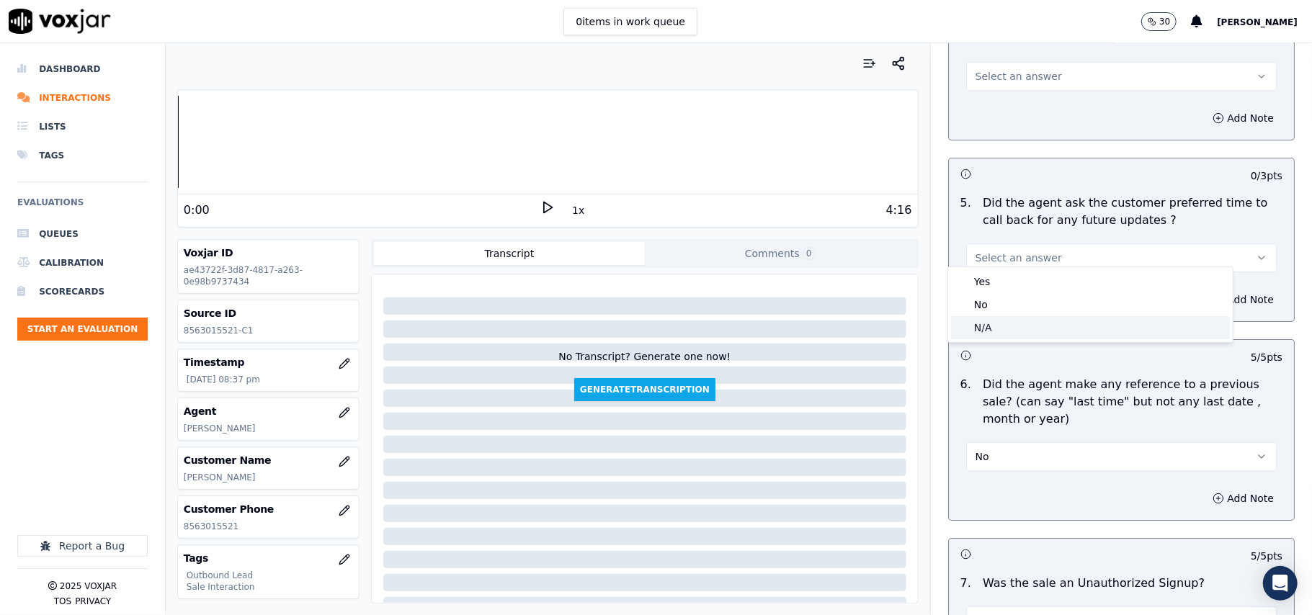
click at [1001, 323] on div "N/A" at bounding box center [1090, 327] width 279 height 23
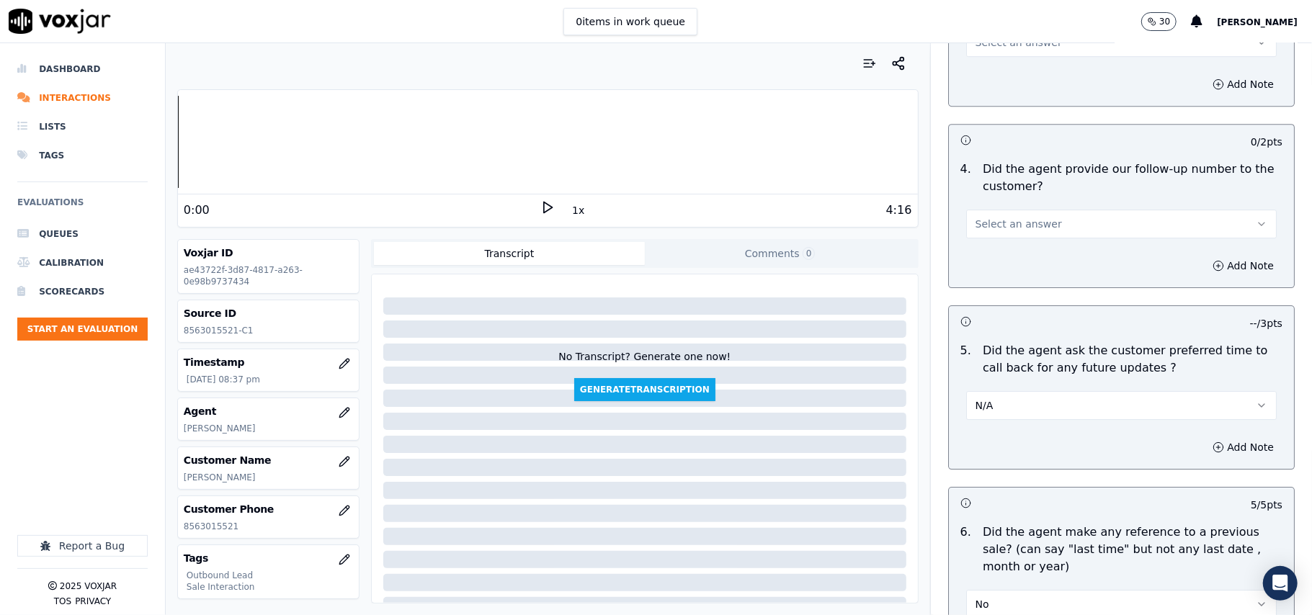
scroll to position [3017, 0]
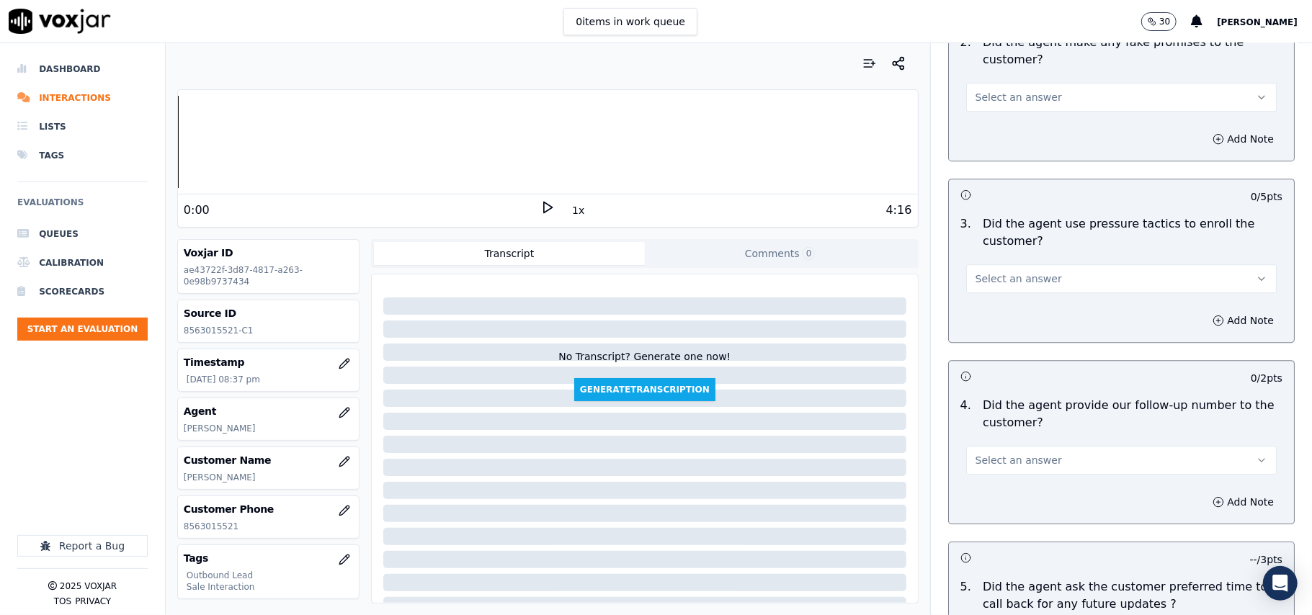
click at [1036, 447] on button "Select an answer" at bounding box center [1121, 460] width 310 height 29
click at [1015, 488] on div "Yes" at bounding box center [1090, 484] width 279 height 23
click at [1013, 264] on button "Select an answer" at bounding box center [1121, 278] width 310 height 29
click at [994, 332] on div "No" at bounding box center [1090, 324] width 279 height 23
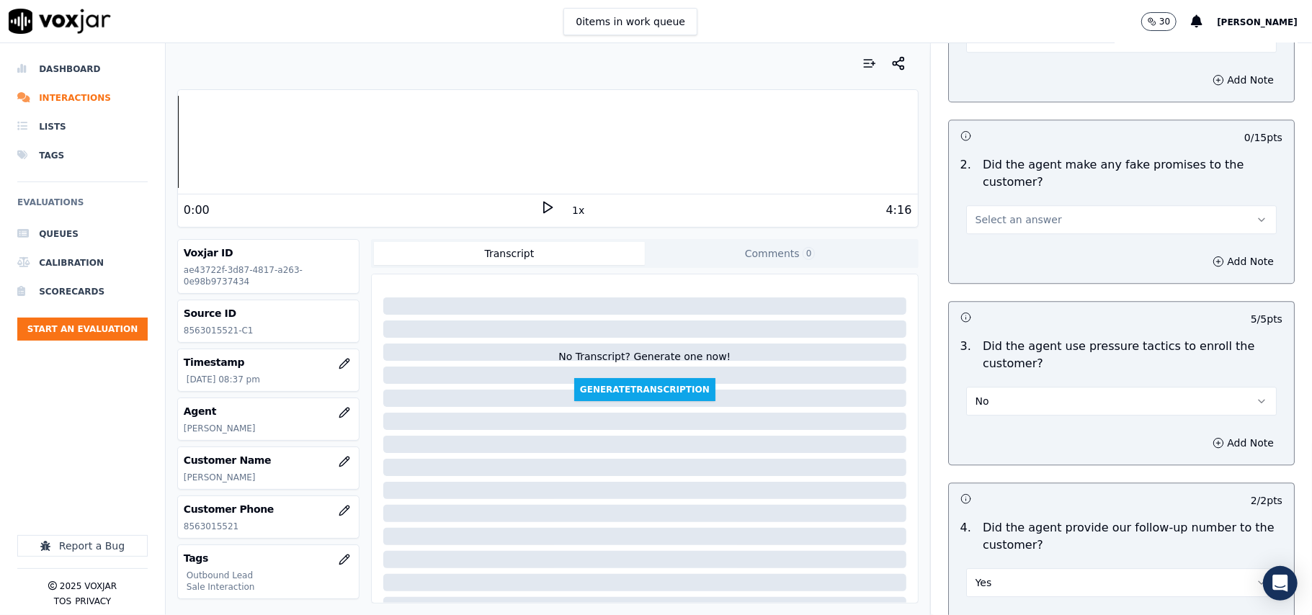
scroll to position [2825, 0]
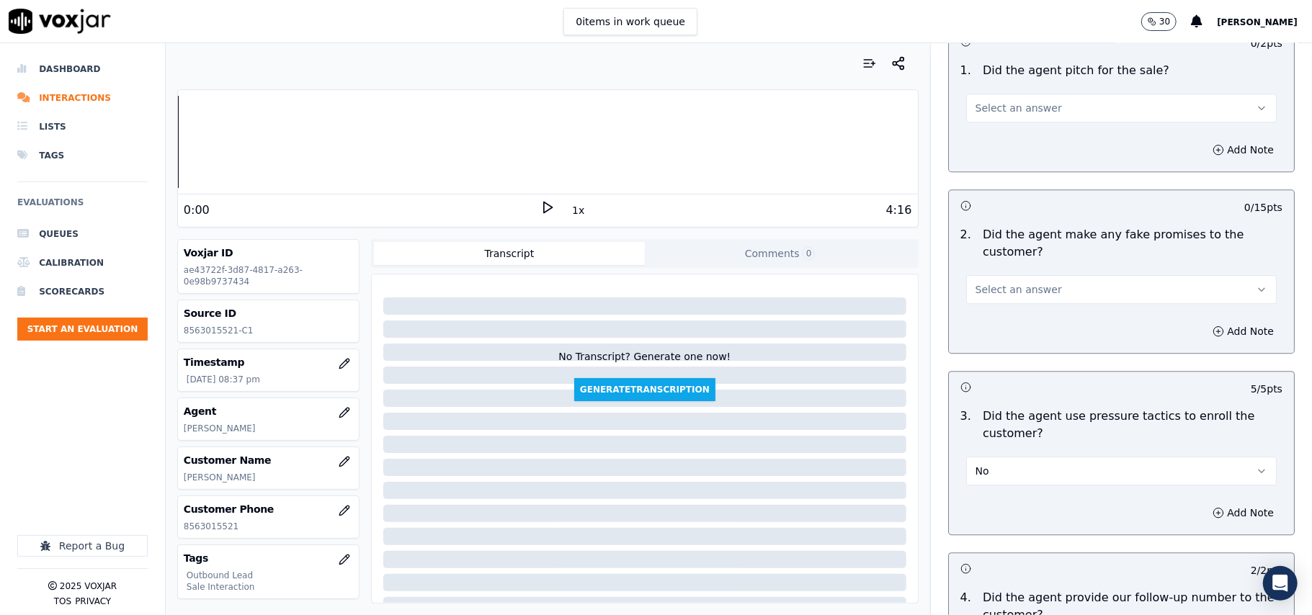
click at [1044, 275] on button "Select an answer" at bounding box center [1121, 289] width 310 height 29
click at [1021, 344] on div "No" at bounding box center [1090, 334] width 279 height 23
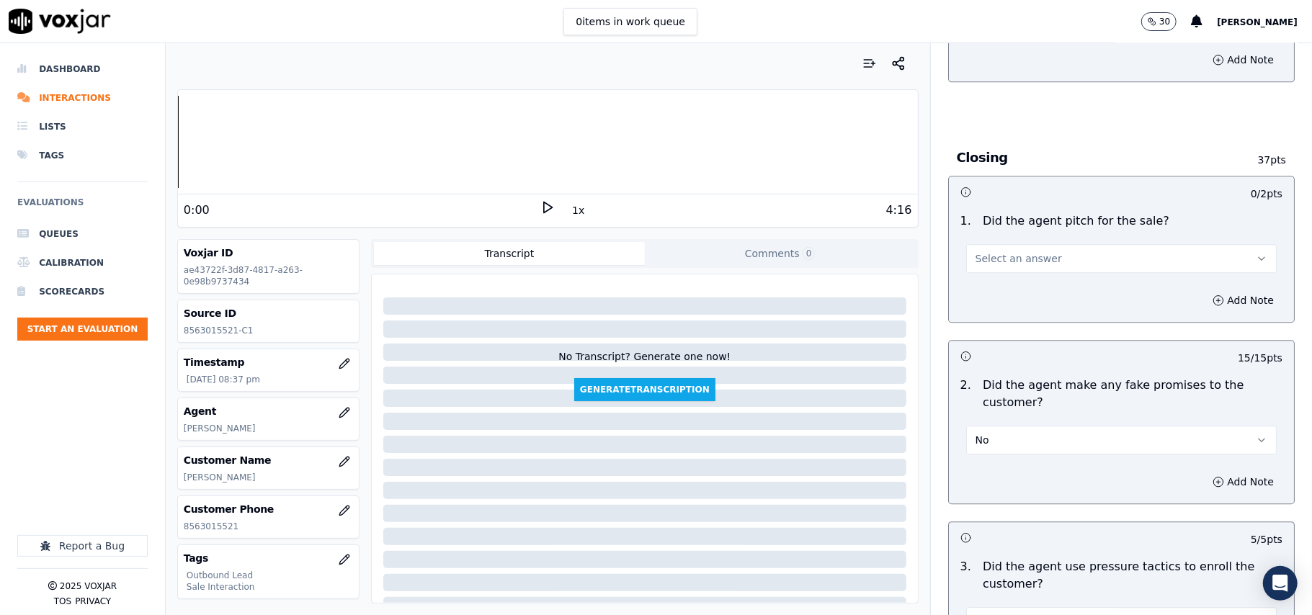
scroll to position [2536, 0]
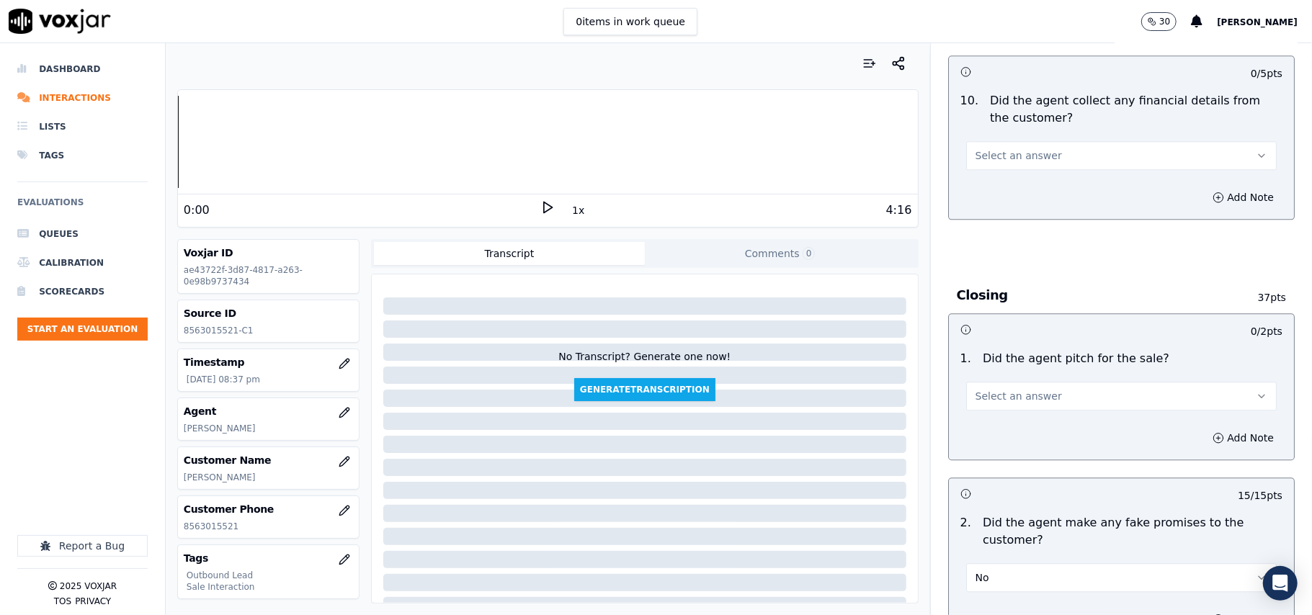
click at [1019, 384] on button "Select an answer" at bounding box center [1121, 396] width 310 height 29
click at [1012, 415] on div "Yes" at bounding box center [1090, 418] width 279 height 23
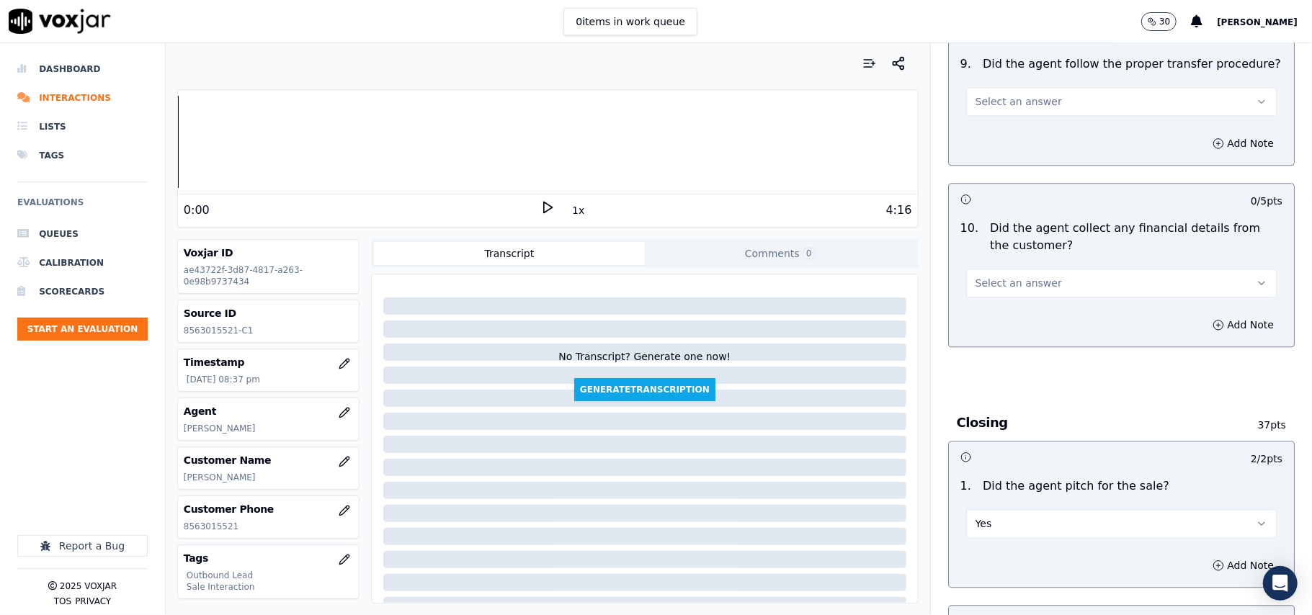
scroll to position [2248, 0]
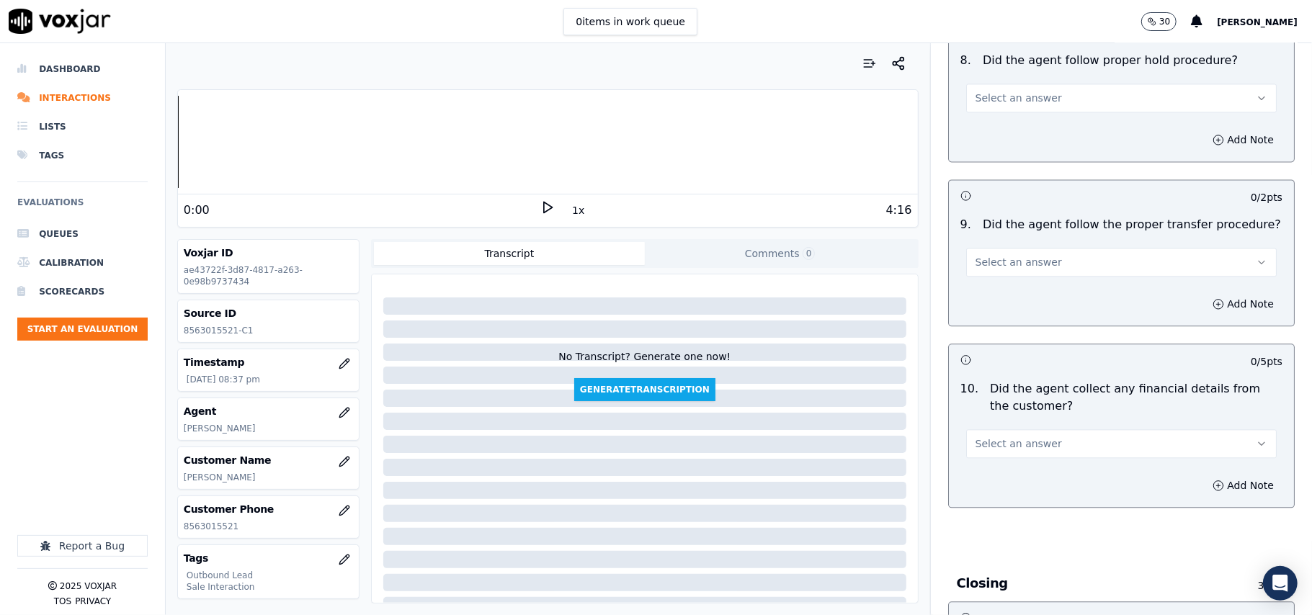
click at [1038, 450] on div "10 . Did the agent collect any financial details from the customer? Select an a…" at bounding box center [1121, 419] width 345 height 89
click at [1027, 437] on span "Select an answer" at bounding box center [1018, 444] width 86 height 14
click at [992, 488] on div "No" at bounding box center [1090, 488] width 279 height 23
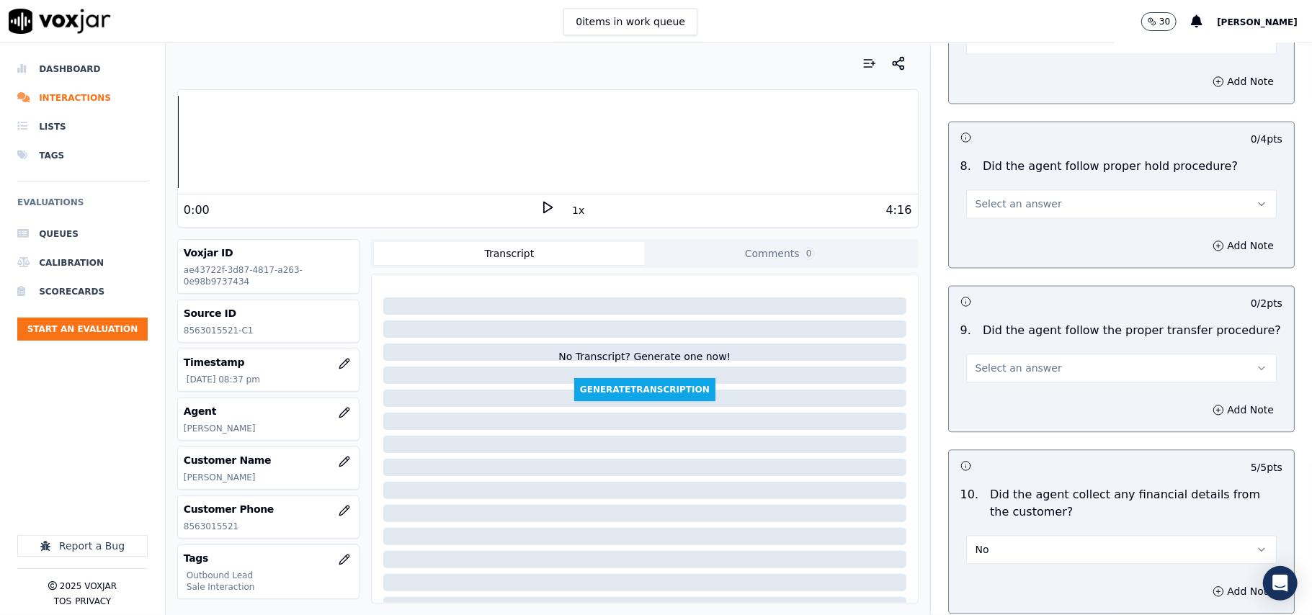
scroll to position [2056, 0]
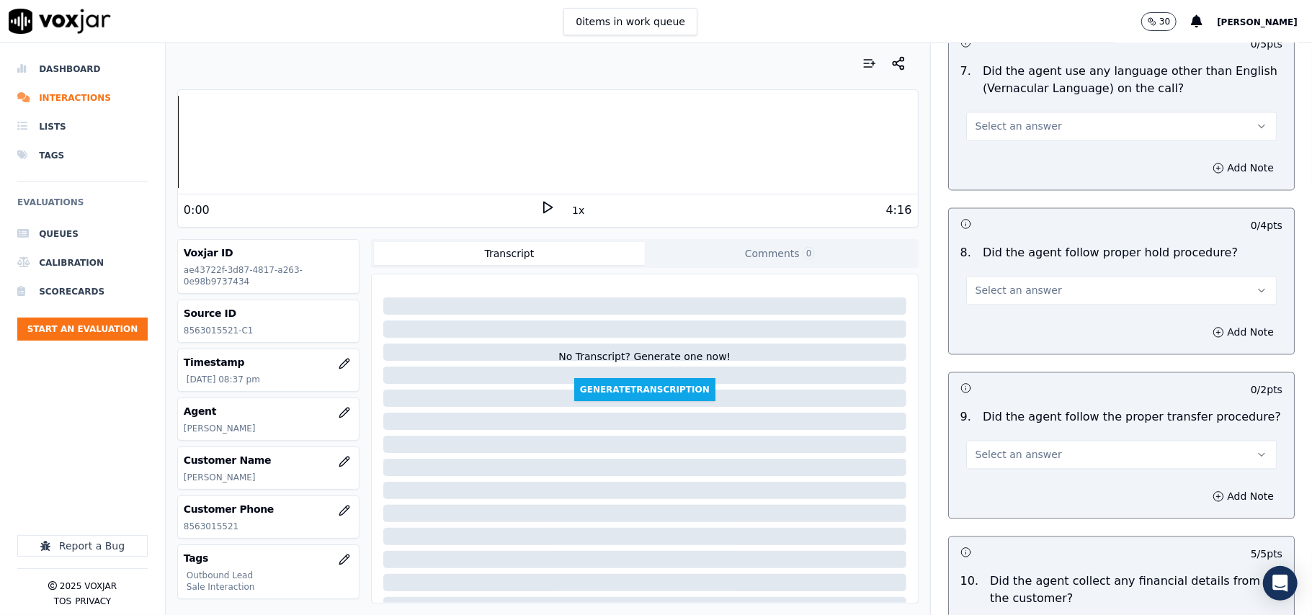
click at [1032, 444] on button "Select an answer" at bounding box center [1121, 454] width 310 height 29
click at [1030, 464] on div "Yes" at bounding box center [1090, 475] width 279 height 23
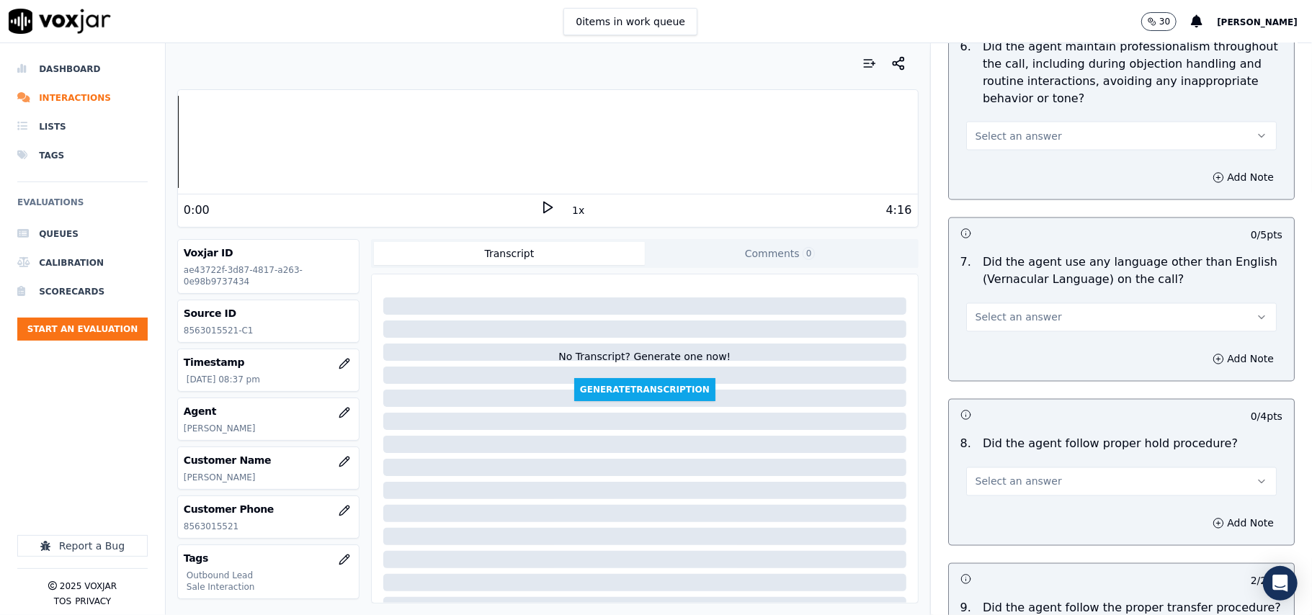
click at [1027, 475] on span "Select an answer" at bounding box center [1018, 482] width 86 height 14
click at [1026, 498] on div "Yes" at bounding box center [1090, 502] width 279 height 23
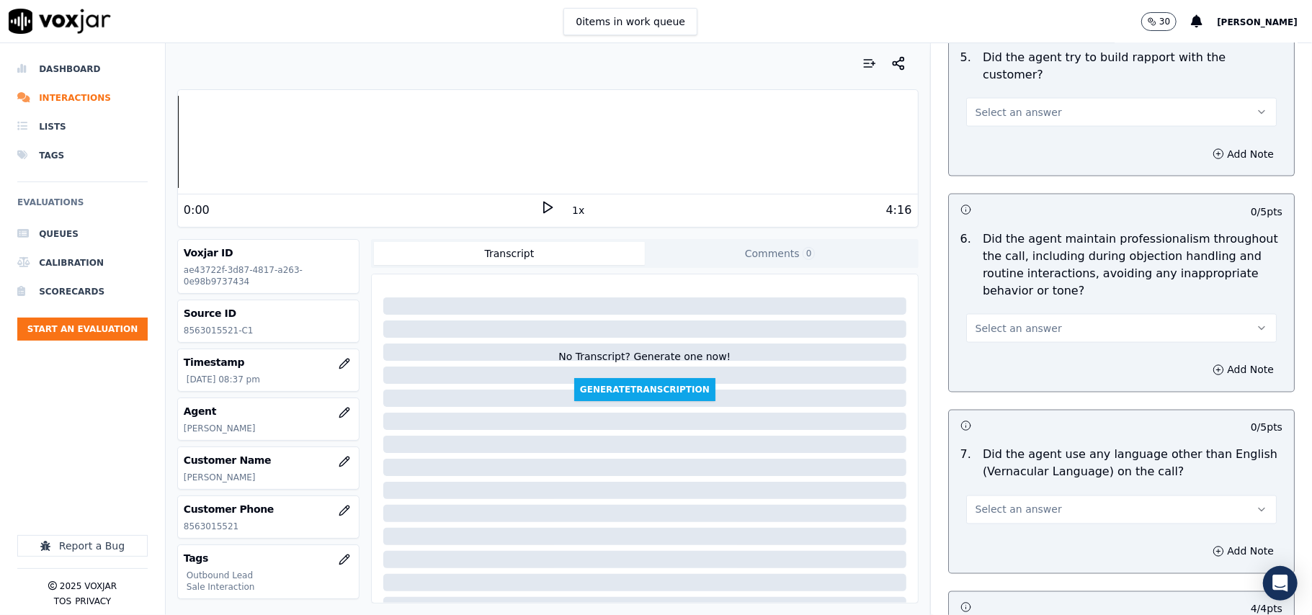
click at [1040, 501] on button "Select an answer" at bounding box center [1121, 510] width 310 height 29
click at [1034, 549] on div "No" at bounding box center [1090, 553] width 279 height 23
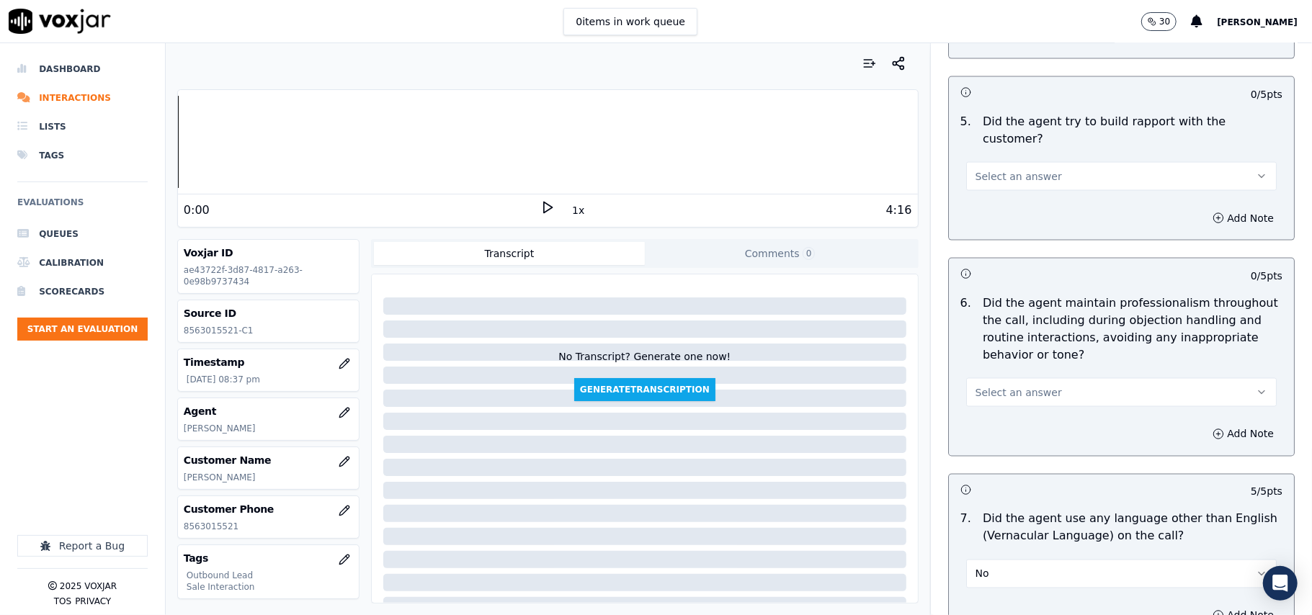
scroll to position [1576, 0]
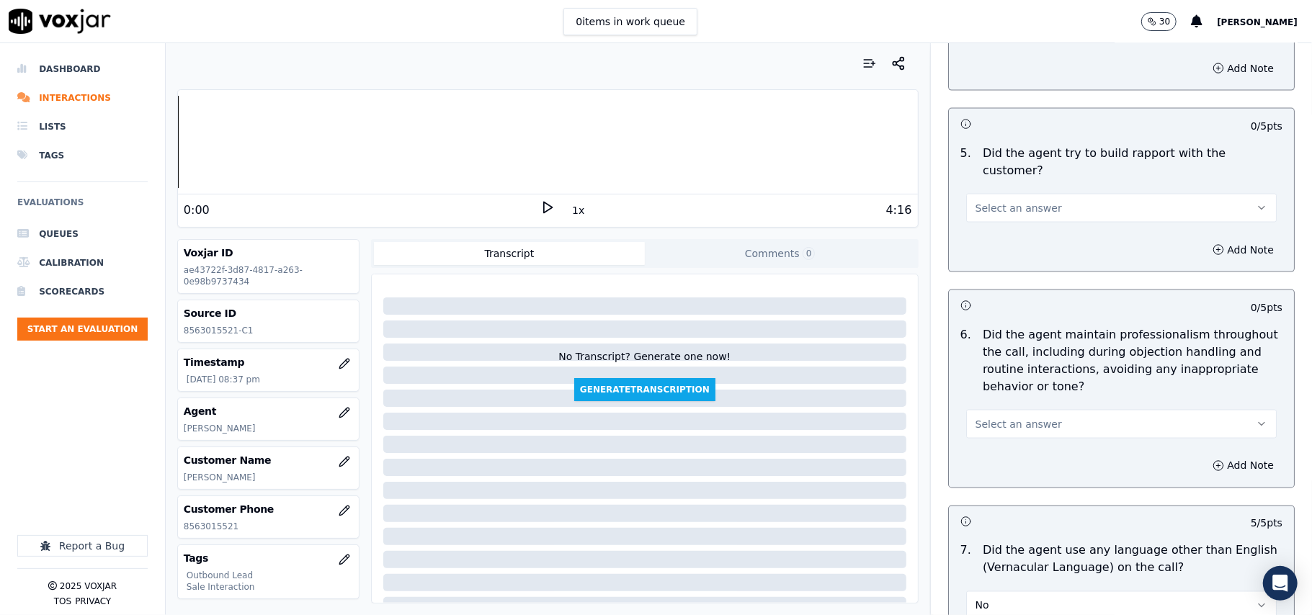
click at [1029, 426] on div "6 . Did the agent maintain professionalism throughout the call, including durin…" at bounding box center [1121, 383] width 345 height 124
drag, startPoint x: 1018, startPoint y: 410, endPoint x: 1019, endPoint y: 422, distance: 12.3
click at [1019, 417] on span "Select an answer" at bounding box center [1018, 424] width 86 height 14
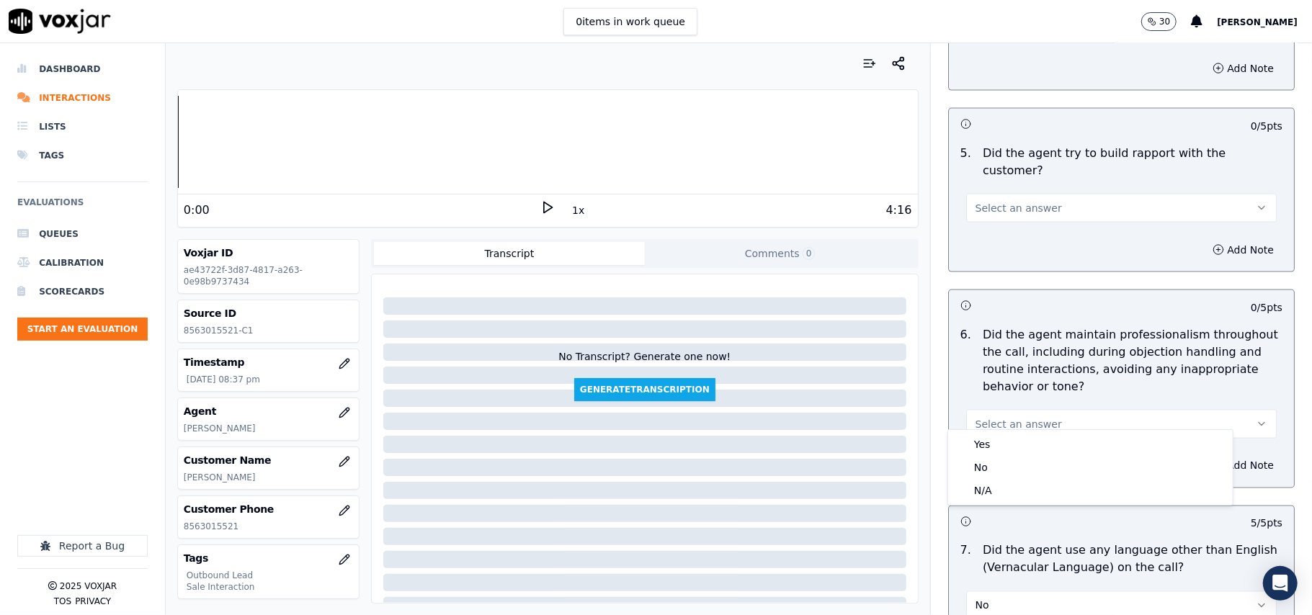
click at [1018, 430] on div "Yes No N/A" at bounding box center [1090, 467] width 285 height 75
drag, startPoint x: 1017, startPoint y: 431, endPoint x: 1014, endPoint y: 441, distance: 10.5
click at [1015, 438] on div "Yes No N/A" at bounding box center [1090, 467] width 285 height 75
click at [1011, 447] on div "Yes" at bounding box center [1090, 444] width 279 height 23
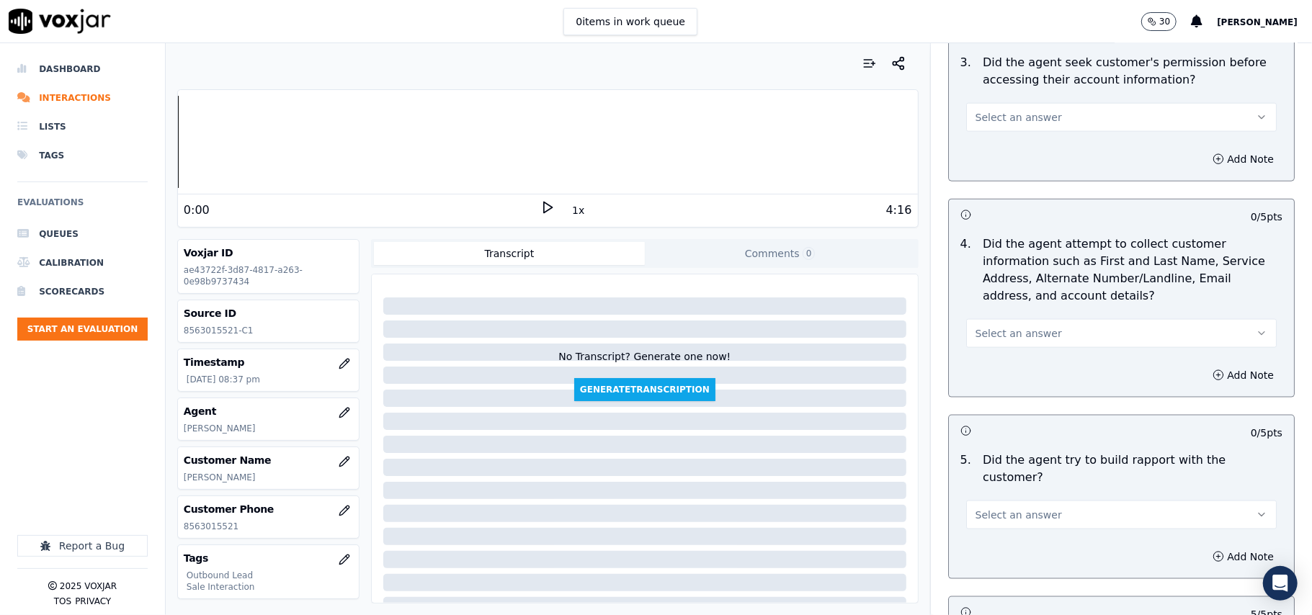
scroll to position [1384, 0]
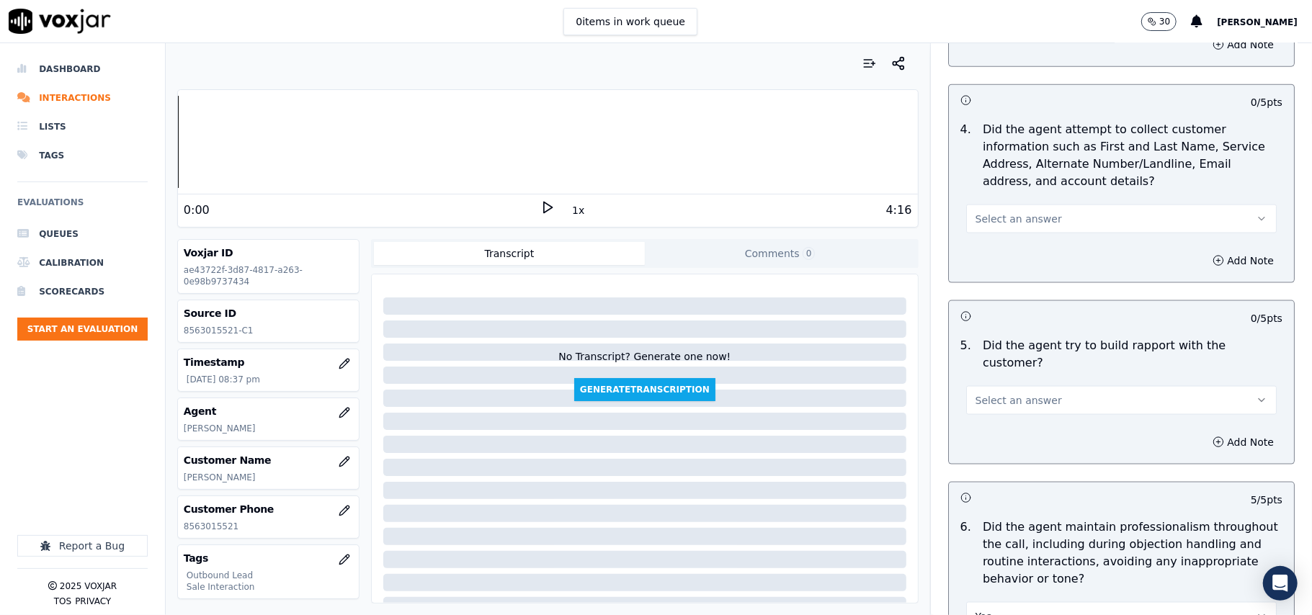
click at [1024, 393] on span "Select an answer" at bounding box center [1018, 400] width 86 height 14
click at [1030, 424] on div "Yes" at bounding box center [1090, 419] width 279 height 23
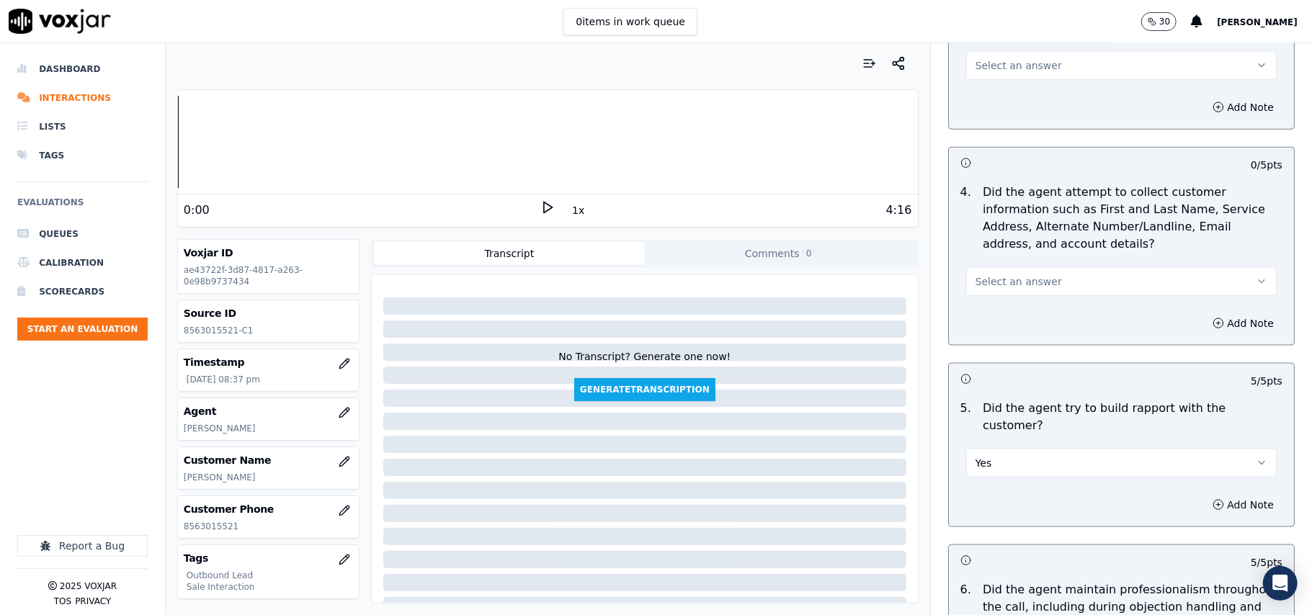
scroll to position [1288, 0]
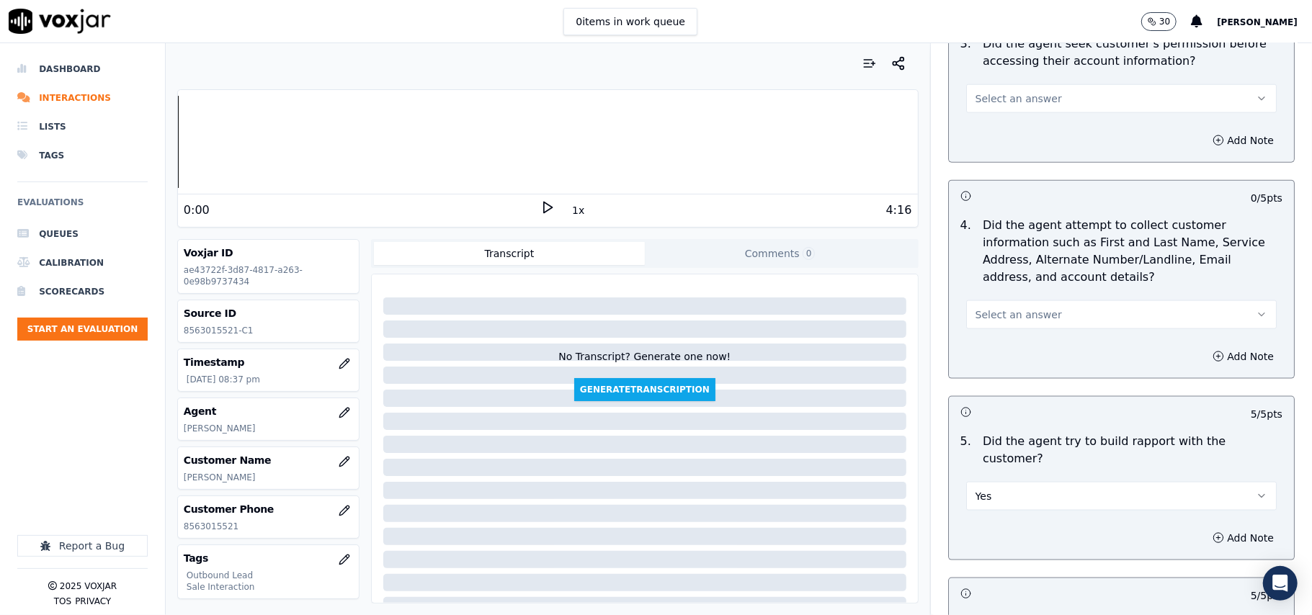
click at [1016, 326] on button "Select an answer" at bounding box center [1121, 314] width 310 height 29
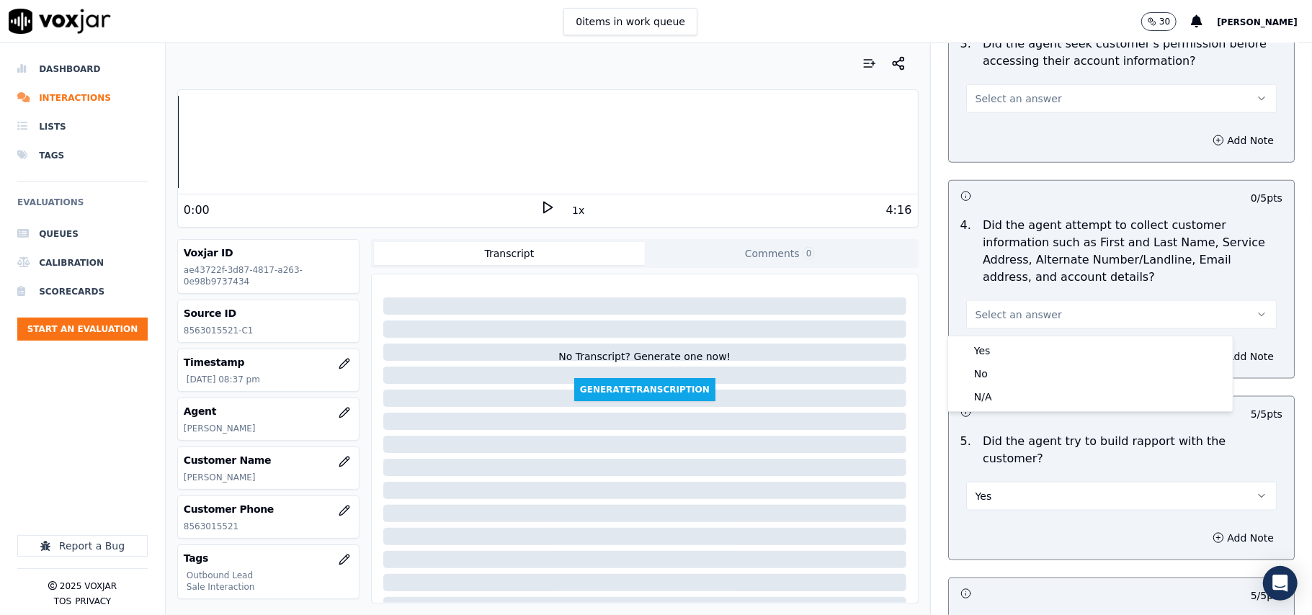
click at [1006, 409] on div "Yes No N/A" at bounding box center [1090, 373] width 285 height 75
click at [1009, 403] on div "N/A" at bounding box center [1090, 396] width 279 height 23
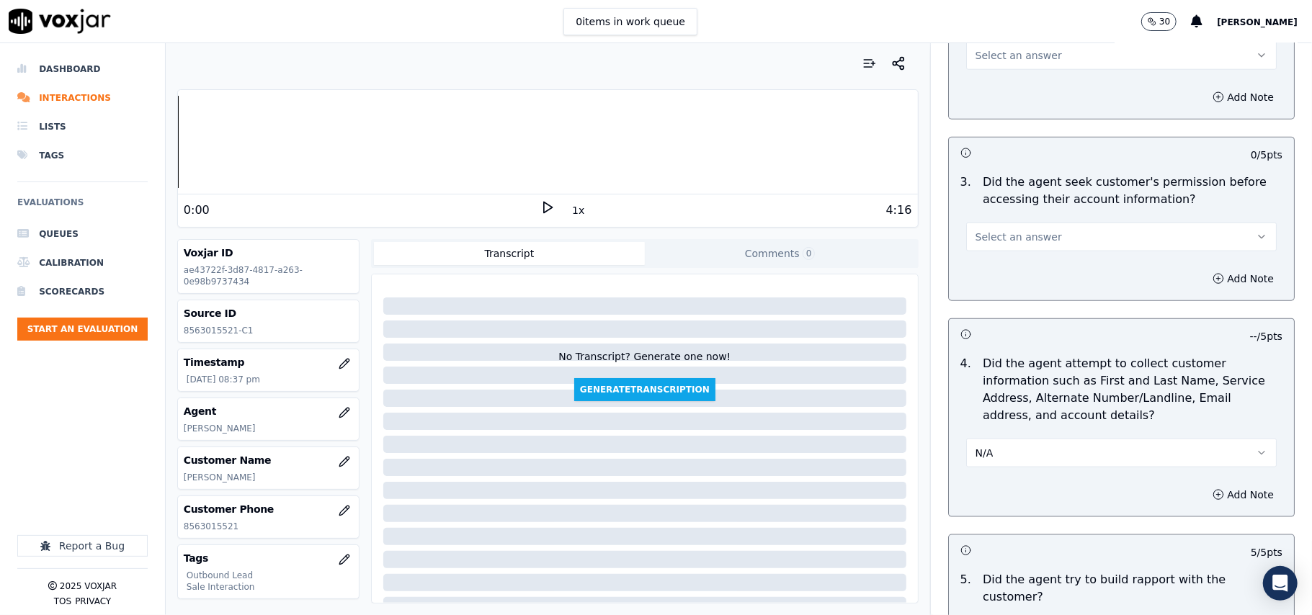
scroll to position [903, 0]
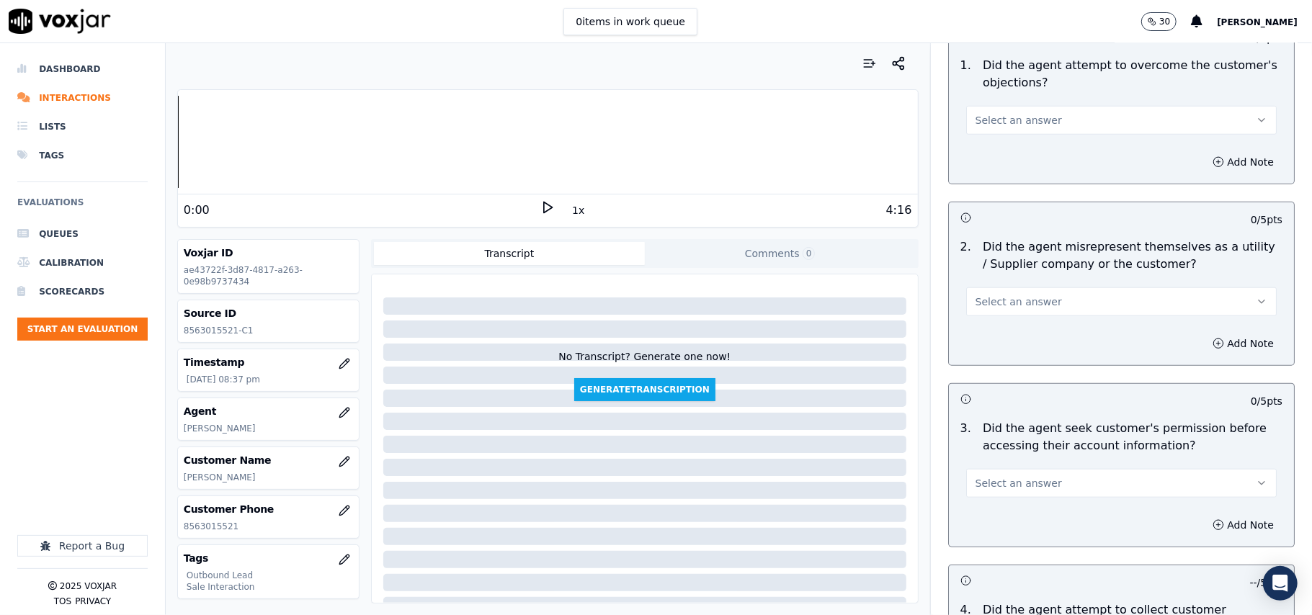
click at [1010, 493] on button "Select an answer" at bounding box center [1121, 483] width 310 height 29
click at [1017, 522] on div "Yes" at bounding box center [1090, 518] width 279 height 23
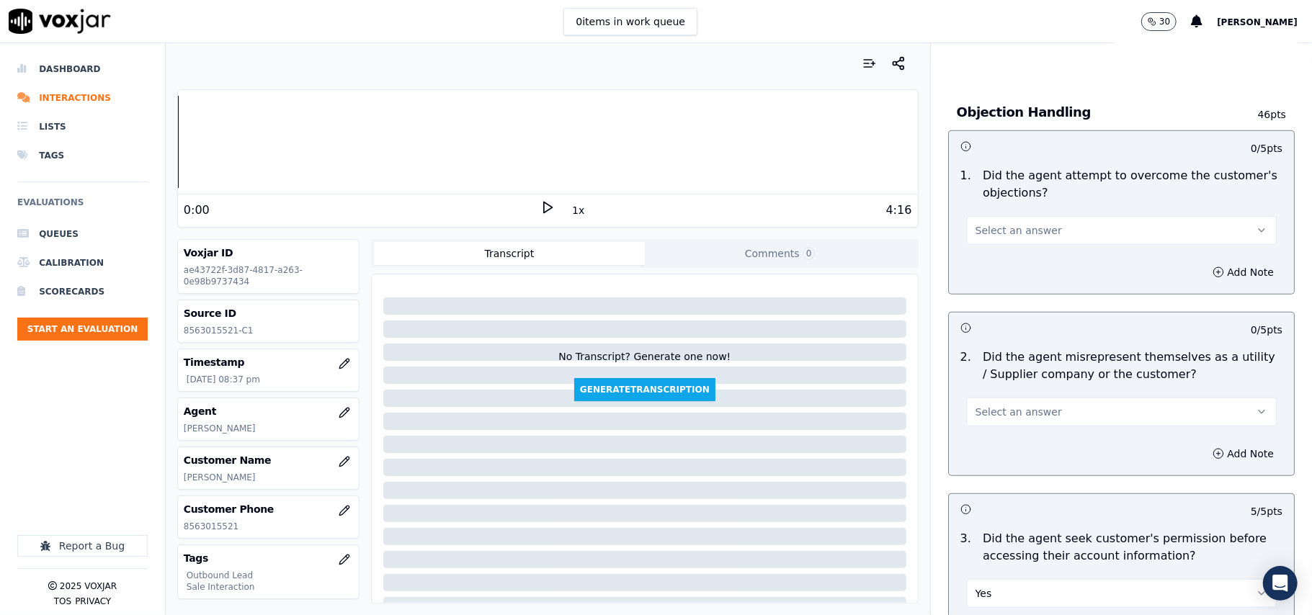
scroll to position [712, 0]
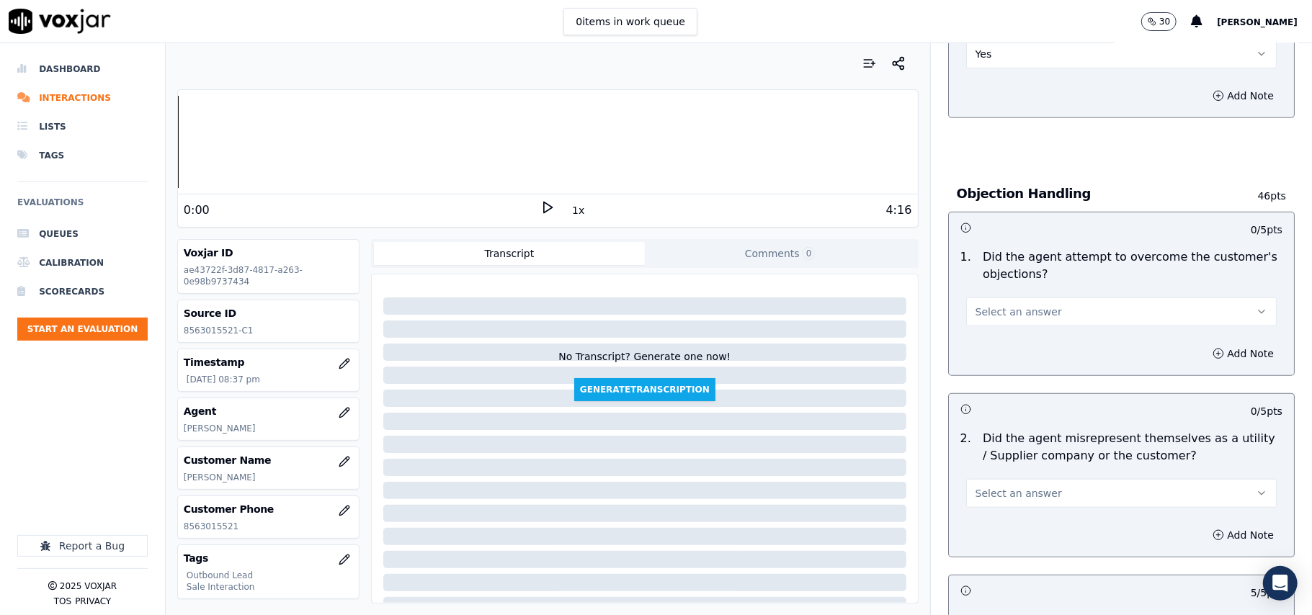
click at [1037, 499] on button "Select an answer" at bounding box center [1121, 493] width 310 height 29
click at [1036, 548] on div "No" at bounding box center [1090, 551] width 279 height 23
click at [1012, 323] on button "Select an answer" at bounding box center [1121, 312] width 310 height 29
click at [1012, 349] on div "Yes" at bounding box center [1090, 346] width 279 height 23
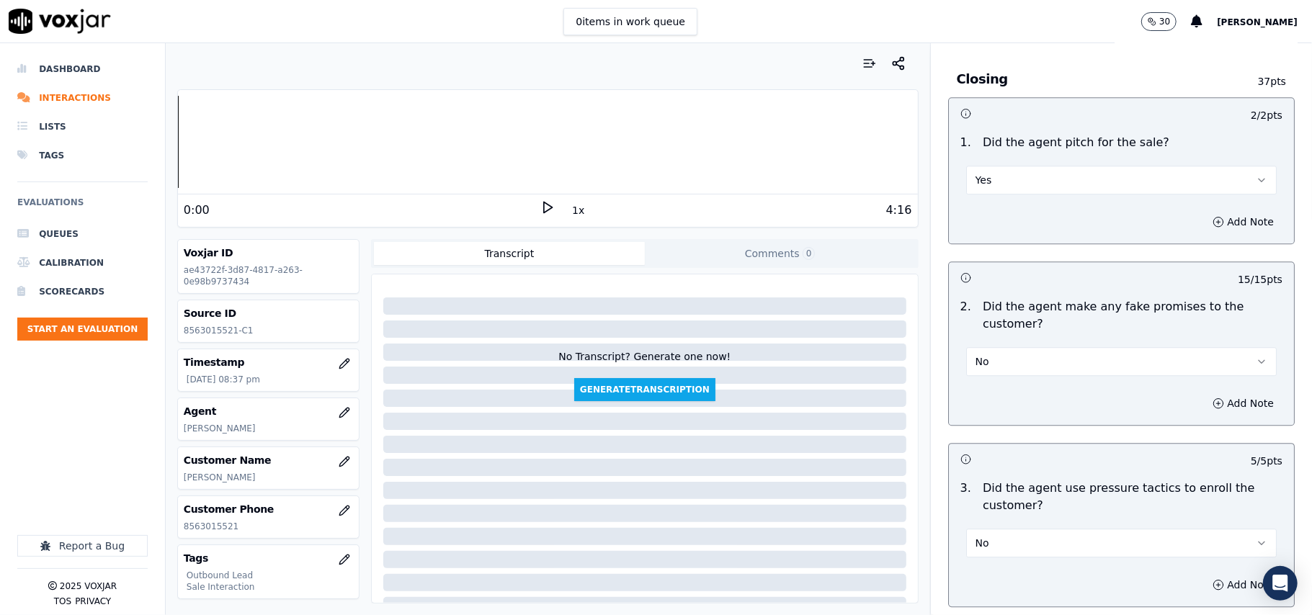
scroll to position [3593, 0]
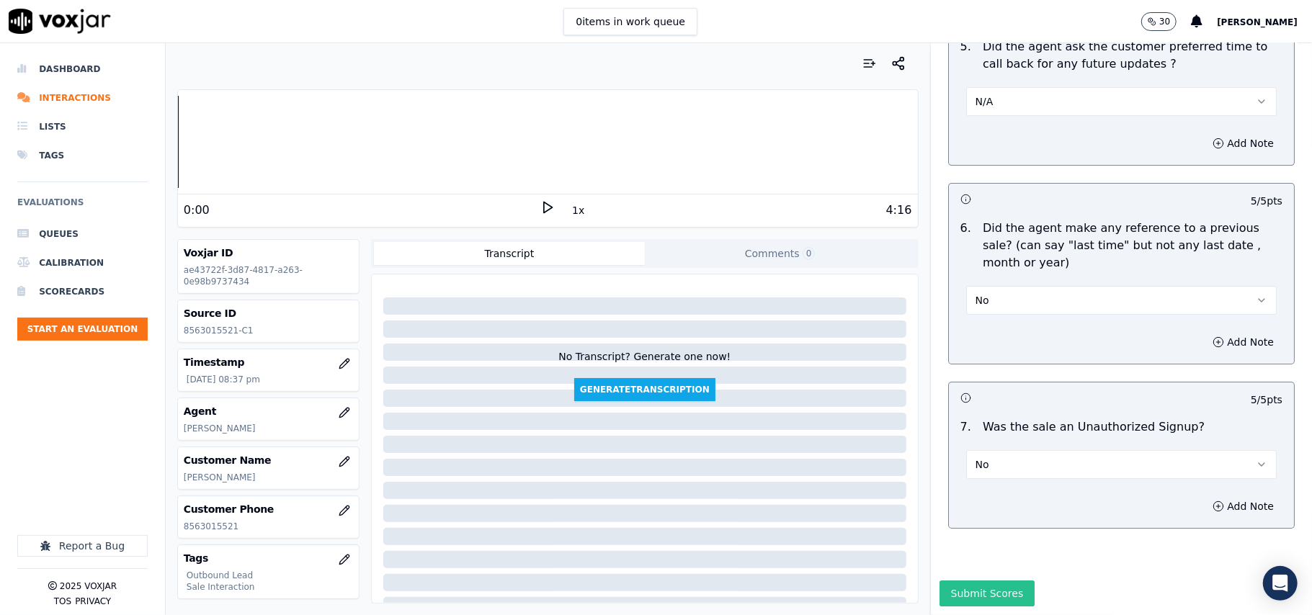
click at [949, 581] on button "Submit Scores" at bounding box center [987, 594] width 96 height 26
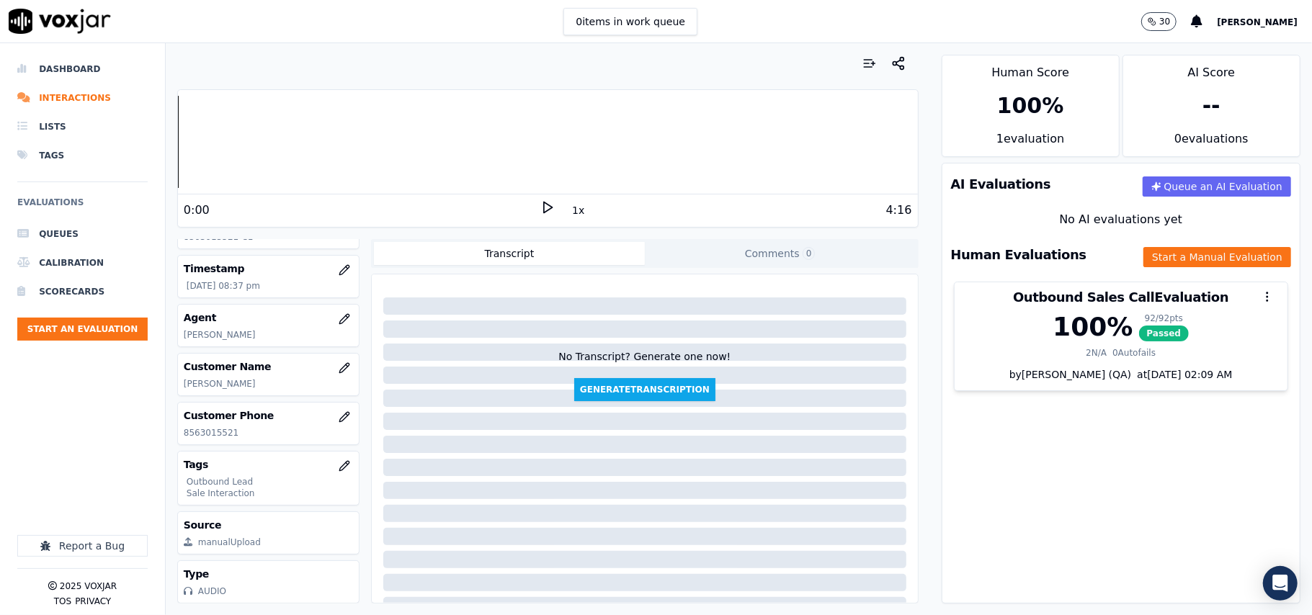
scroll to position [141, 0]
